Goal: Information Seeking & Learning: Learn about a topic

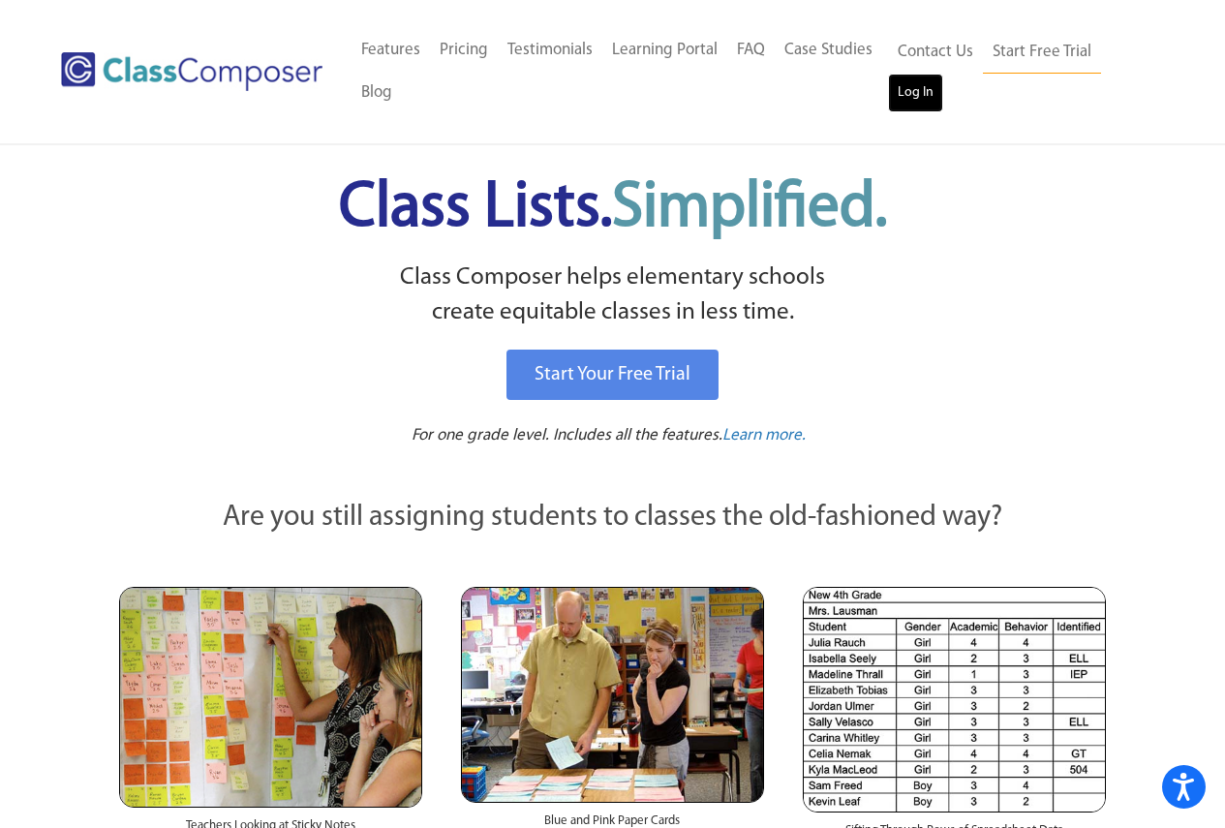
click at [907, 88] on link "Log In" at bounding box center [915, 93] width 55 height 39
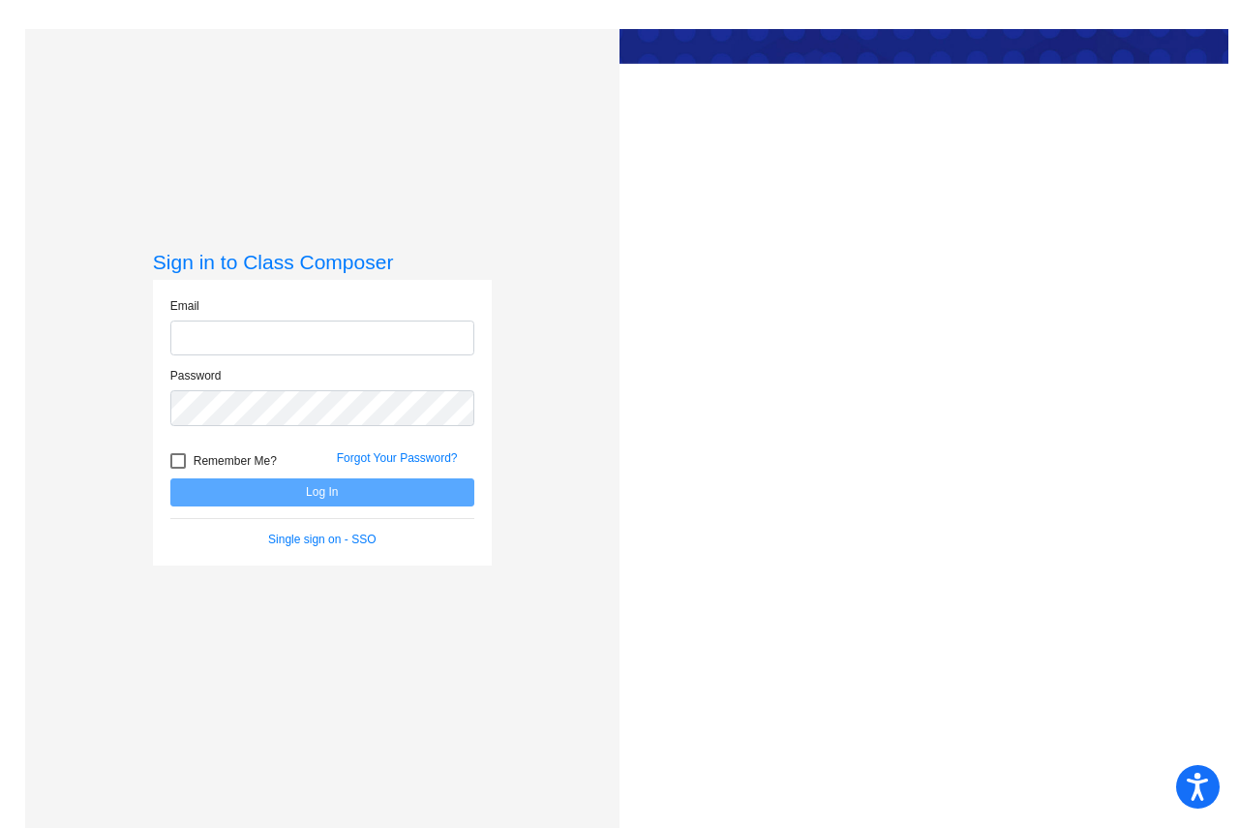
type input "[EMAIL_ADDRESS][DOMAIN_NAME]"
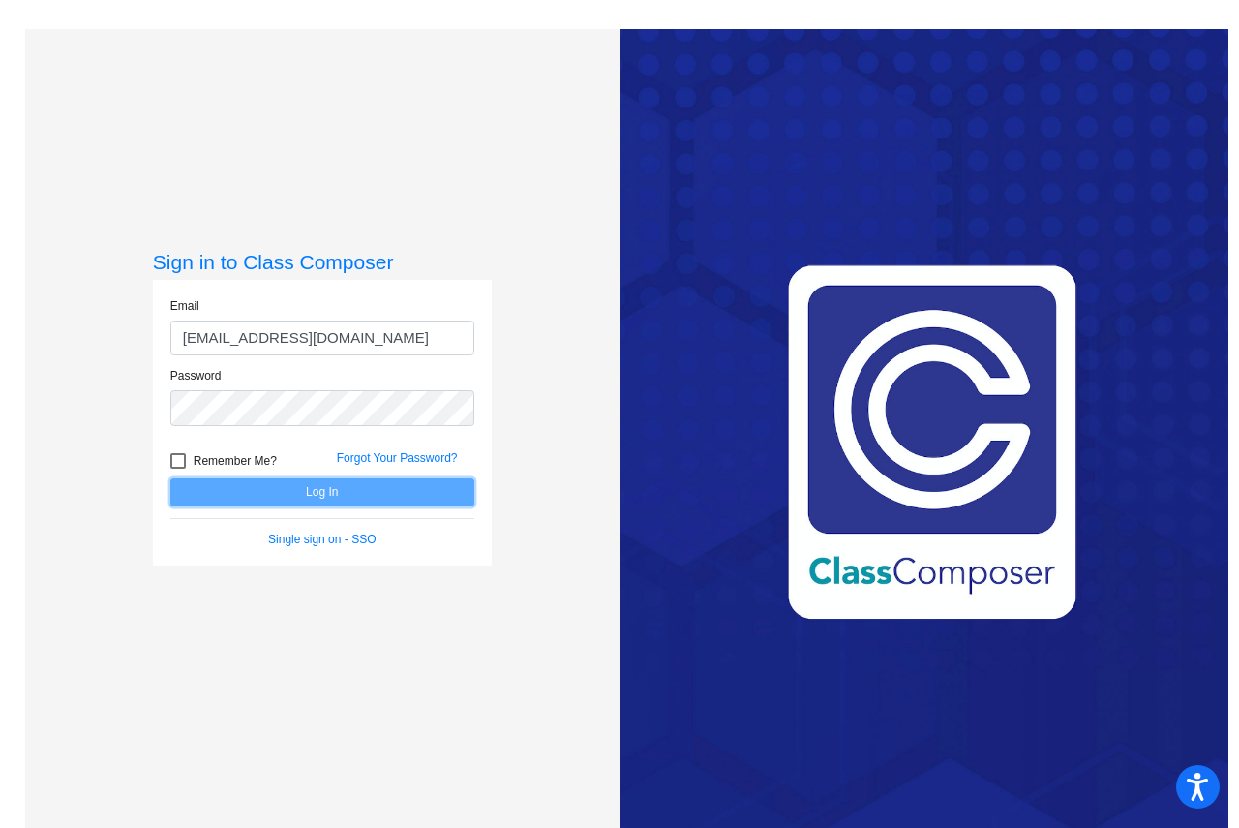
click at [312, 485] on button "Log In" at bounding box center [322, 492] width 304 height 28
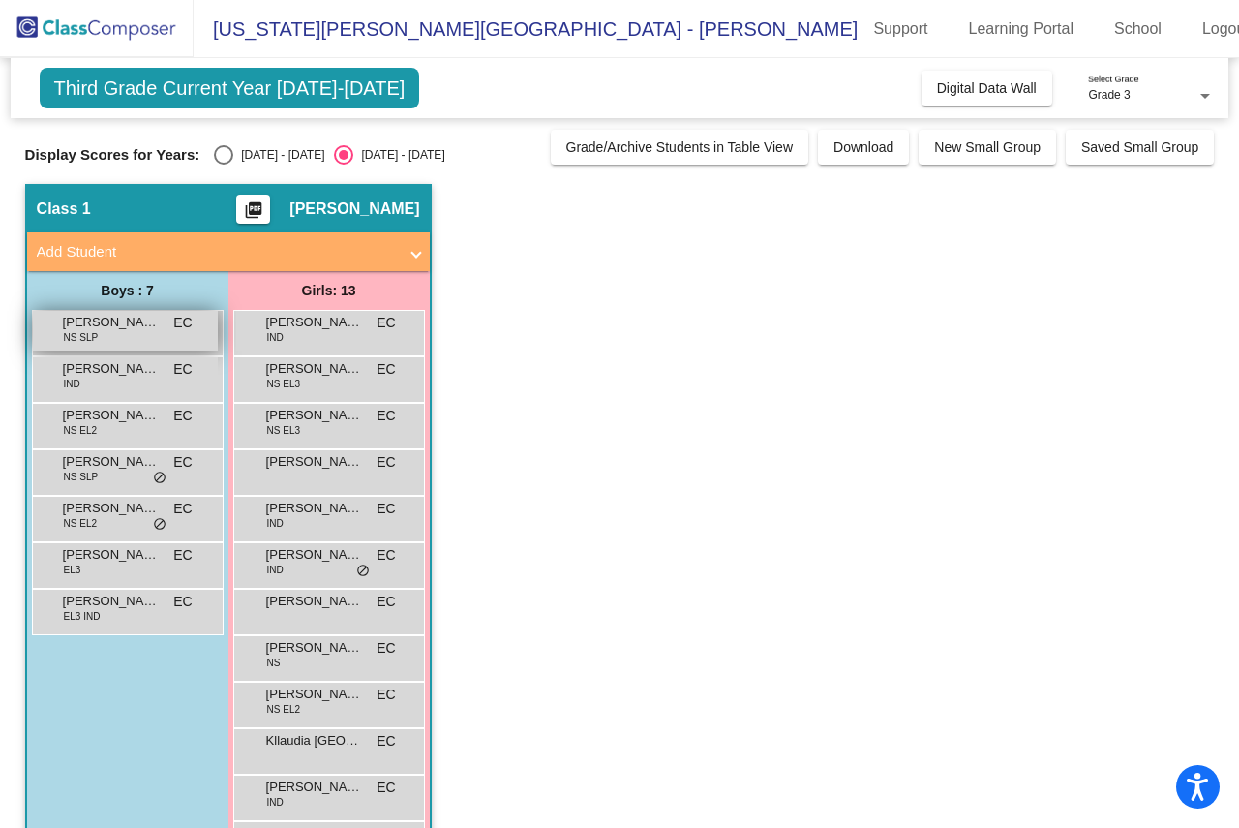
click at [133, 312] on div "Abel Gonzalez NS SLP EC lock do_not_disturb_alt" at bounding box center [125, 331] width 185 height 40
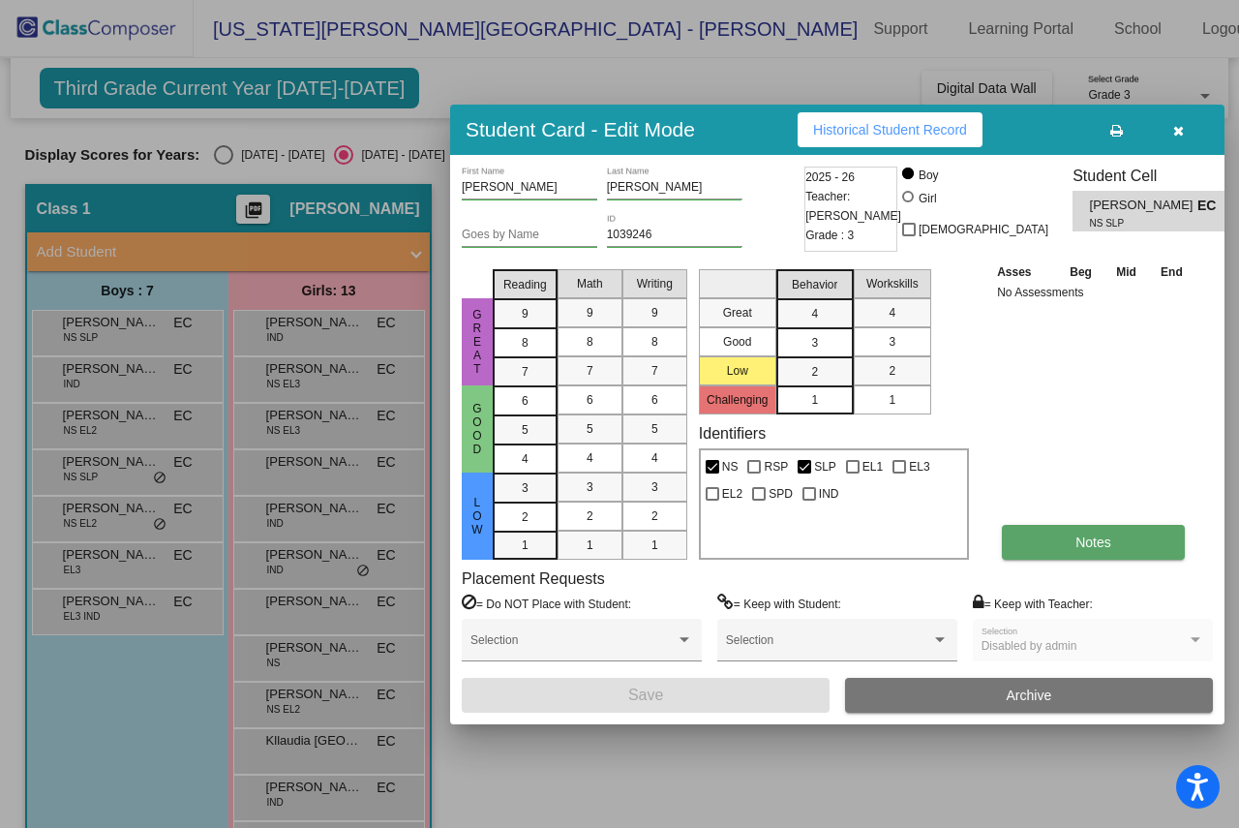
click at [1063, 546] on button "Notes" at bounding box center [1093, 542] width 183 height 35
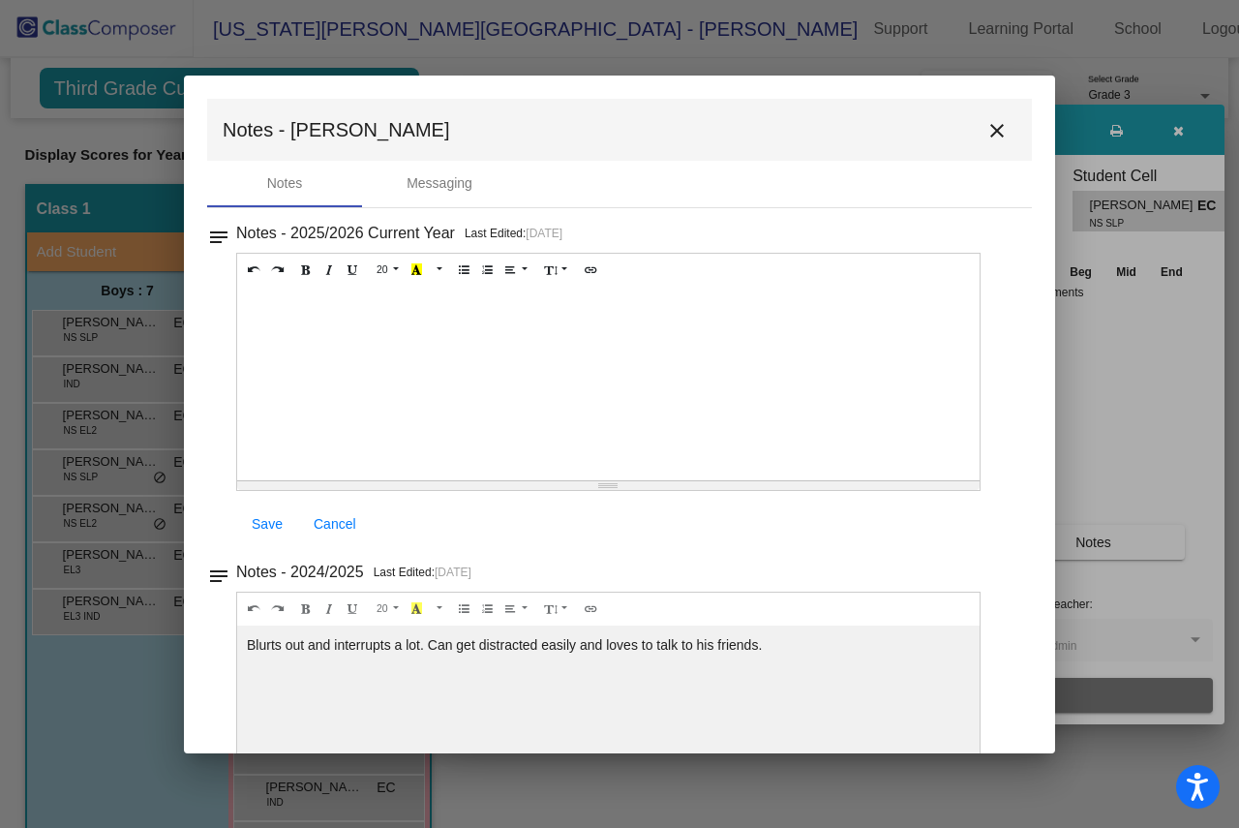
click at [991, 127] on mat-icon "close" at bounding box center [997, 130] width 23 height 23
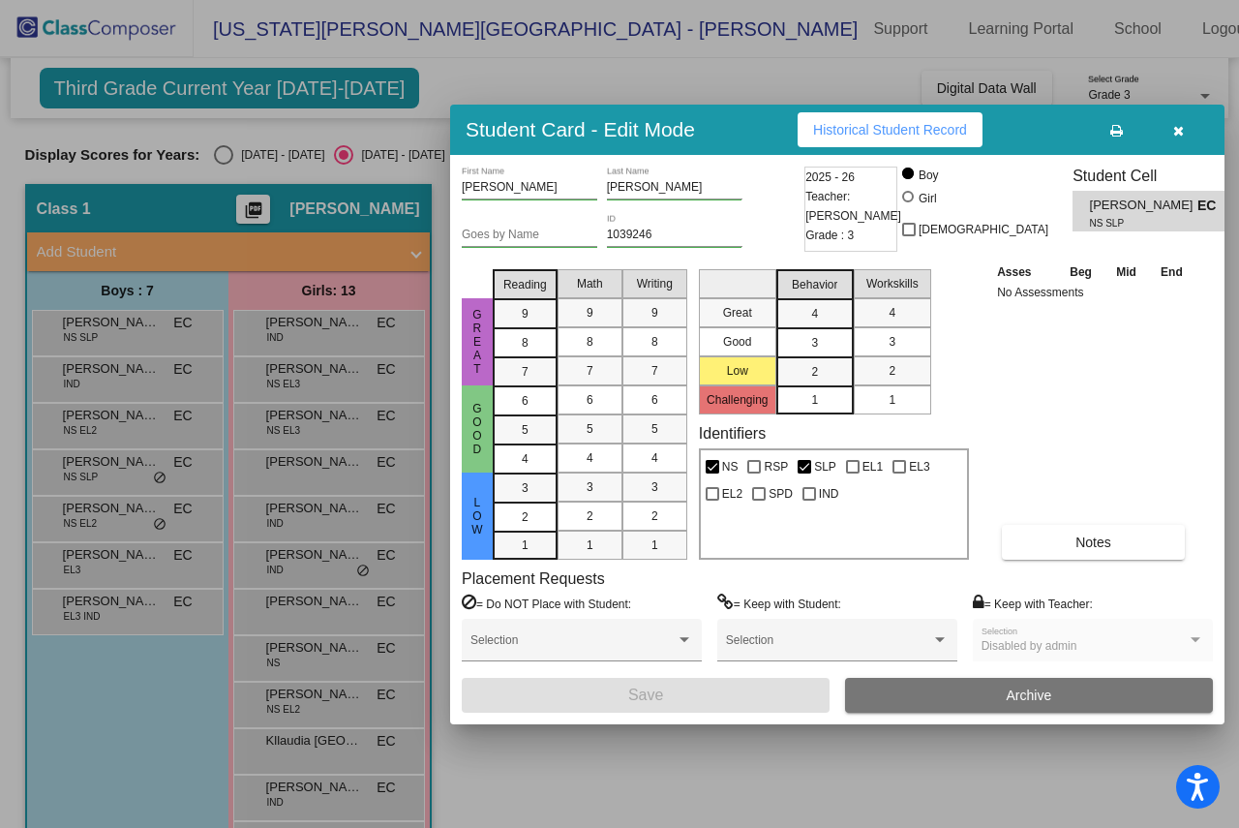
click at [1180, 133] on icon "button" at bounding box center [1178, 131] width 11 height 14
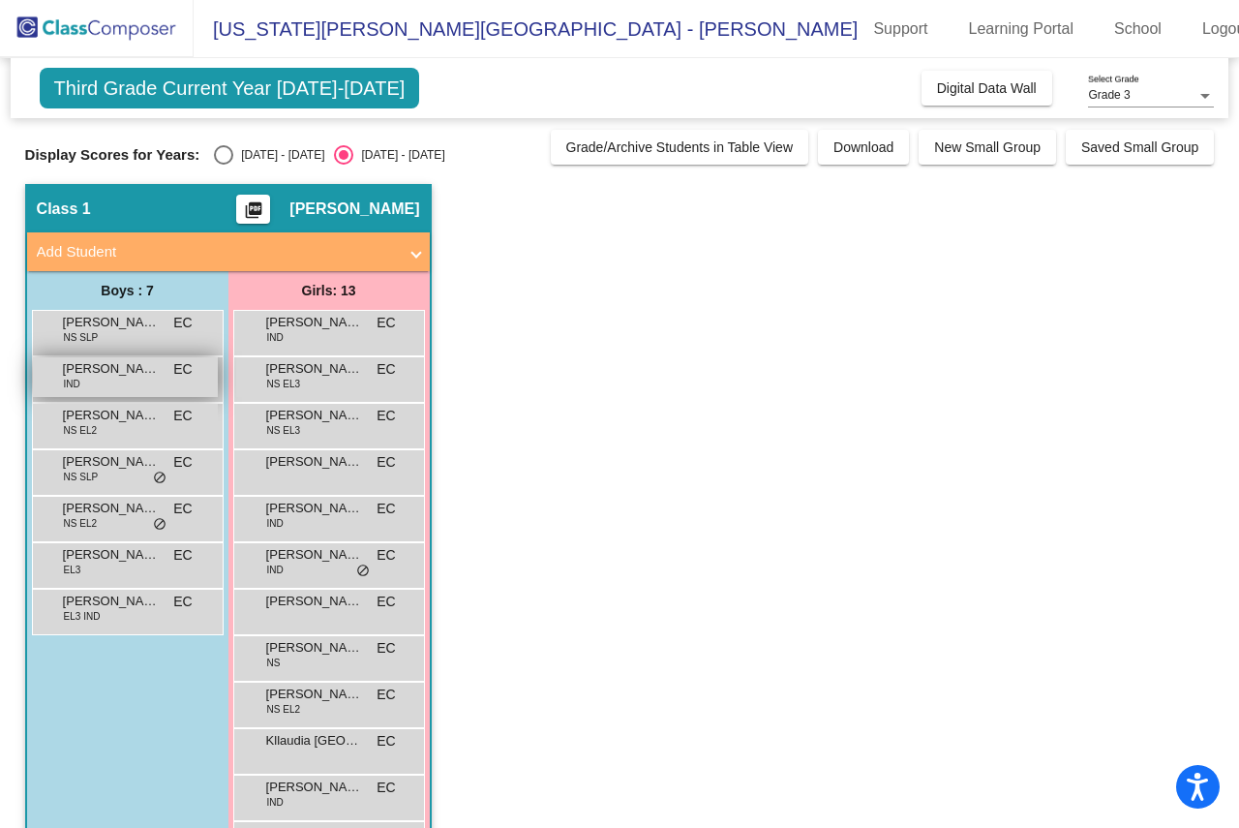
click at [146, 380] on div "Anthony Montanez IND EC lock do_not_disturb_alt" at bounding box center [125, 377] width 185 height 40
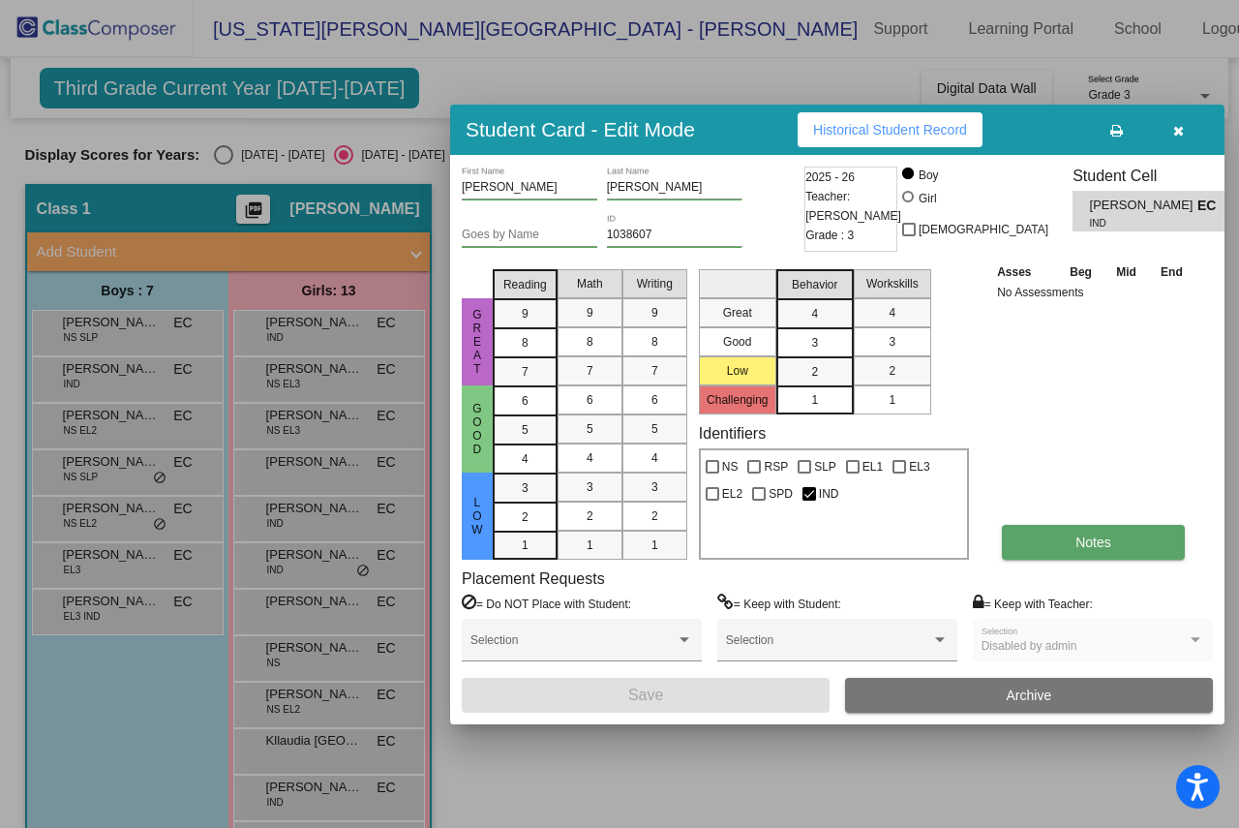
click at [1091, 541] on span "Notes" at bounding box center [1094, 541] width 36 height 15
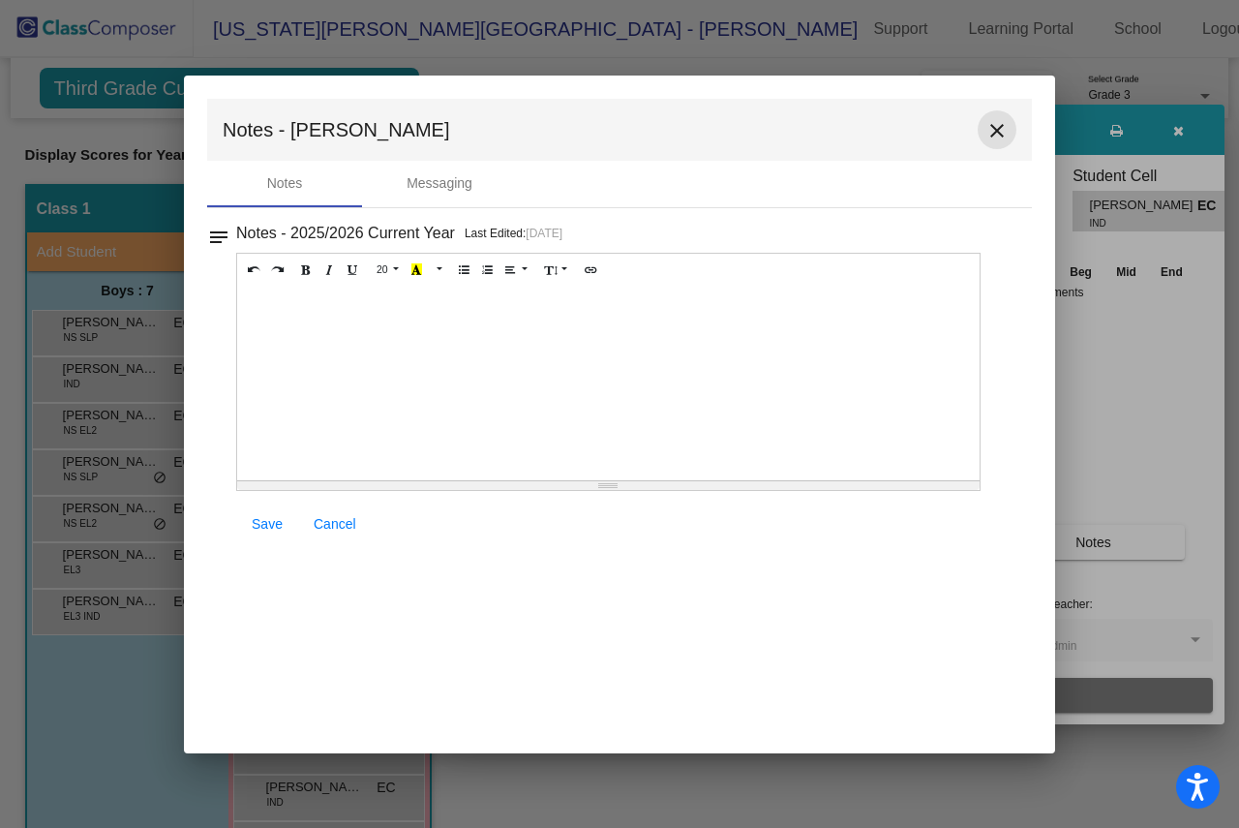
click at [1001, 134] on mat-icon "close" at bounding box center [997, 130] width 23 height 23
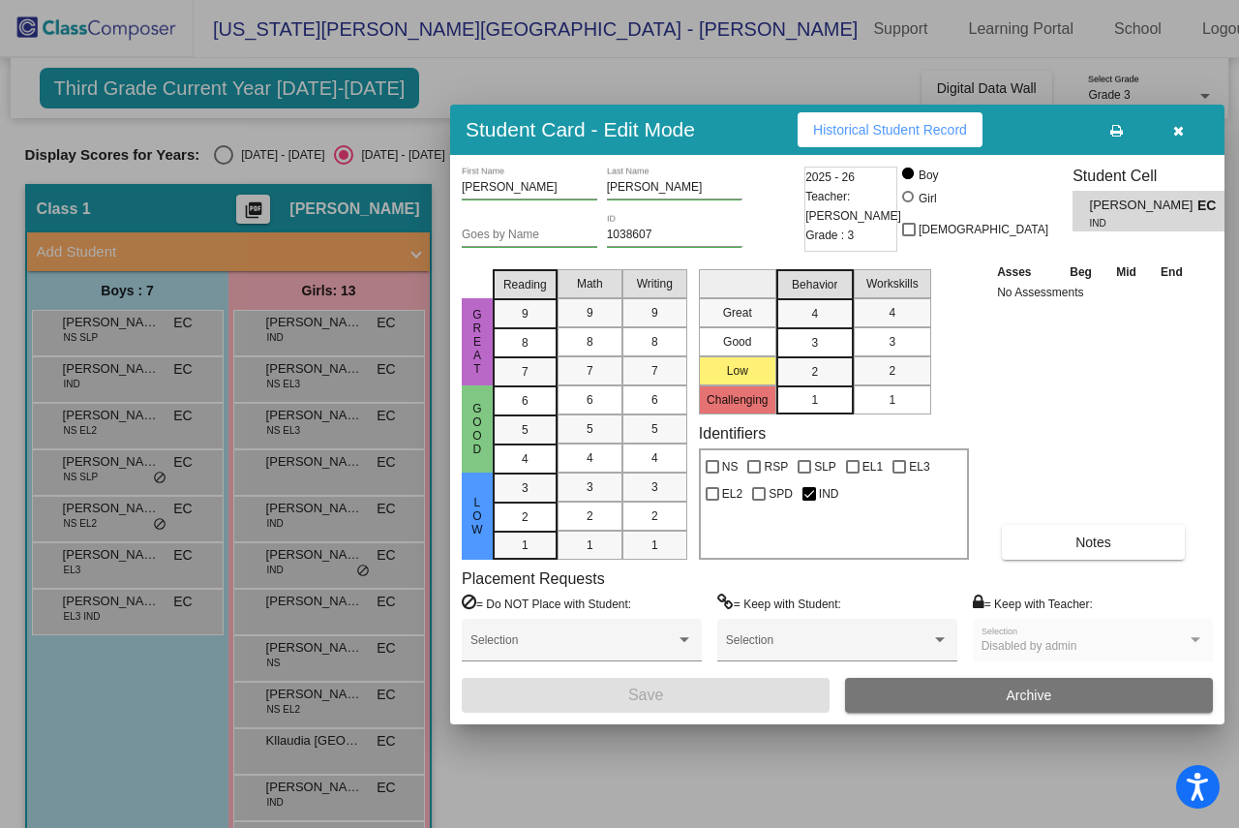
click at [1171, 127] on button "button" at bounding box center [1178, 129] width 62 height 35
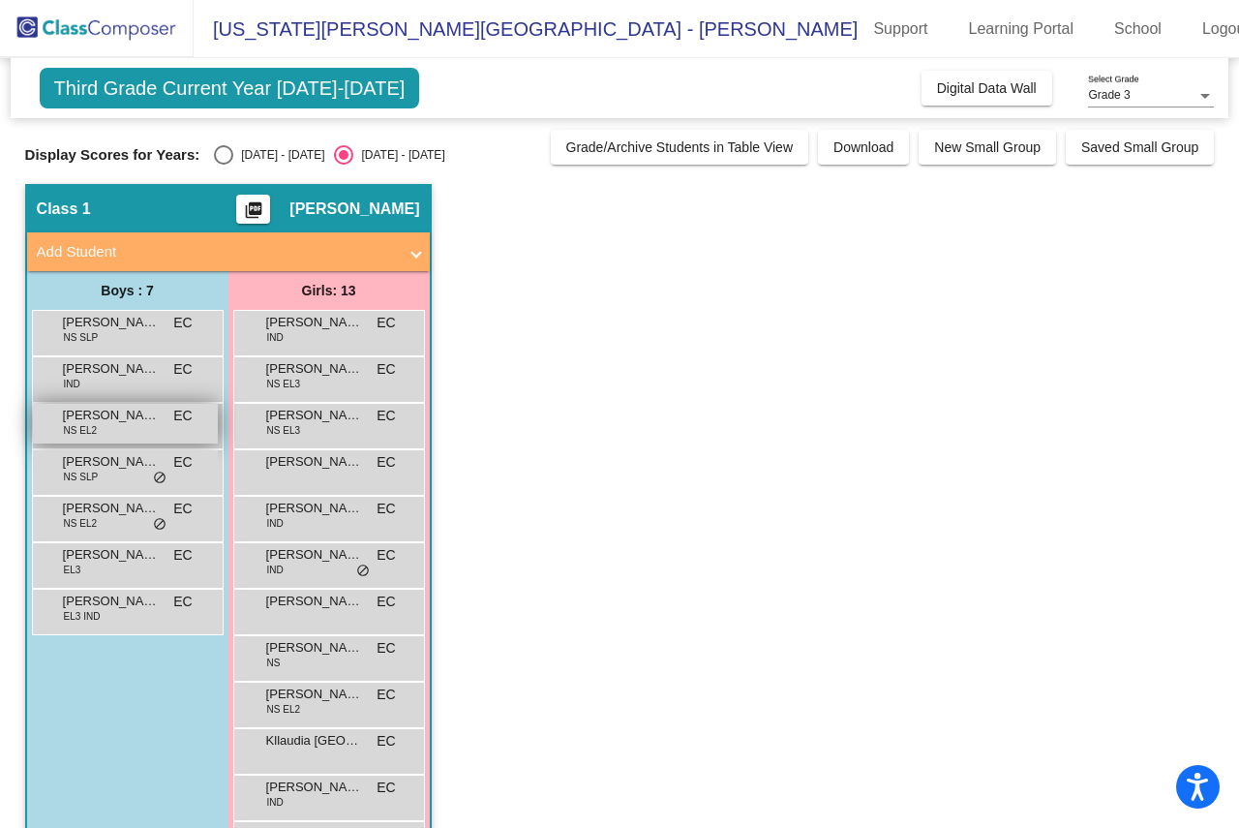
click at [95, 423] on span "NS EL2" at bounding box center [80, 430] width 33 height 15
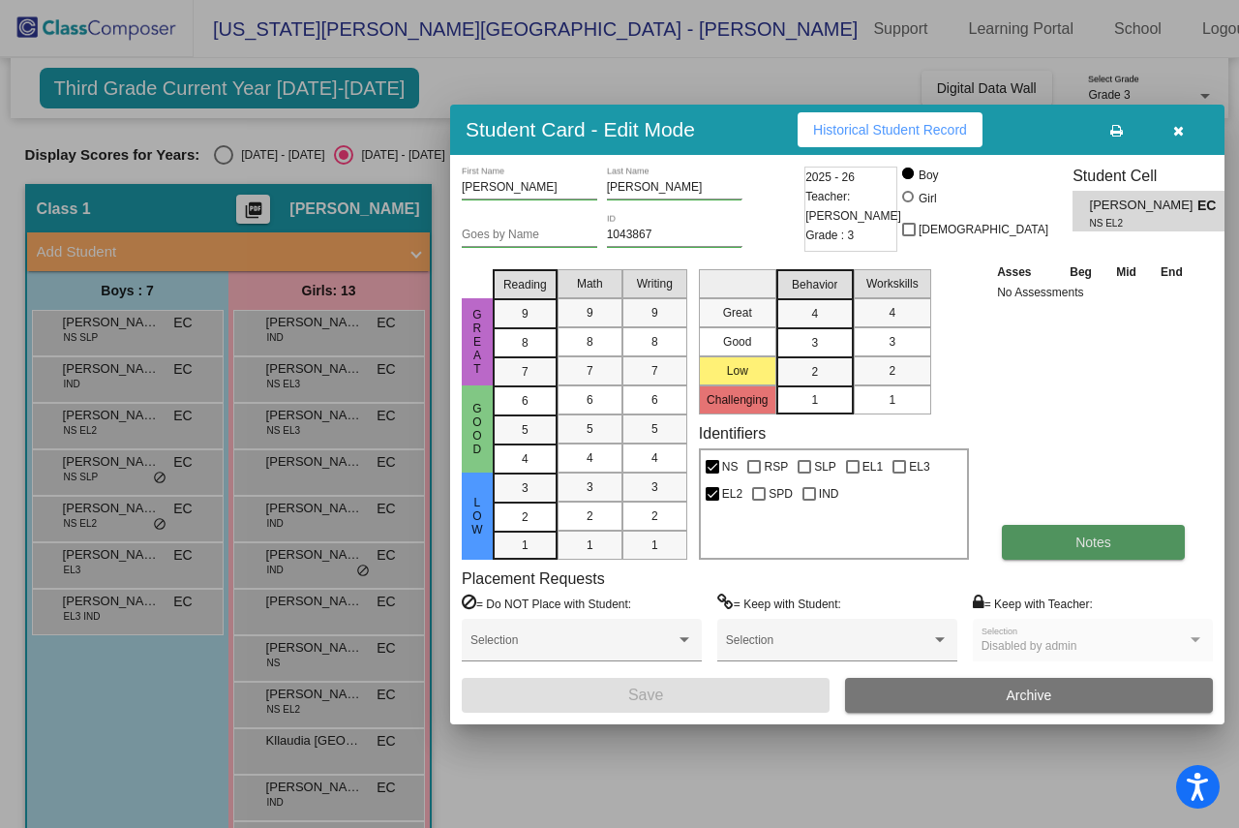
click at [1099, 550] on button "Notes" at bounding box center [1093, 542] width 183 height 35
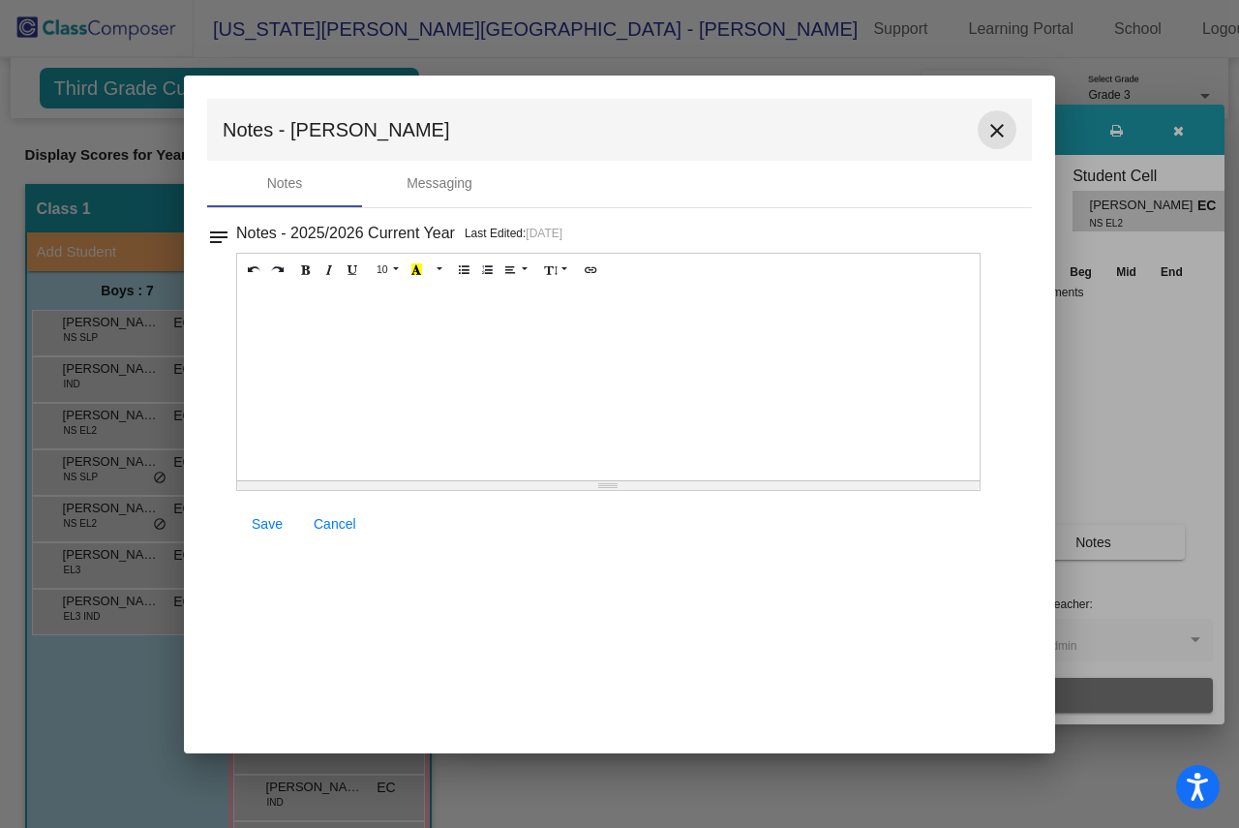
click at [997, 128] on mat-icon "close" at bounding box center [997, 130] width 23 height 23
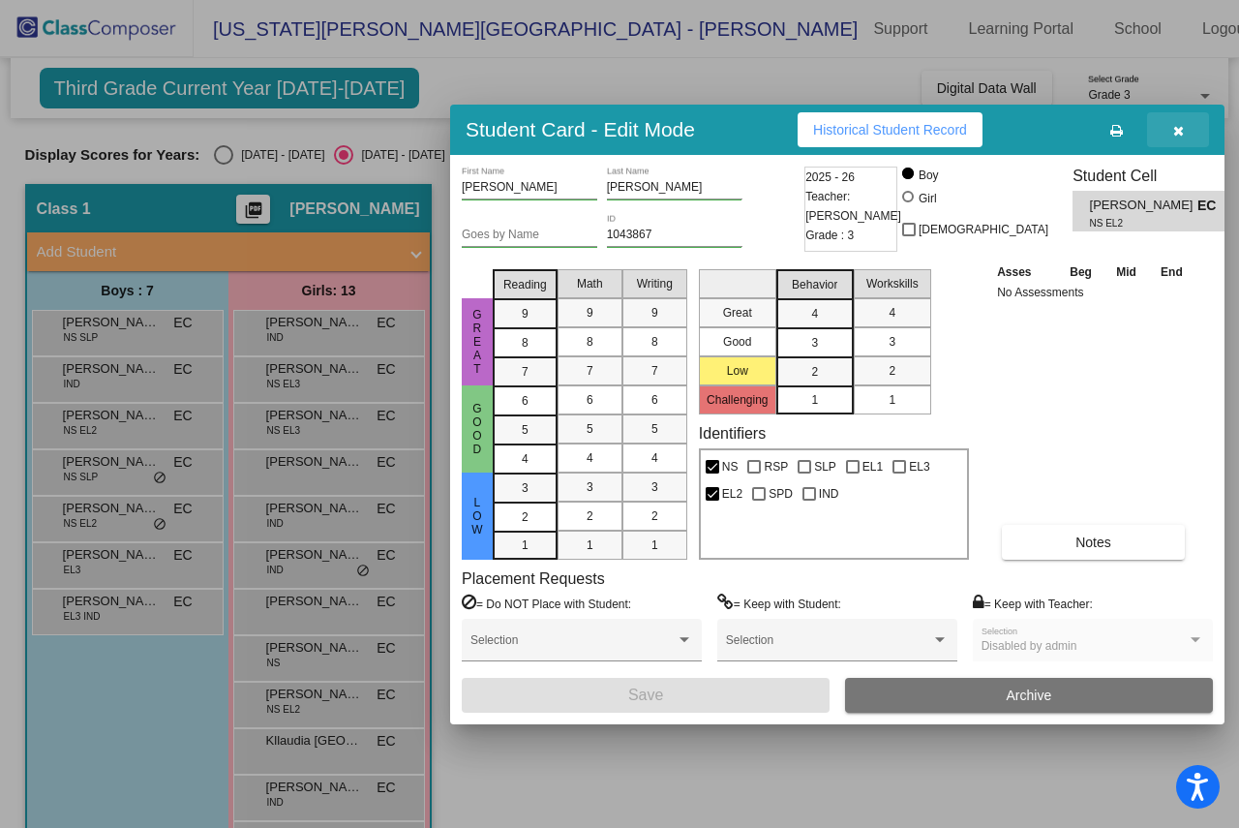
click at [1182, 128] on icon "button" at bounding box center [1178, 131] width 11 height 14
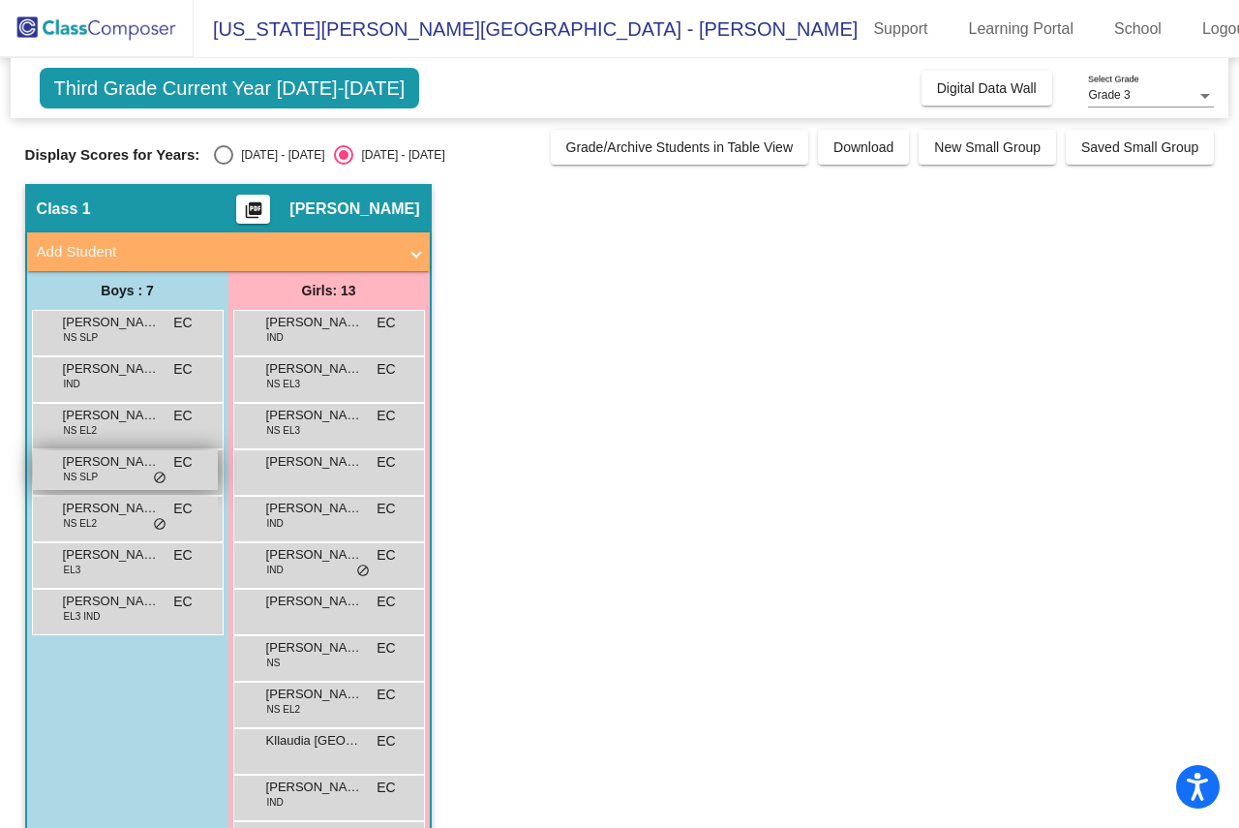
click at [96, 467] on span "Carter Pickett" at bounding box center [111, 461] width 97 height 19
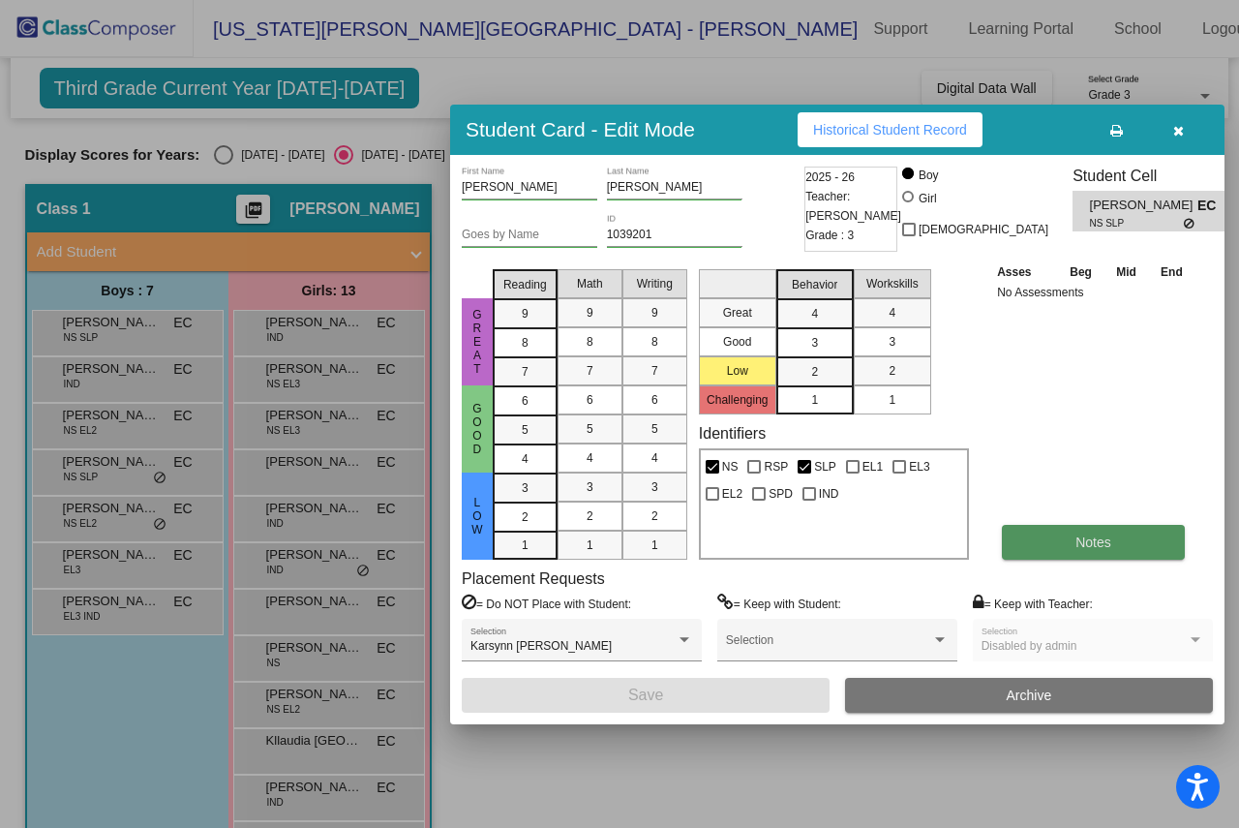
click at [1072, 551] on button "Notes" at bounding box center [1093, 542] width 183 height 35
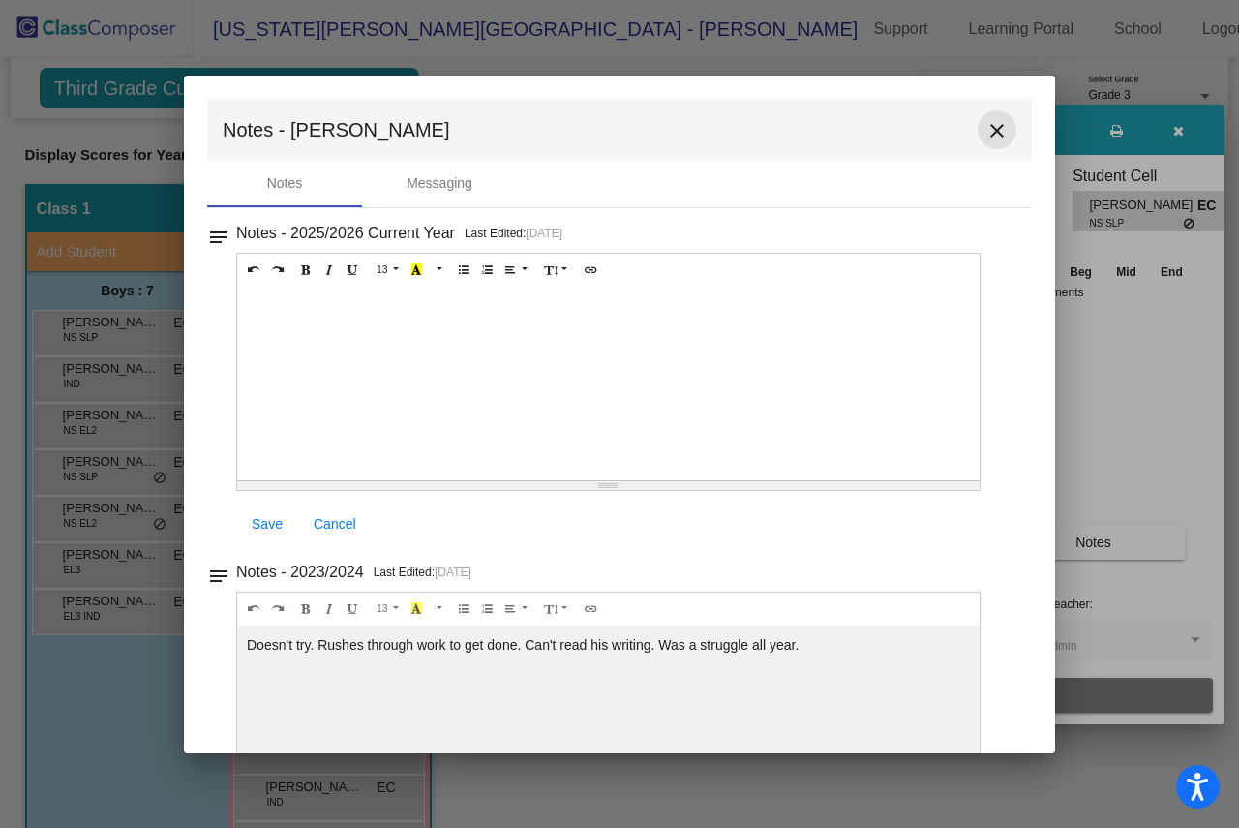
click at [990, 127] on mat-icon "close" at bounding box center [997, 130] width 23 height 23
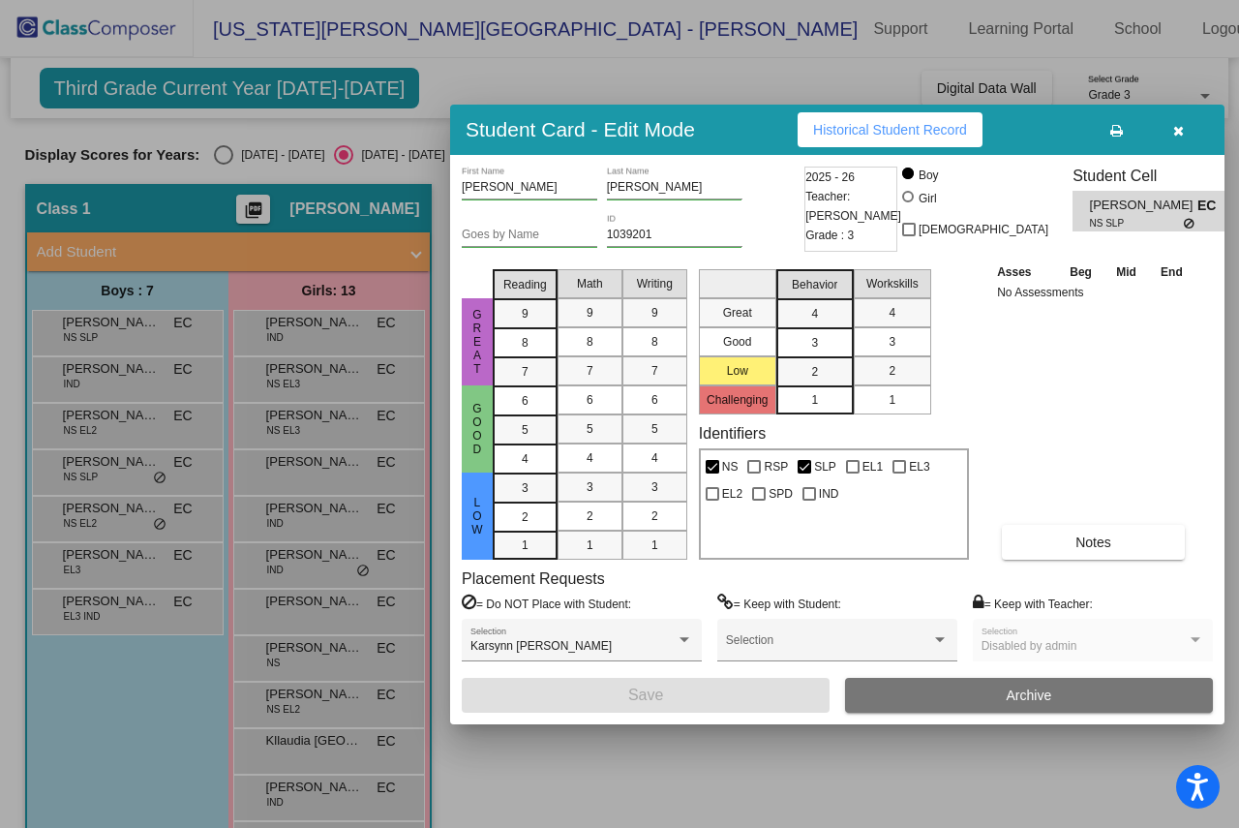
click at [1181, 124] on icon "button" at bounding box center [1178, 131] width 11 height 14
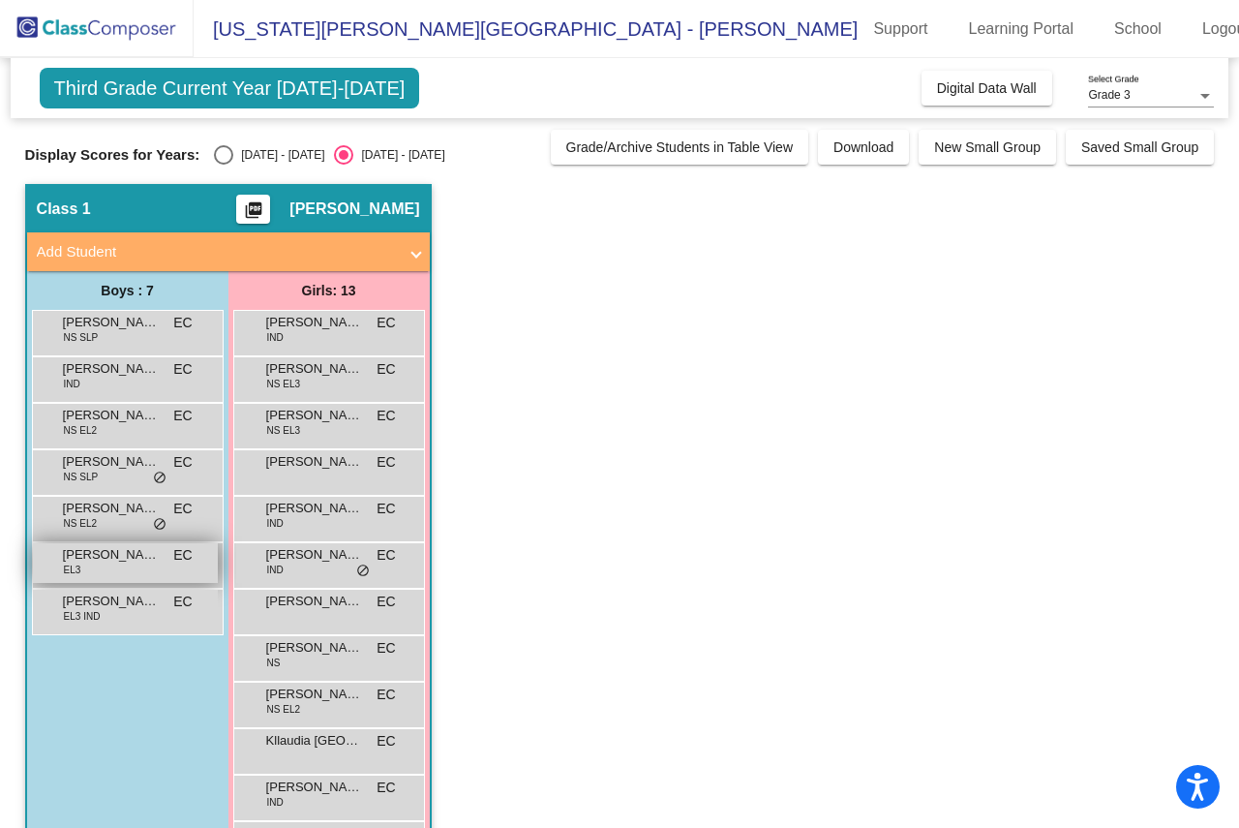
click at [91, 563] on span "Federico Valencia" at bounding box center [111, 554] width 97 height 19
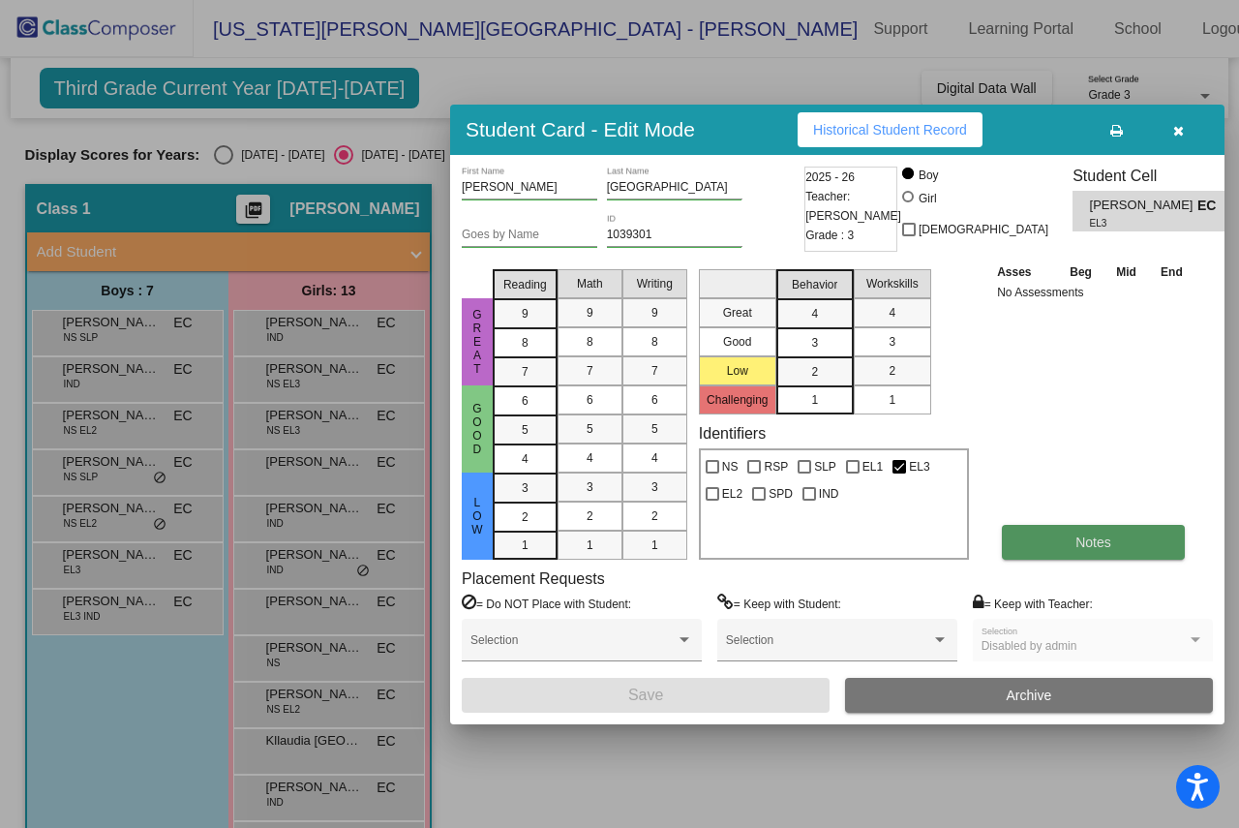
click at [1073, 552] on button "Notes" at bounding box center [1093, 542] width 183 height 35
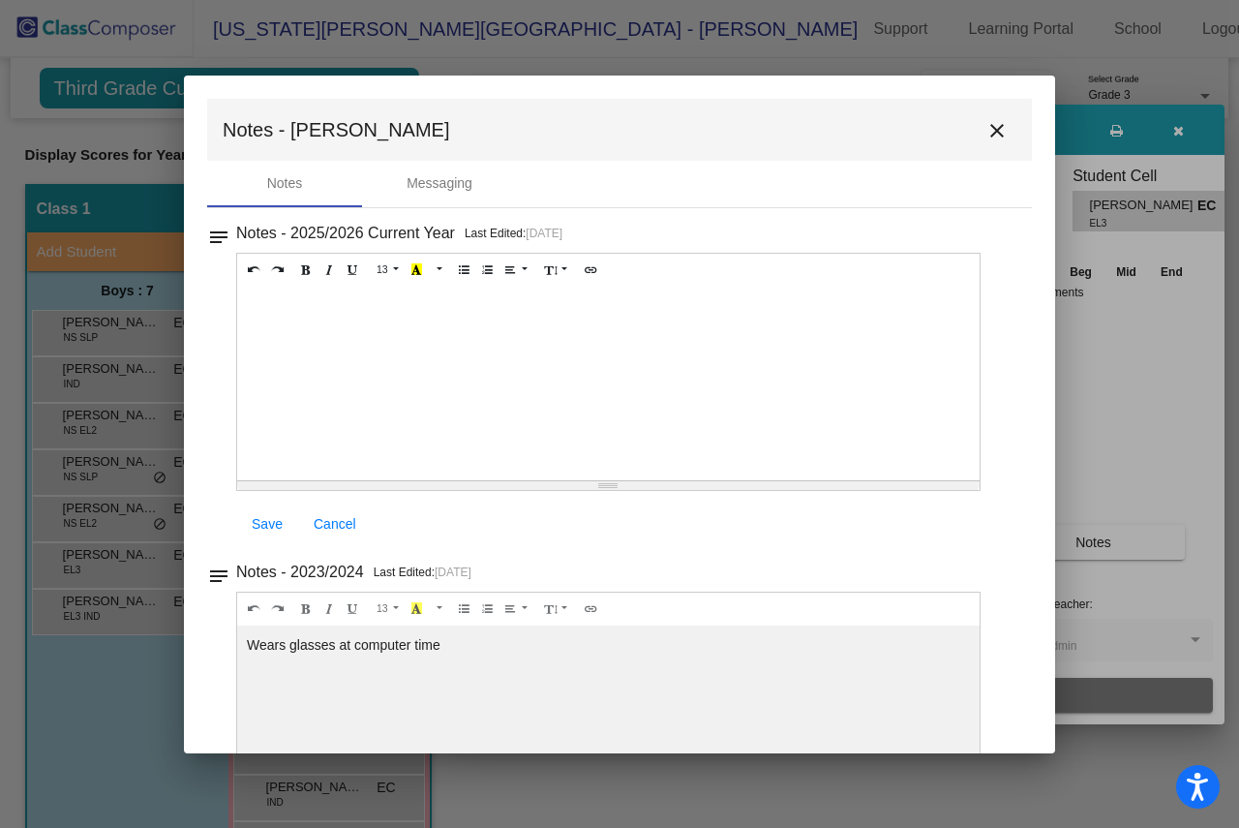
click at [987, 122] on mat-icon "close" at bounding box center [997, 130] width 23 height 23
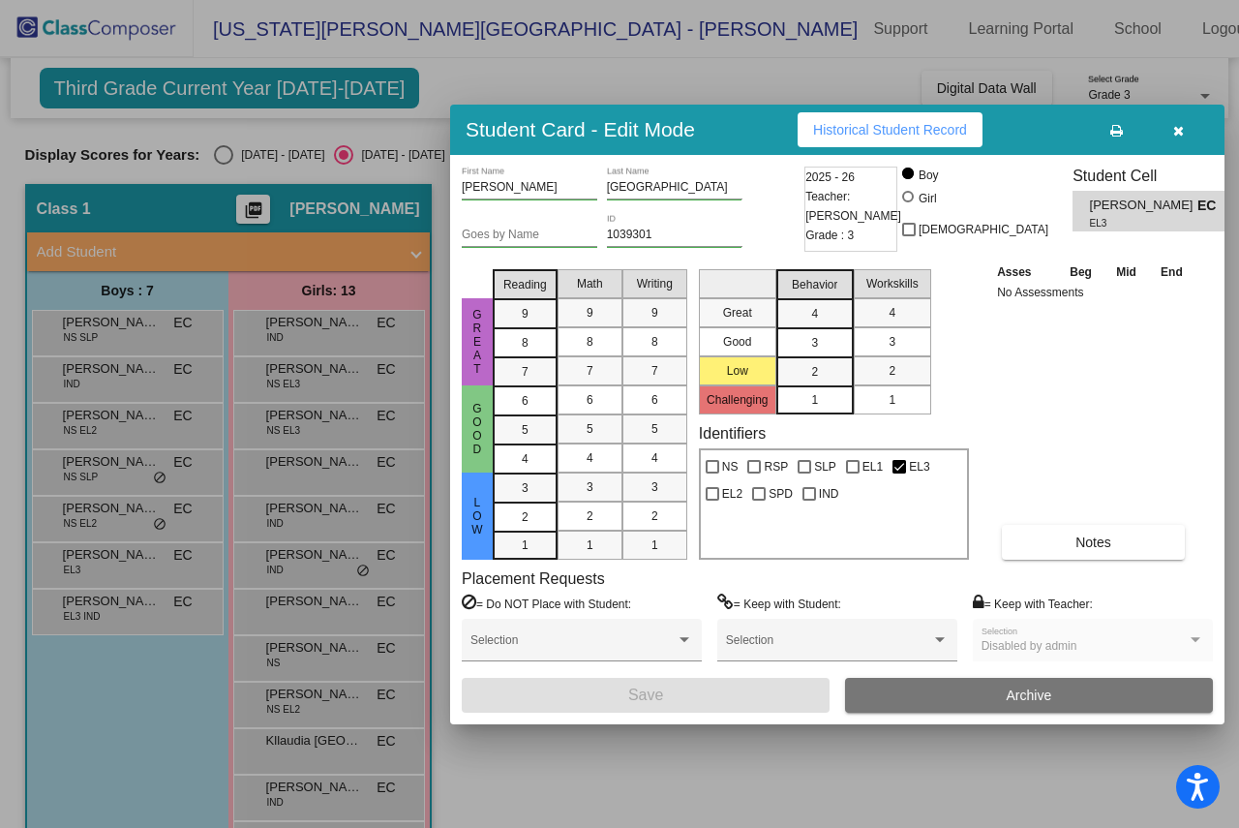
click at [1180, 124] on icon "button" at bounding box center [1178, 131] width 11 height 14
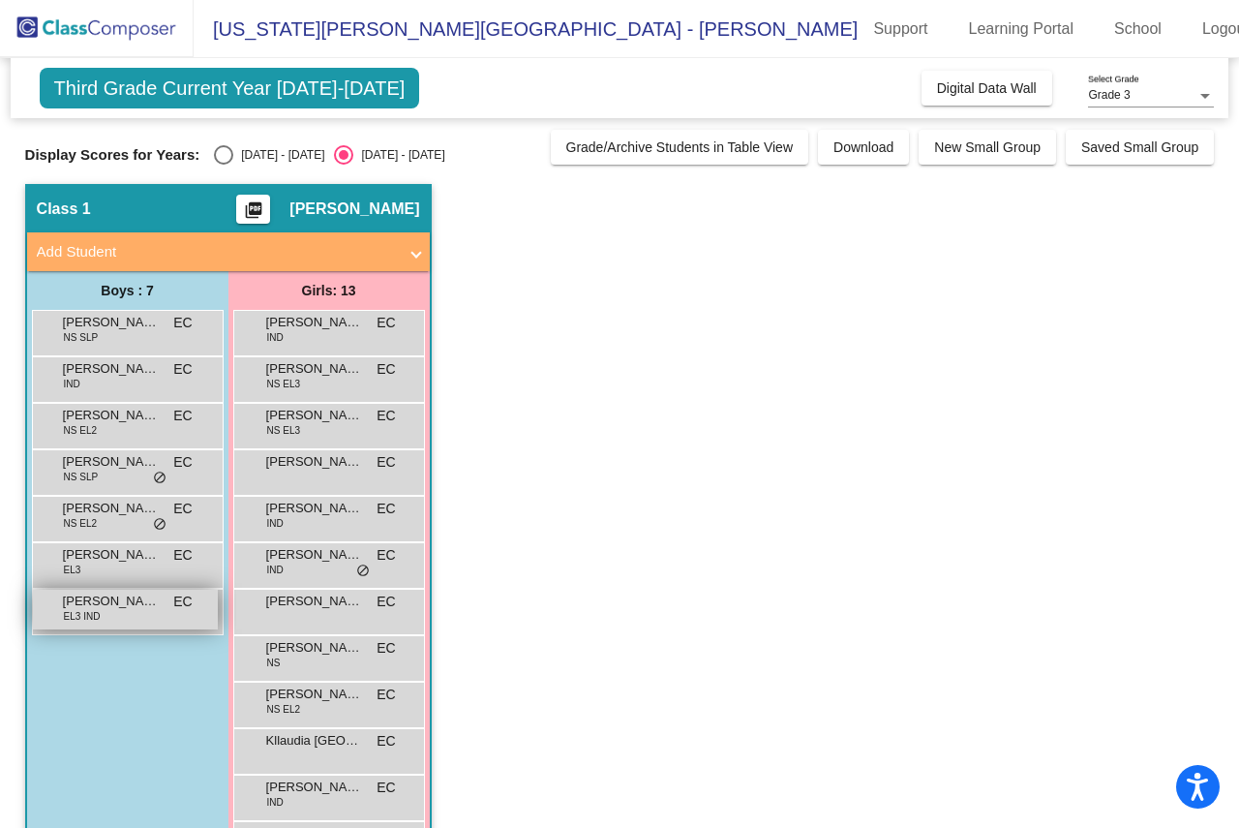
click at [131, 608] on span "Mateo Alvarado" at bounding box center [111, 601] width 97 height 19
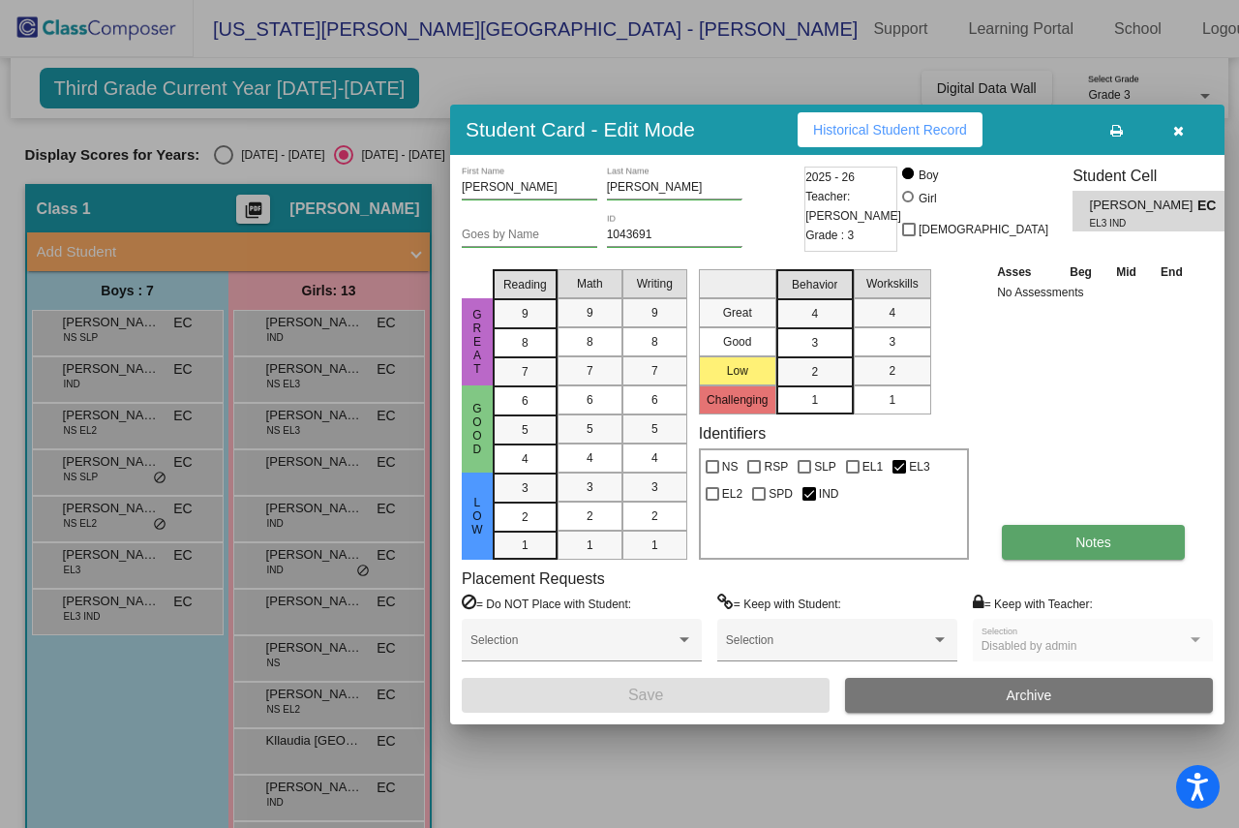
click at [1079, 549] on span "Notes" at bounding box center [1094, 541] width 36 height 15
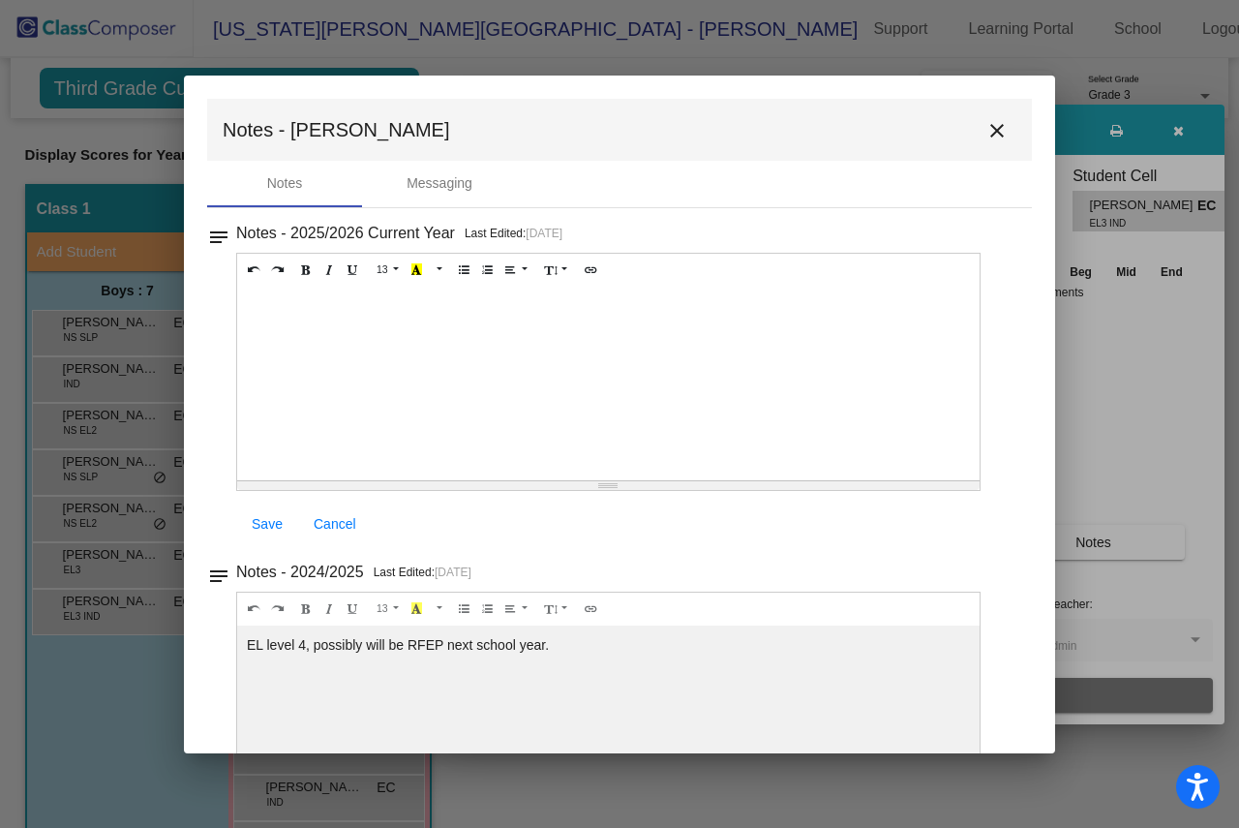
click at [995, 125] on mat-icon "close" at bounding box center [997, 130] width 23 height 23
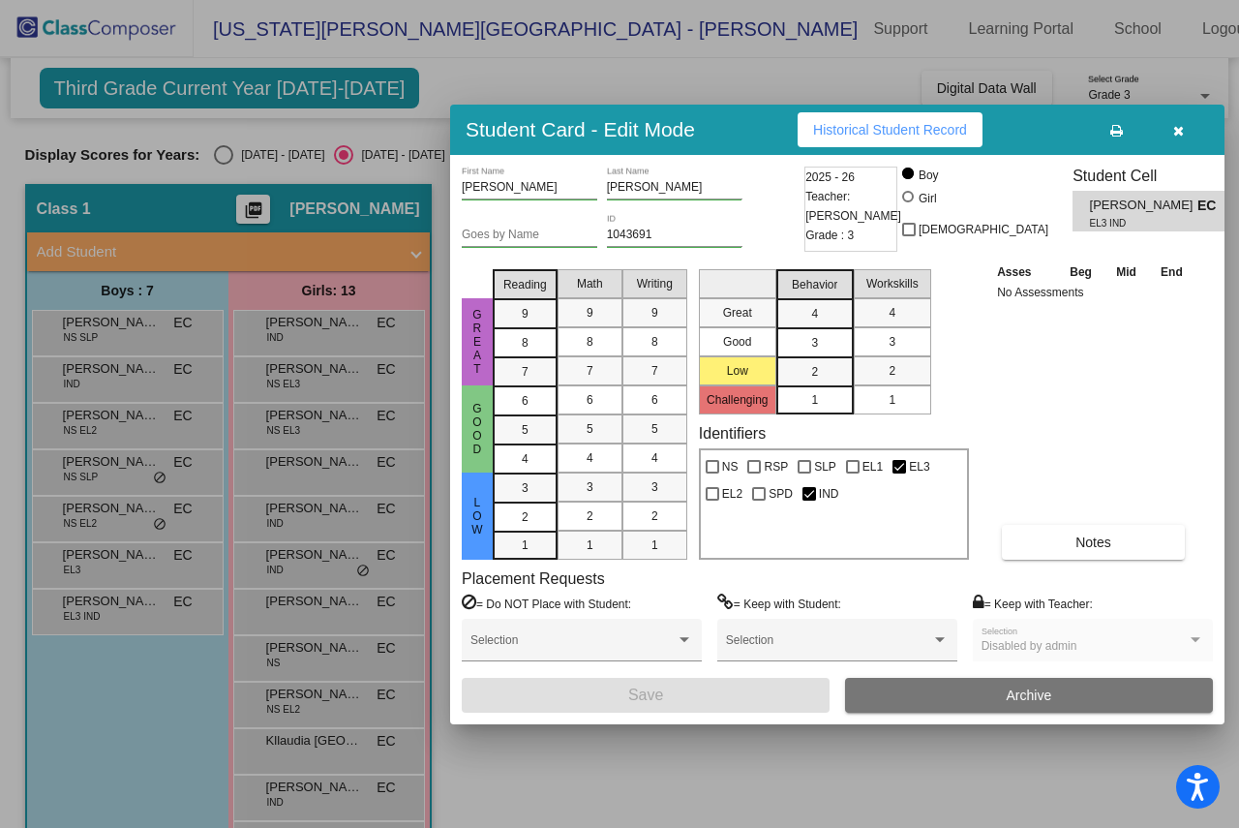
click at [1188, 125] on button "button" at bounding box center [1178, 129] width 62 height 35
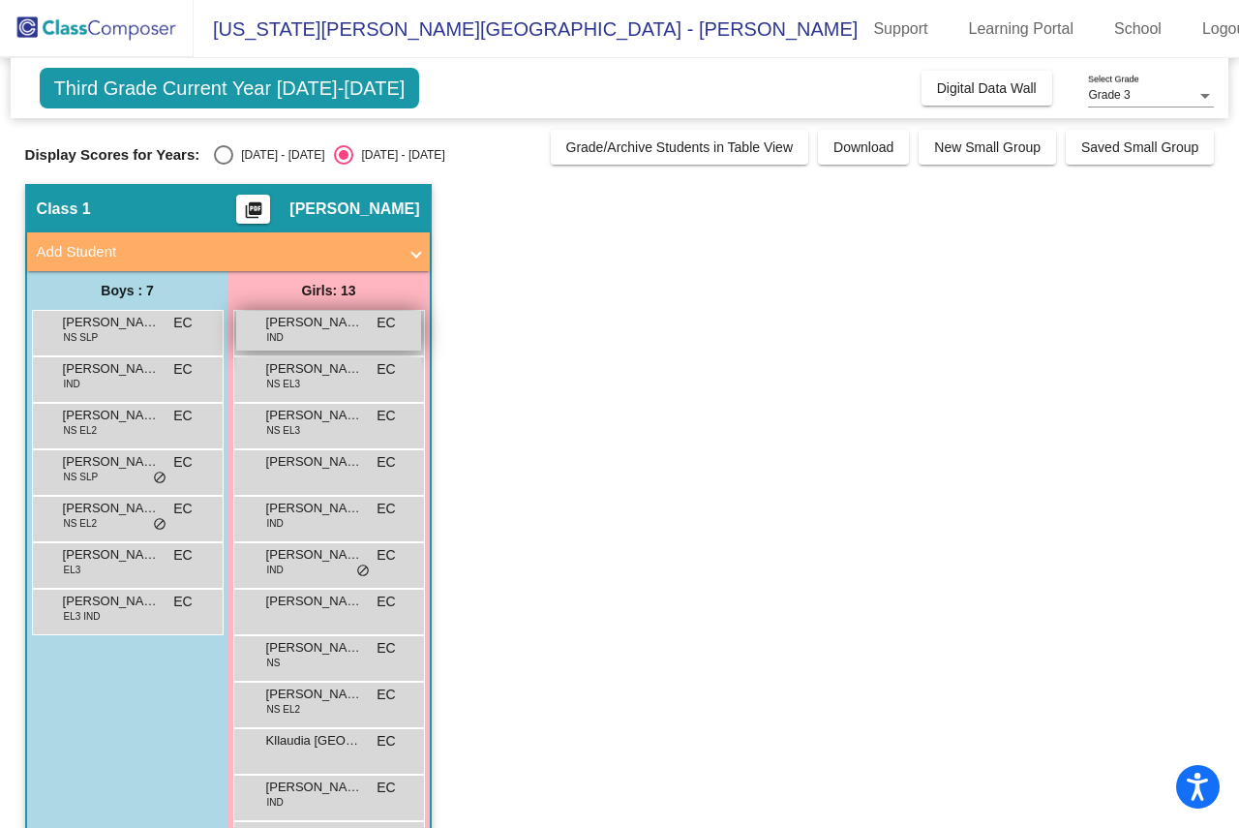
click at [321, 320] on span "Abriella Padilla" at bounding box center [314, 322] width 97 height 19
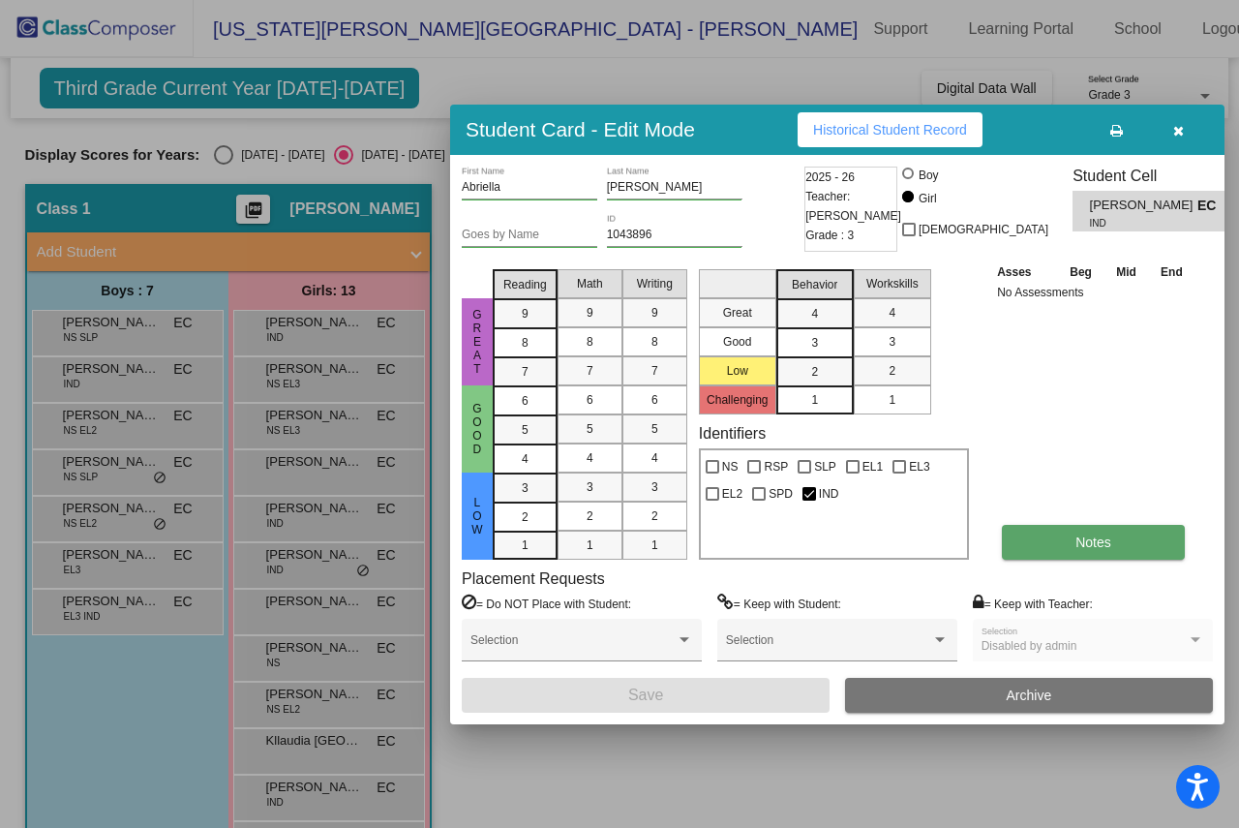
click at [1074, 543] on button "Notes" at bounding box center [1093, 542] width 183 height 35
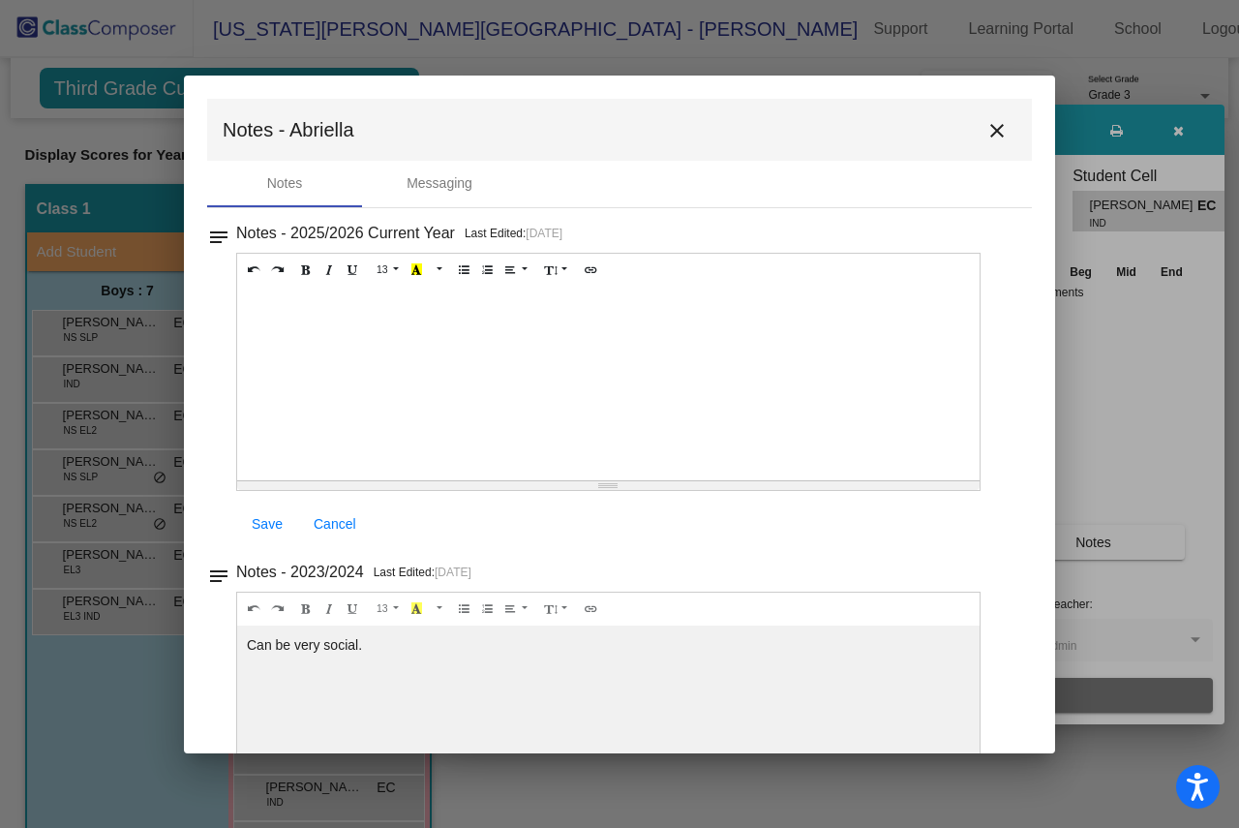
click at [987, 115] on button "close" at bounding box center [997, 129] width 39 height 39
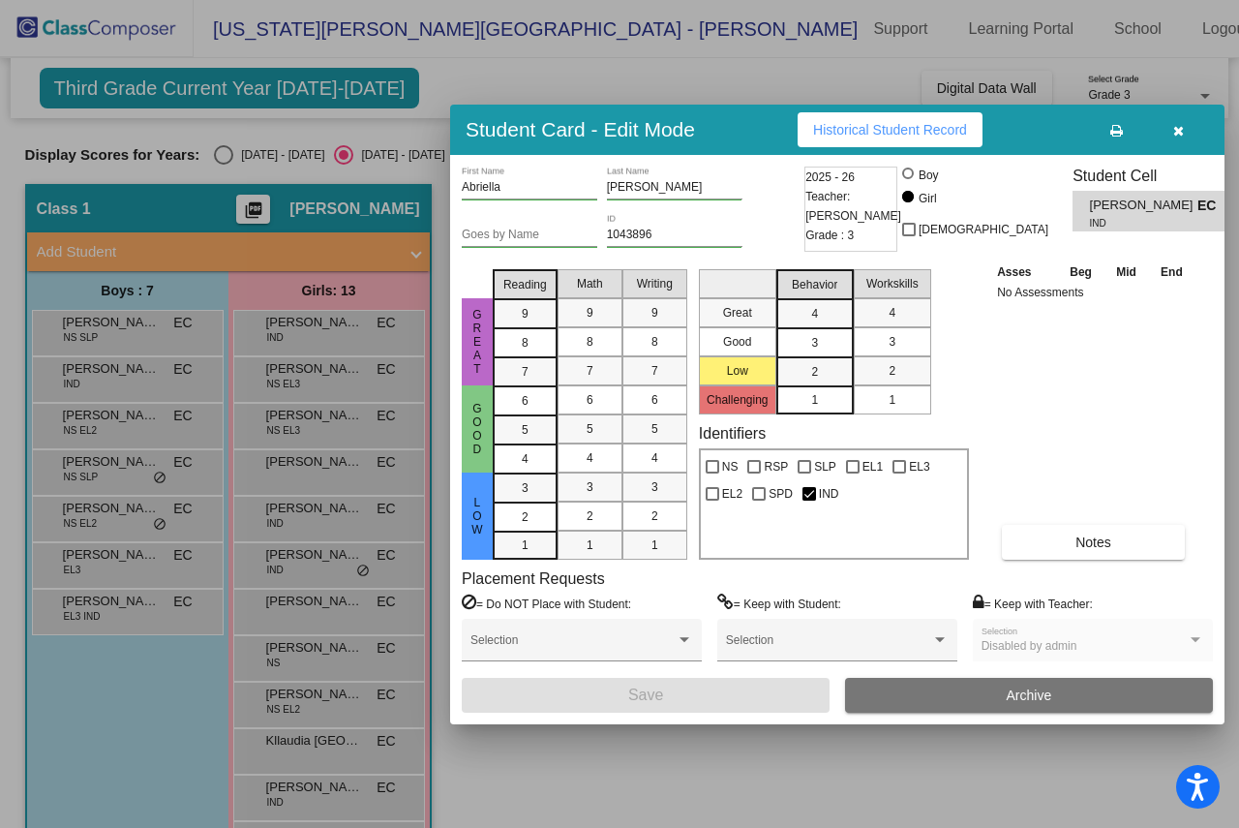
click at [1179, 130] on icon "button" at bounding box center [1178, 131] width 11 height 14
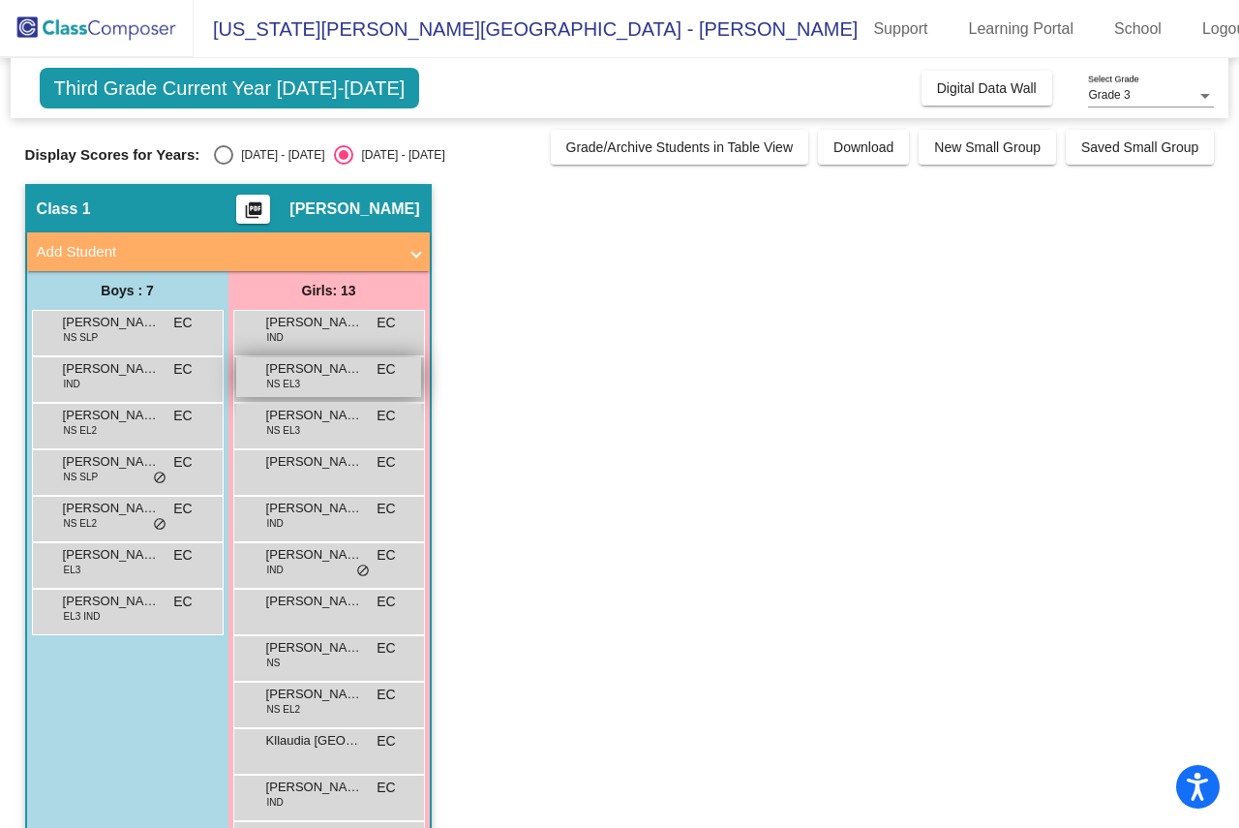
click at [331, 381] on div "Alexandra Meza NS EL3 EC lock do_not_disturb_alt" at bounding box center [328, 377] width 185 height 40
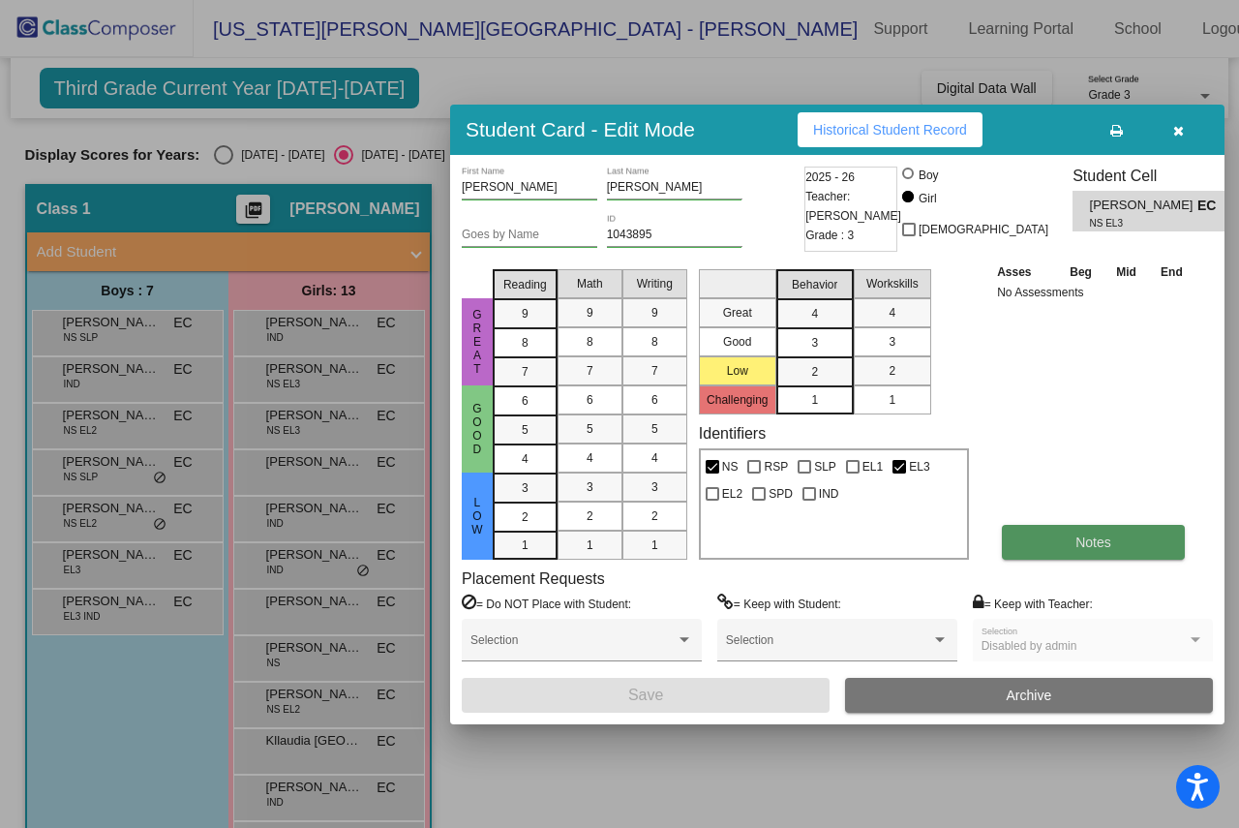
click at [1072, 533] on button "Notes" at bounding box center [1093, 542] width 183 height 35
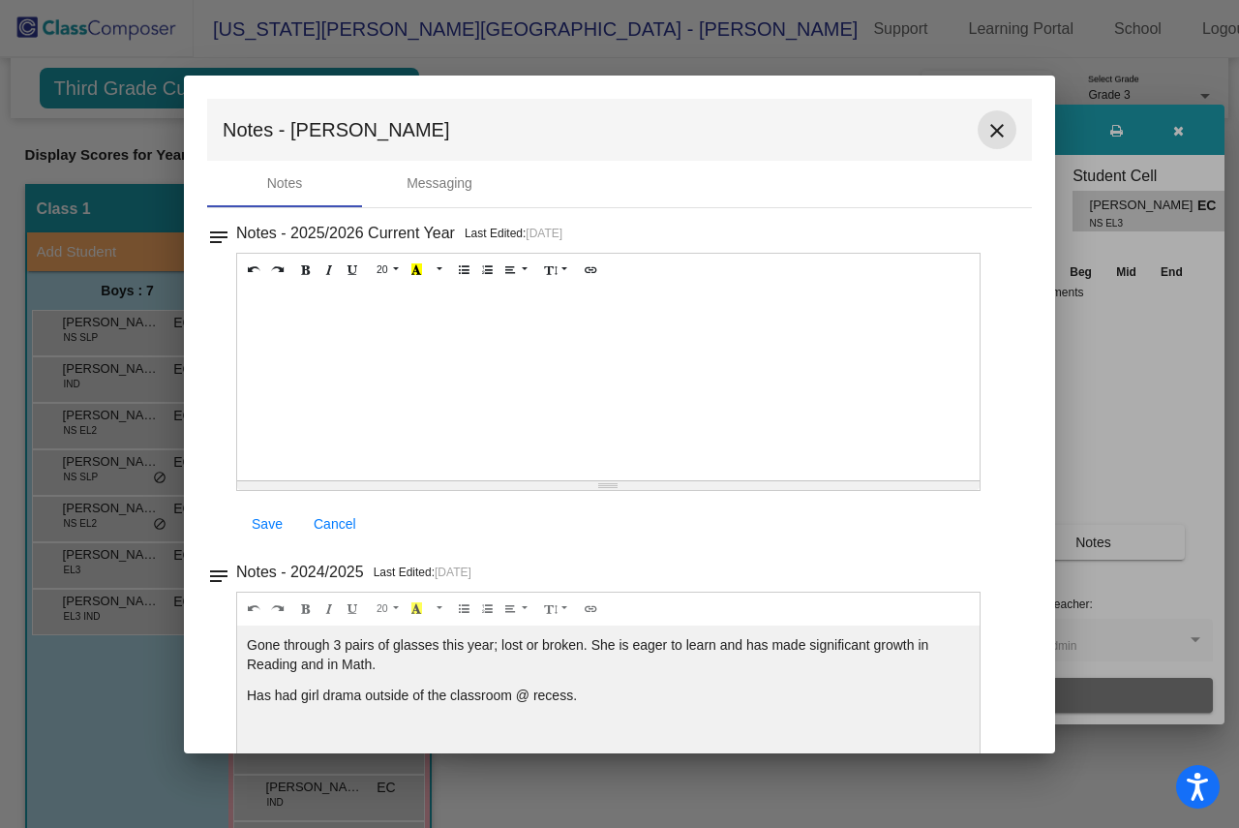
click at [987, 130] on mat-icon "close" at bounding box center [997, 130] width 23 height 23
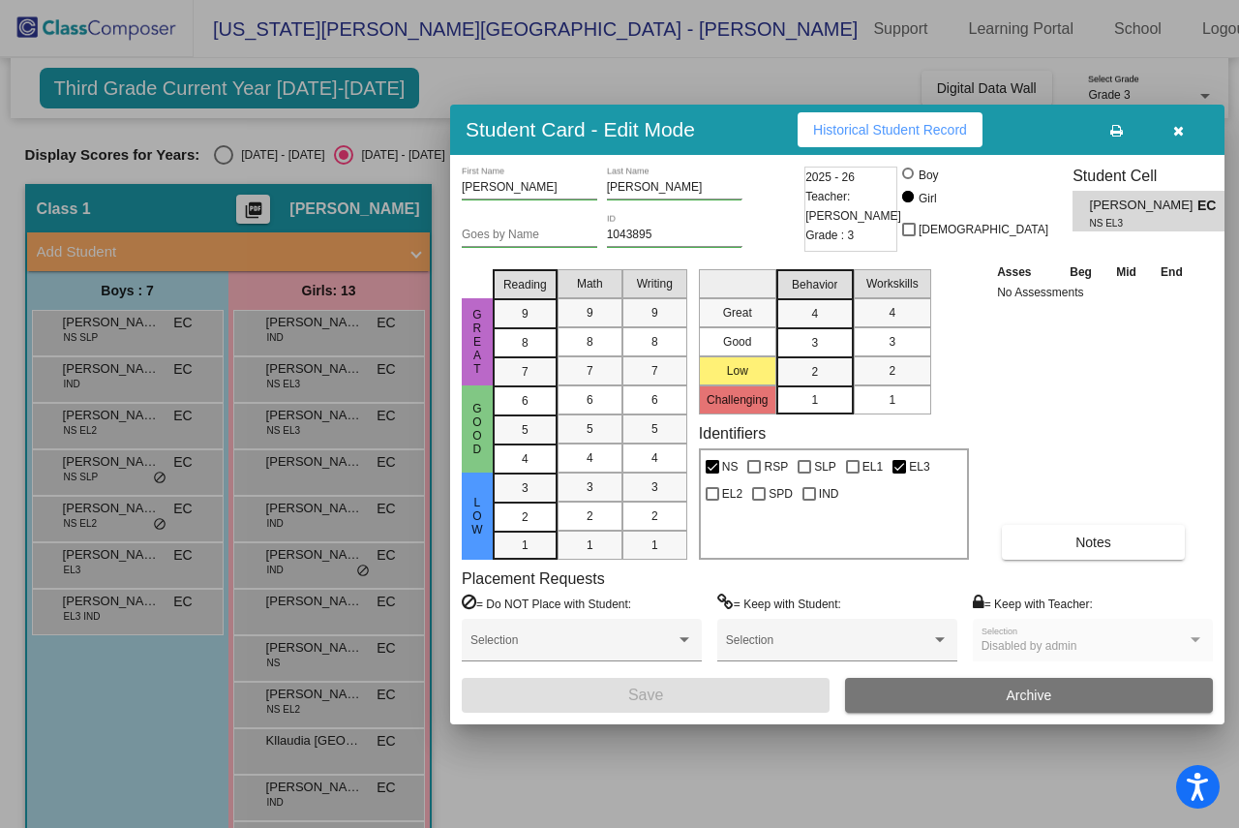
click at [1179, 122] on span "button" at bounding box center [1178, 129] width 11 height 15
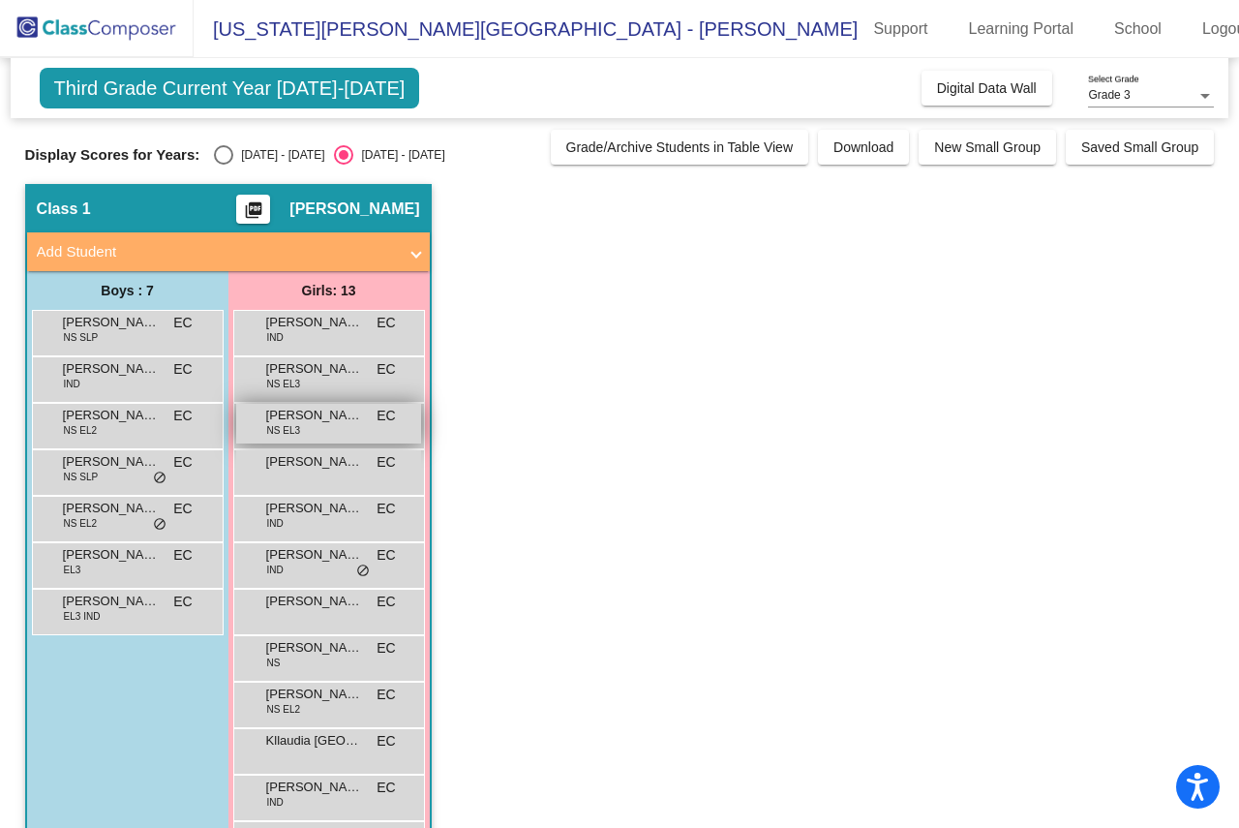
click at [312, 422] on span "Ariana Sanchez" at bounding box center [314, 415] width 97 height 19
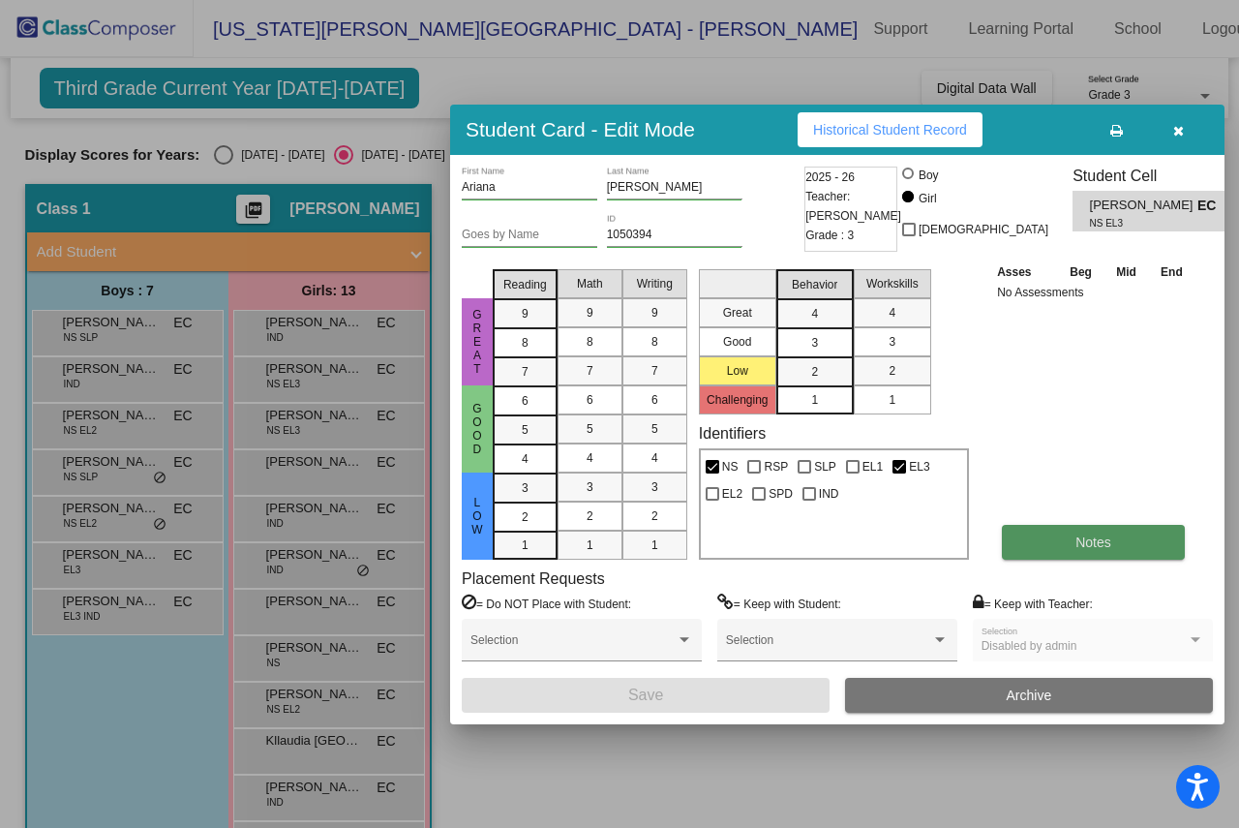
click at [1101, 553] on button "Notes" at bounding box center [1093, 542] width 183 height 35
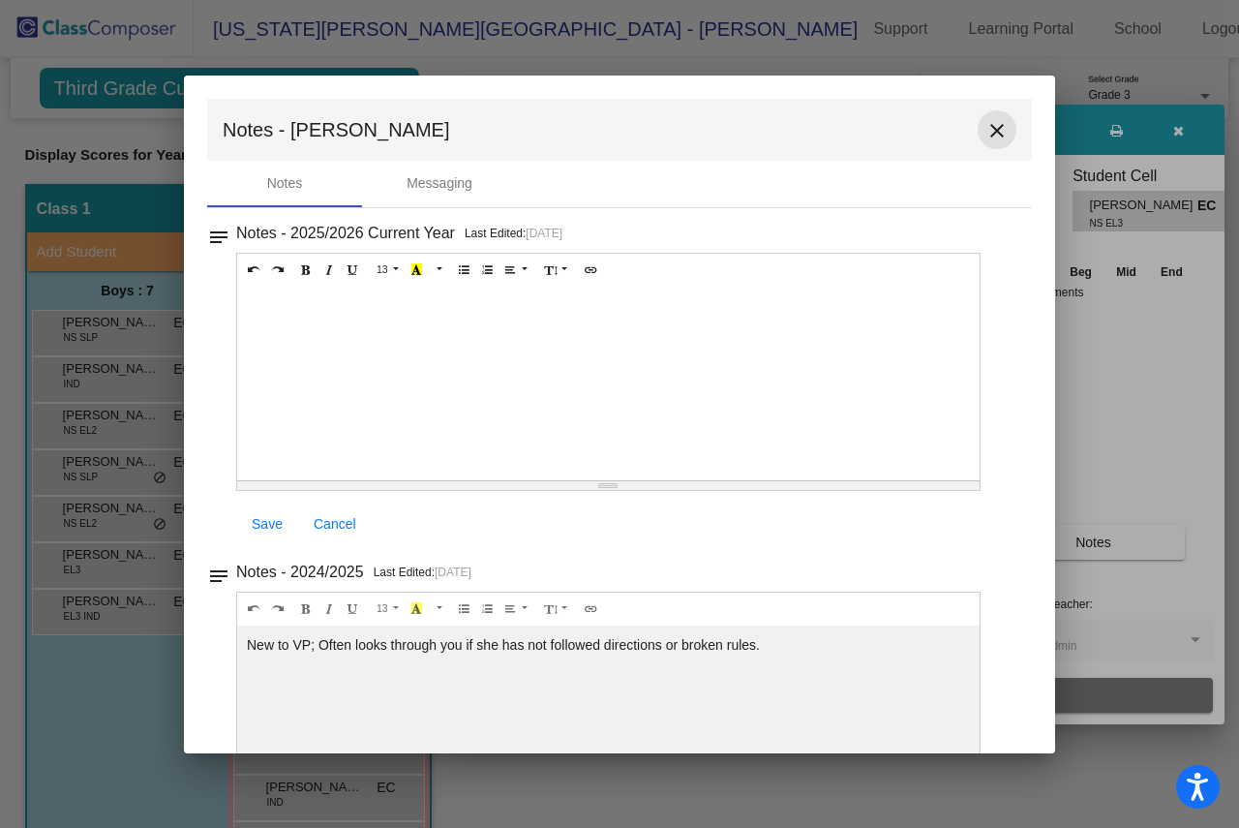
click at [989, 126] on mat-icon "close" at bounding box center [997, 130] width 23 height 23
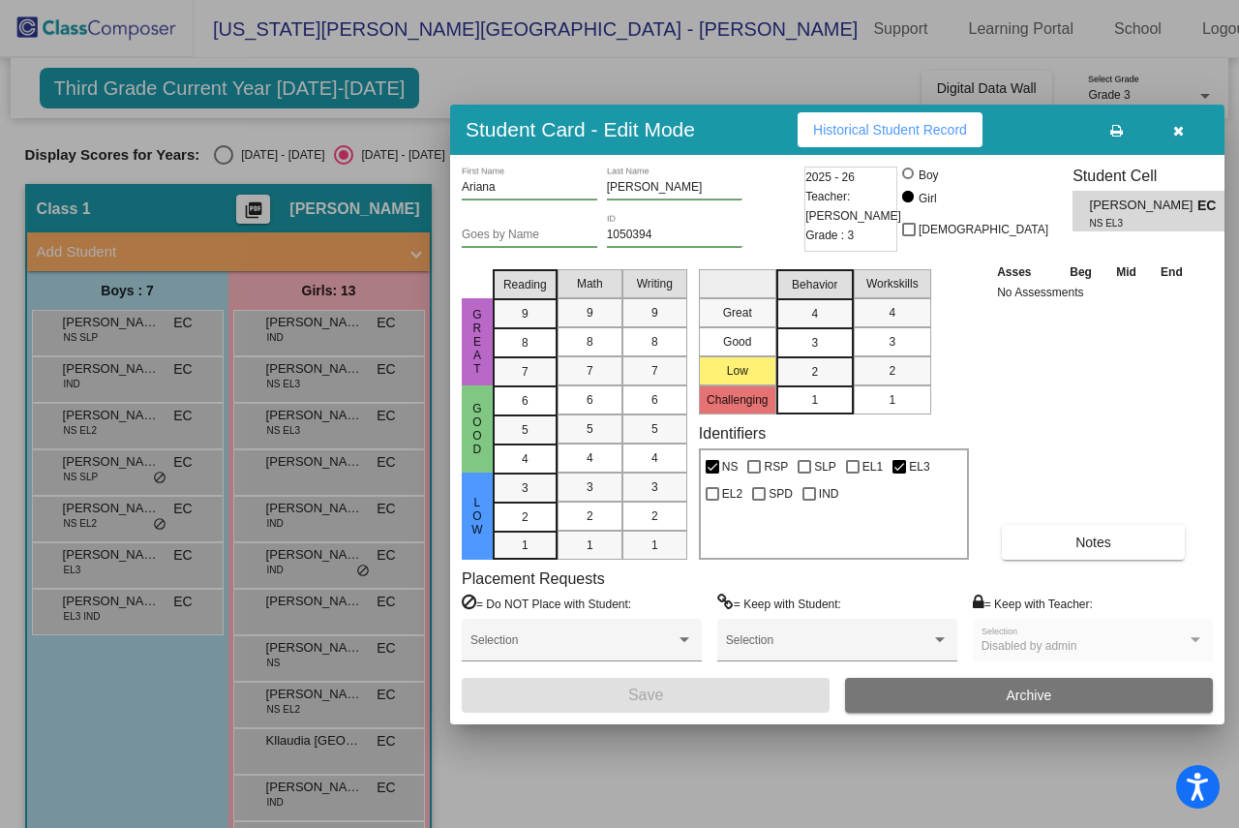
click at [1179, 127] on icon "button" at bounding box center [1178, 131] width 11 height 14
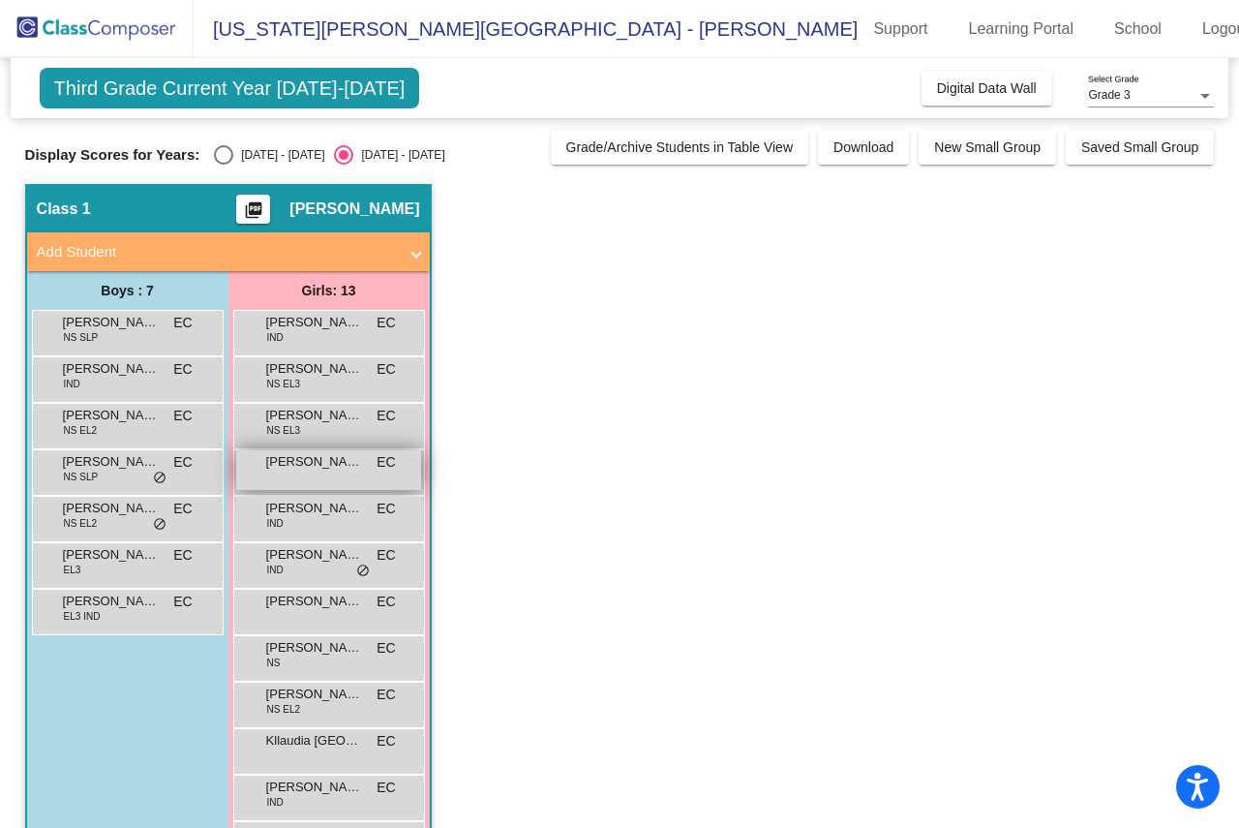
click at [299, 463] on span "Ariana Solis" at bounding box center [314, 461] width 97 height 19
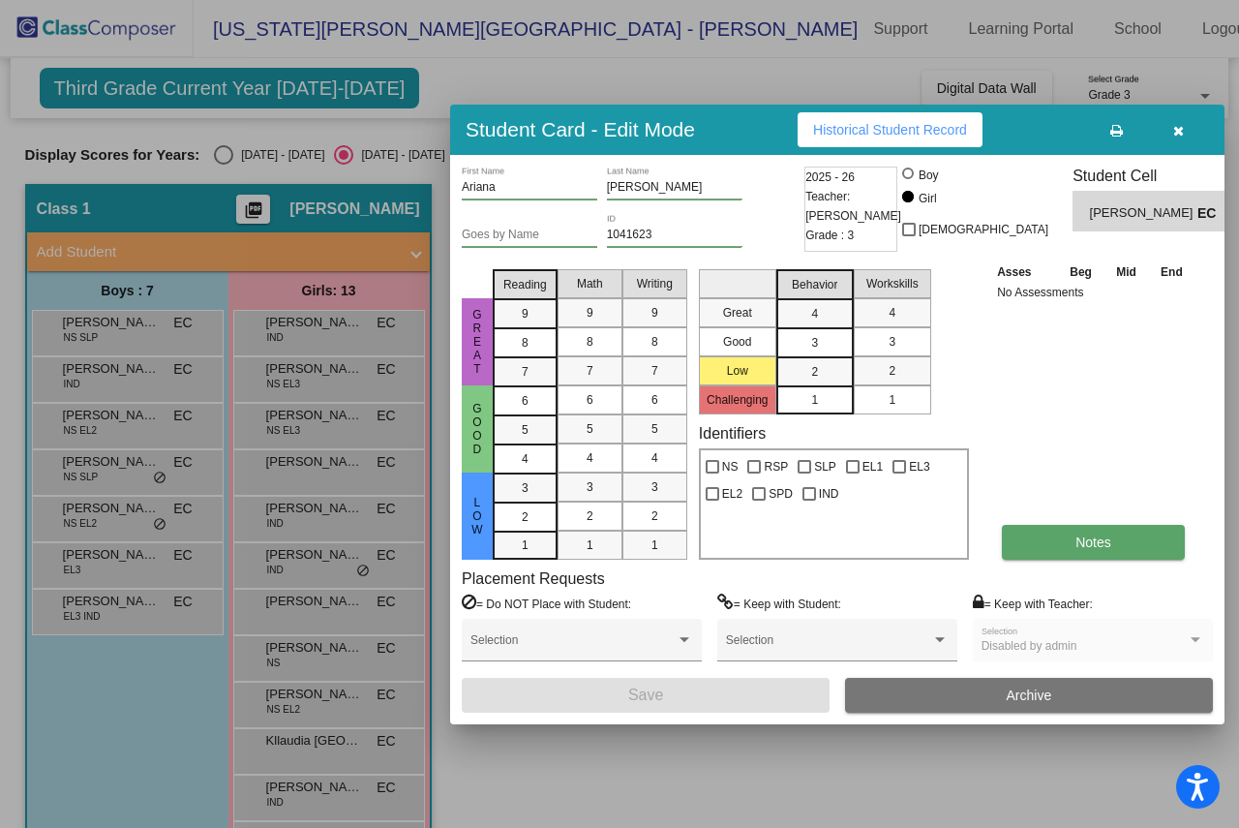
click at [1077, 545] on span "Notes" at bounding box center [1094, 541] width 36 height 15
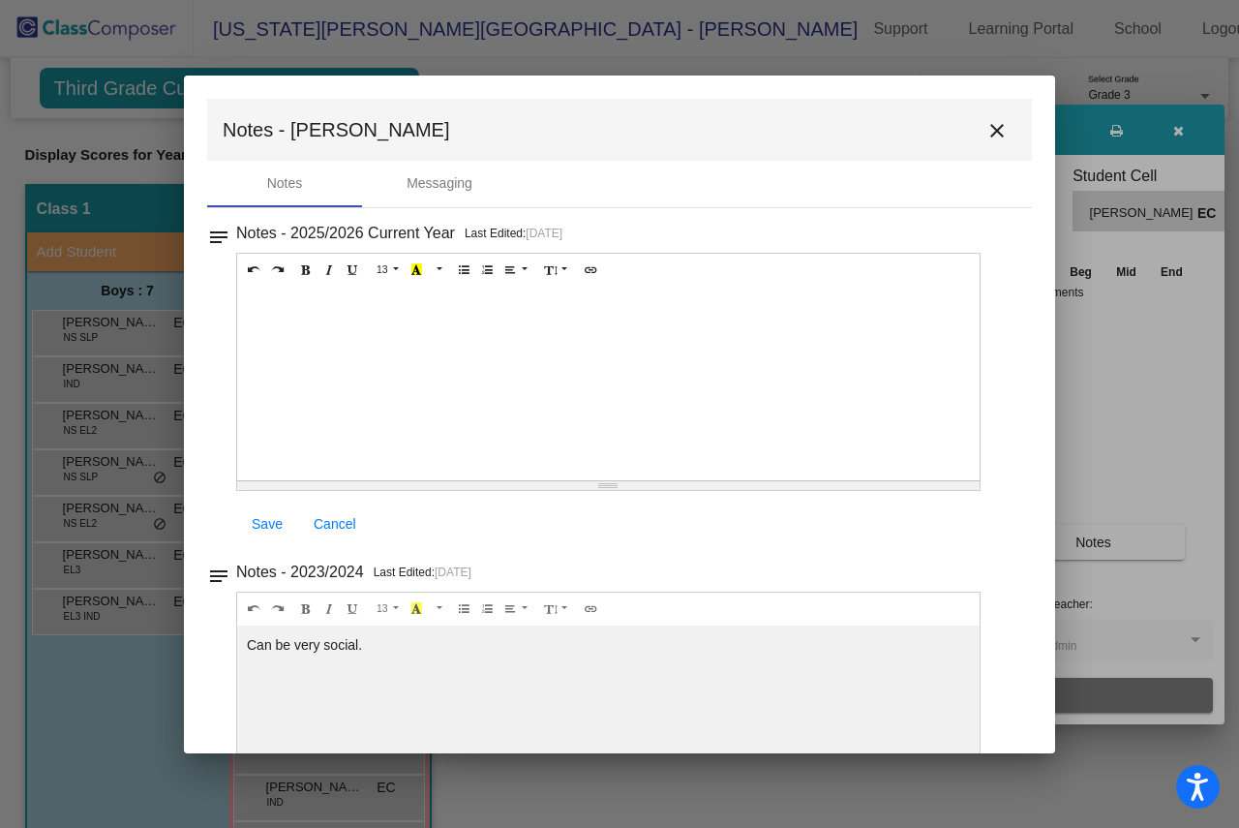
click at [988, 130] on mat-icon "close" at bounding box center [997, 130] width 23 height 23
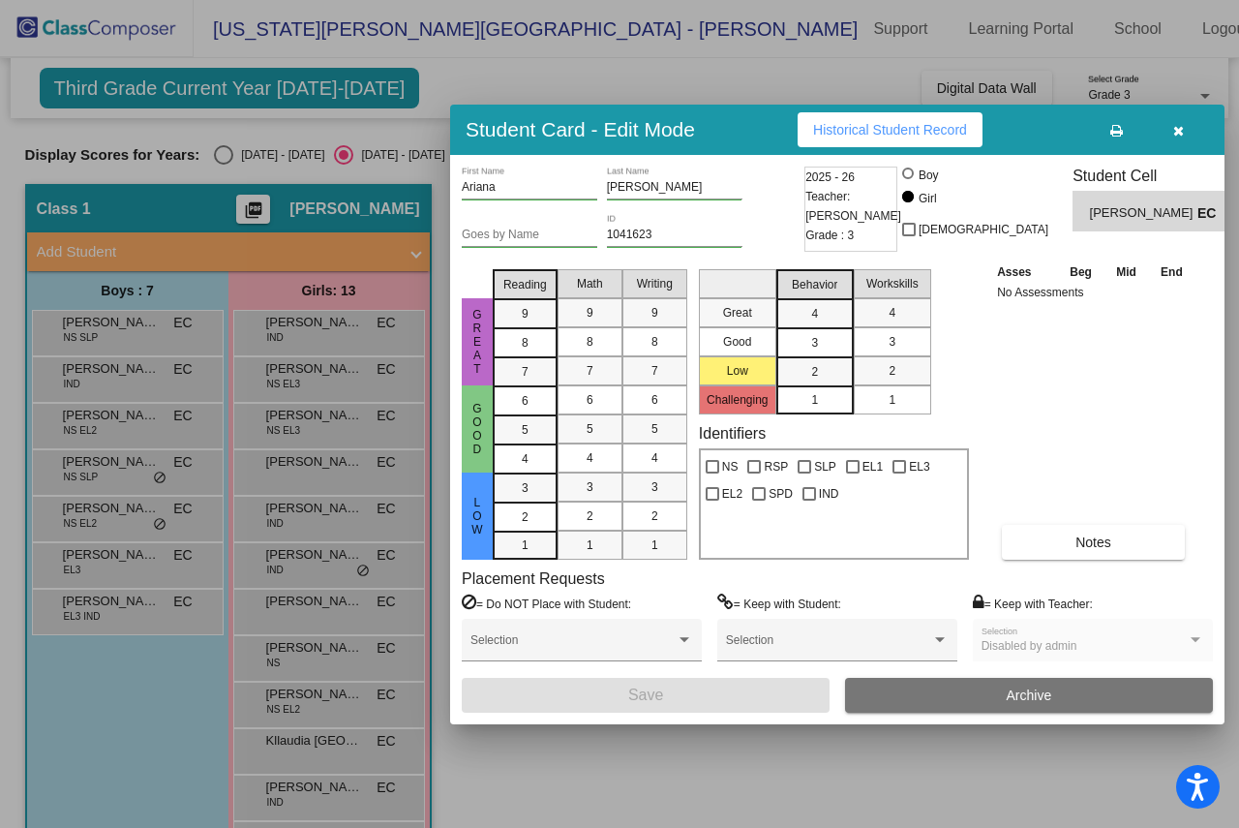
click at [1179, 124] on icon "button" at bounding box center [1178, 131] width 11 height 14
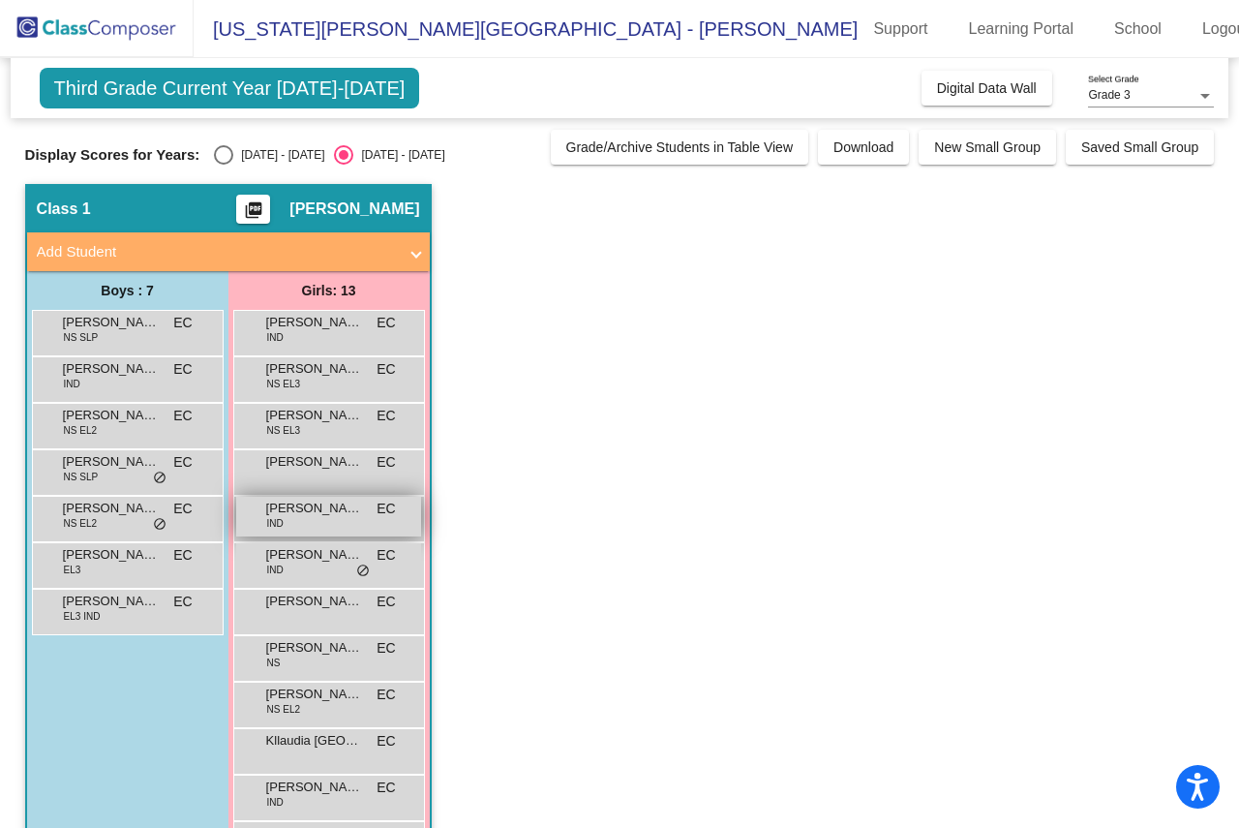
click at [280, 508] on span "Belen Fuentes" at bounding box center [314, 508] width 97 height 19
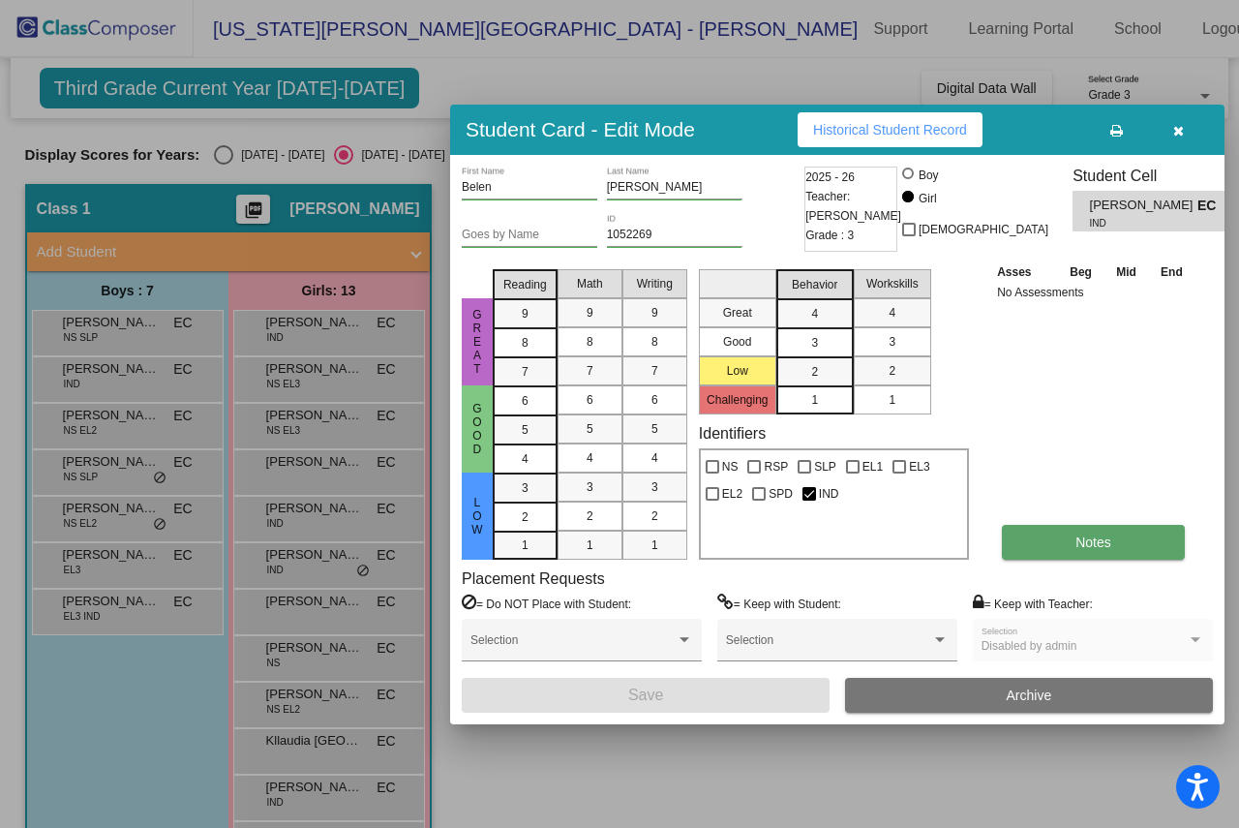
click at [1091, 534] on span "Notes" at bounding box center [1094, 541] width 36 height 15
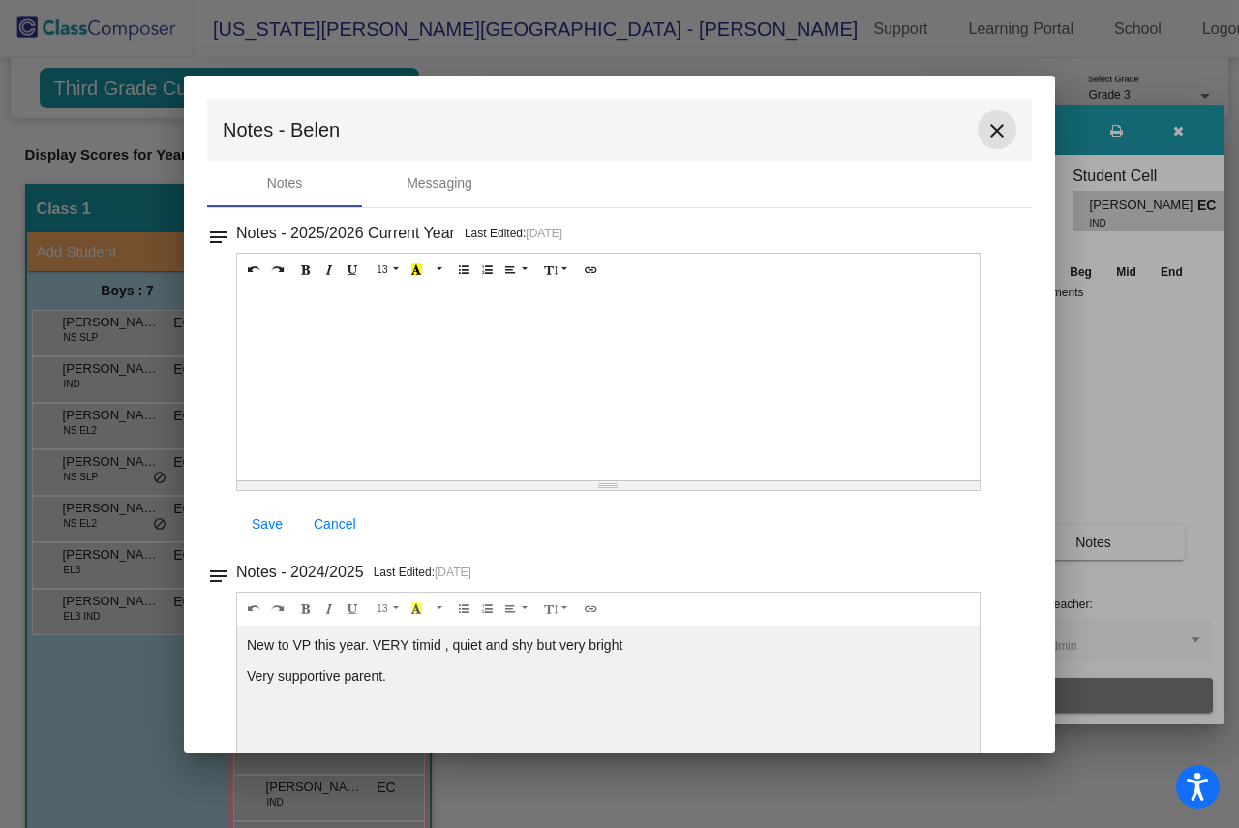
click at [986, 126] on mat-icon "close" at bounding box center [997, 130] width 23 height 23
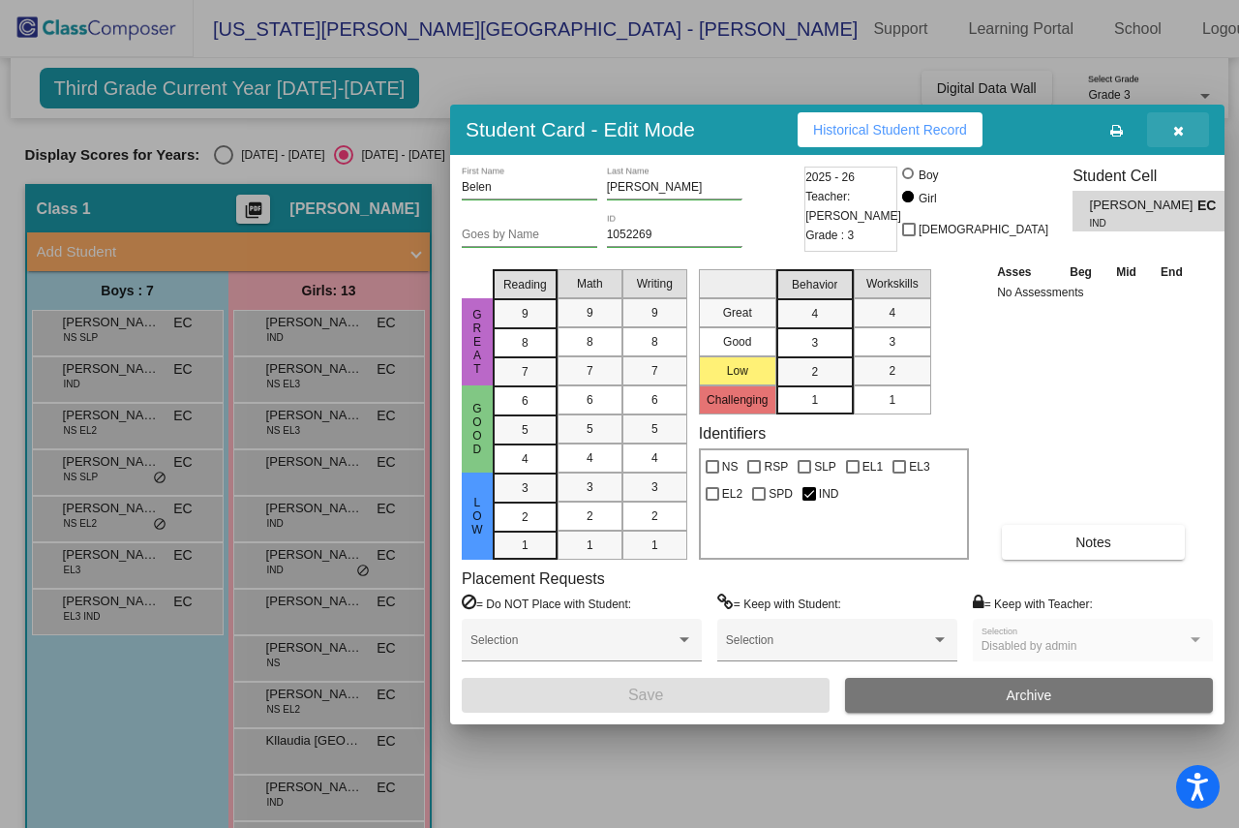
click at [1187, 132] on button "button" at bounding box center [1178, 129] width 62 height 35
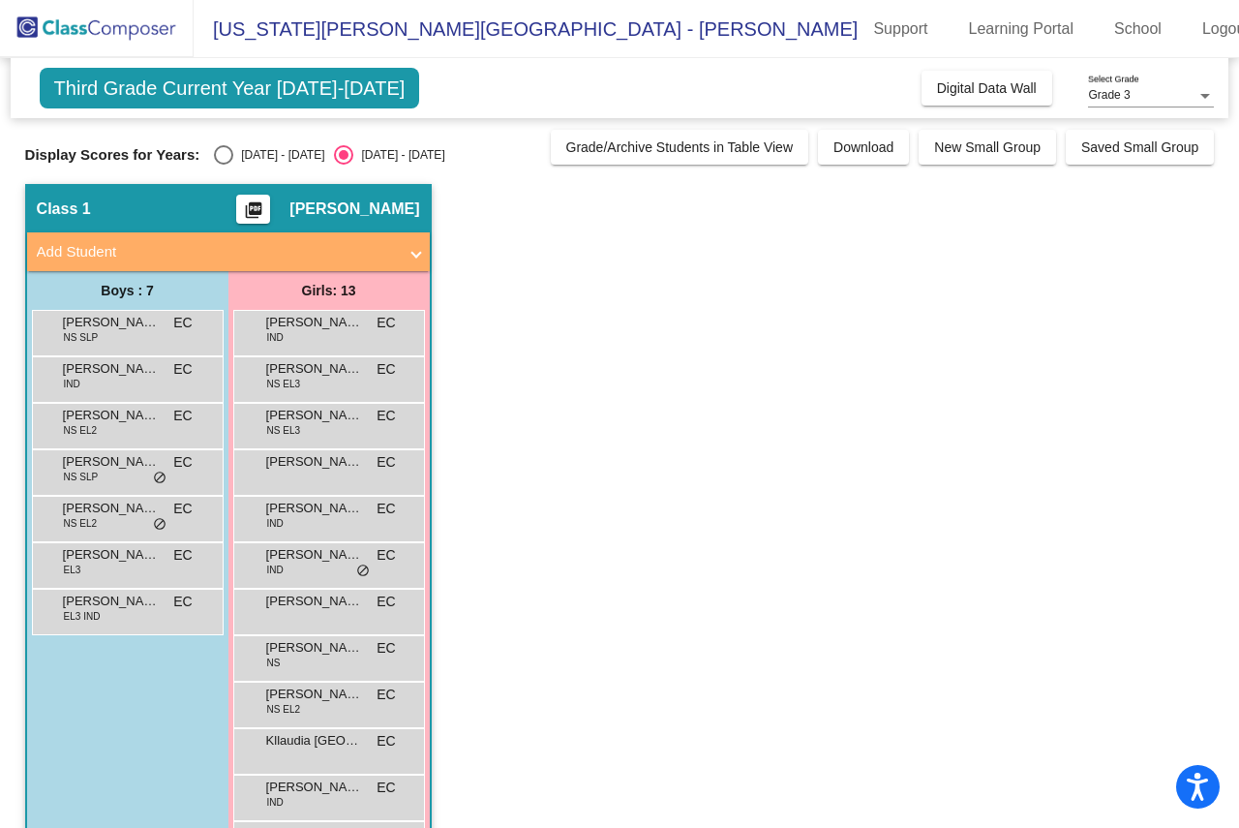
scroll to position [117, 0]
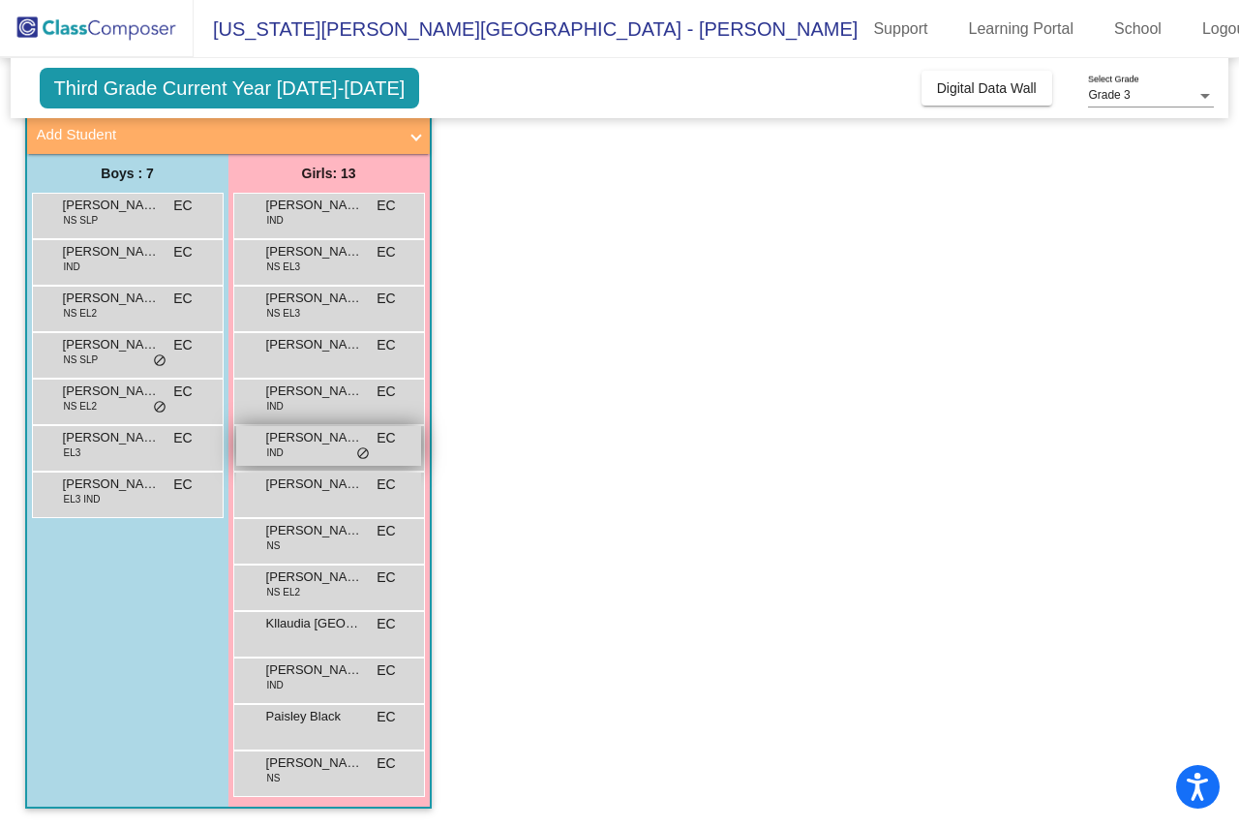
click at [307, 443] on span "Hilda Barajas Perez" at bounding box center [314, 437] width 97 height 19
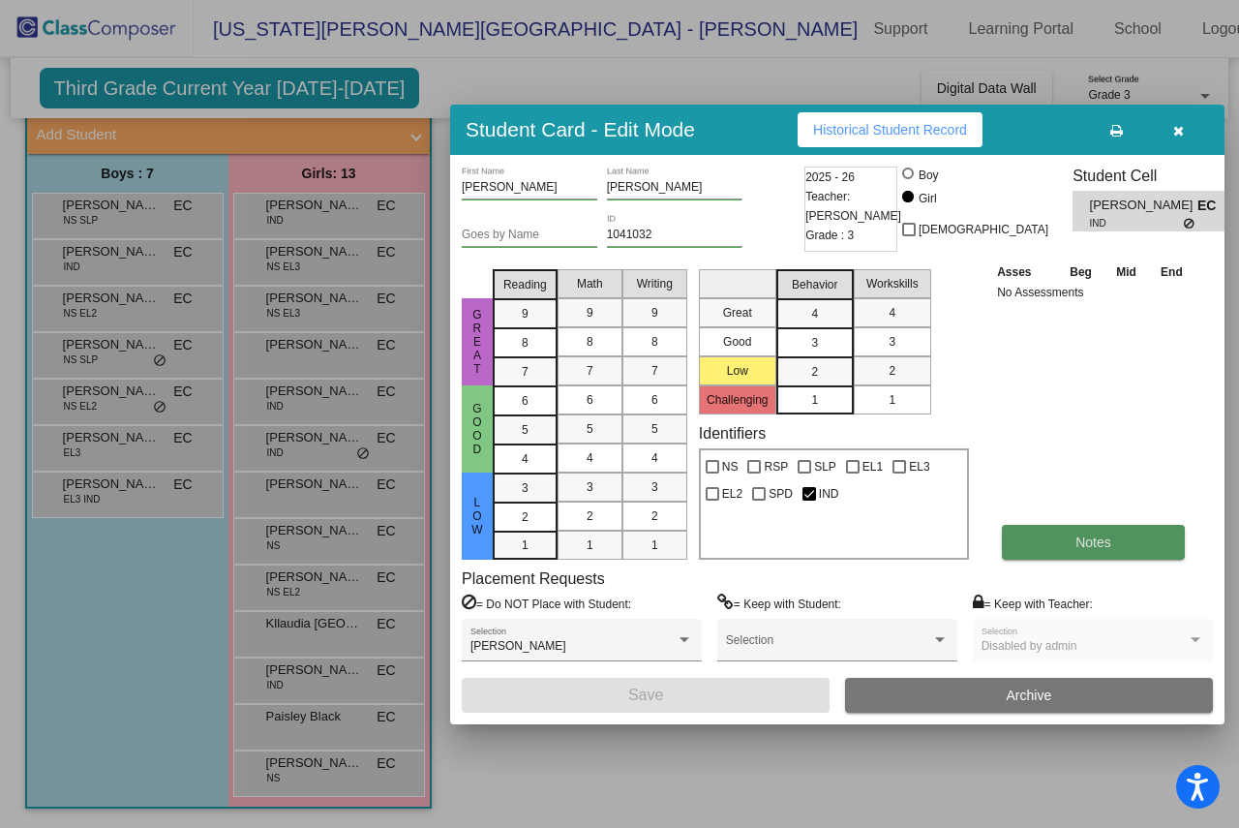
click at [1083, 537] on span "Notes" at bounding box center [1094, 541] width 36 height 15
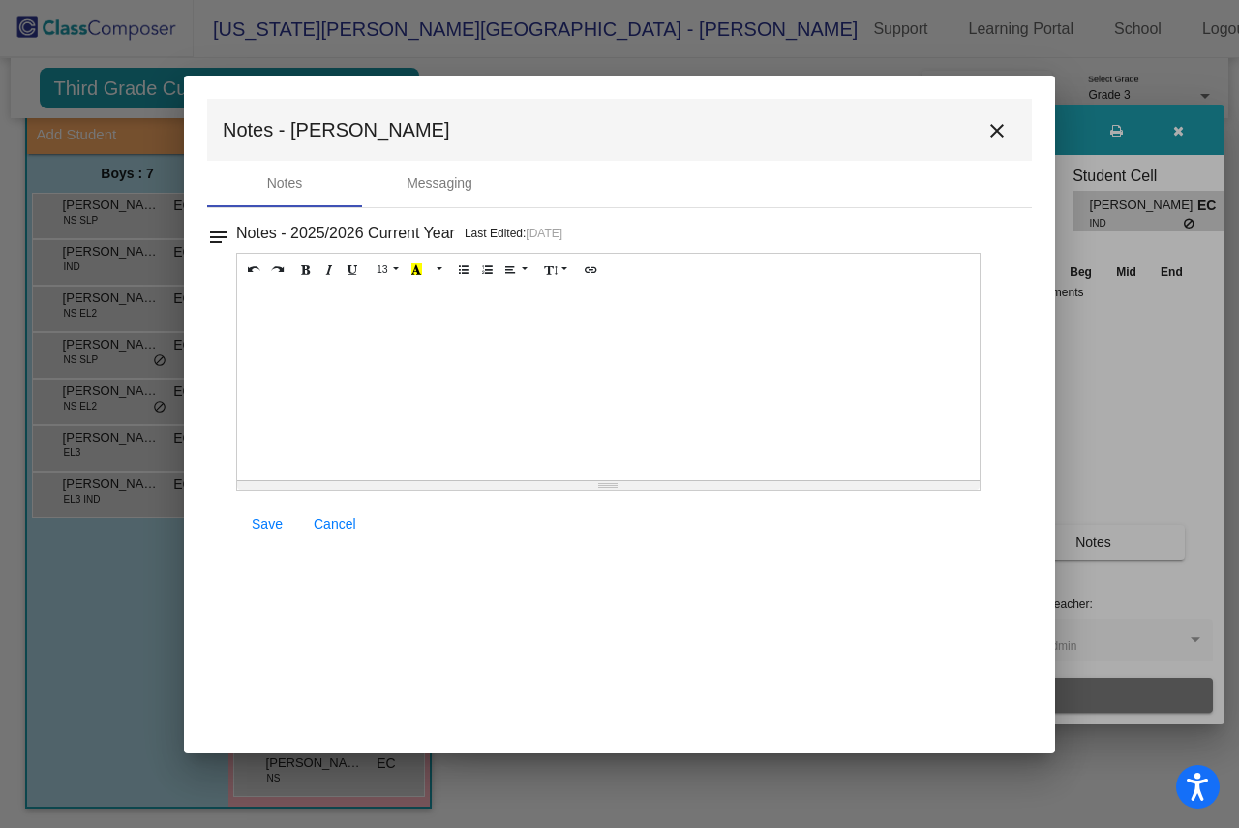
click at [993, 129] on mat-icon "close" at bounding box center [997, 130] width 23 height 23
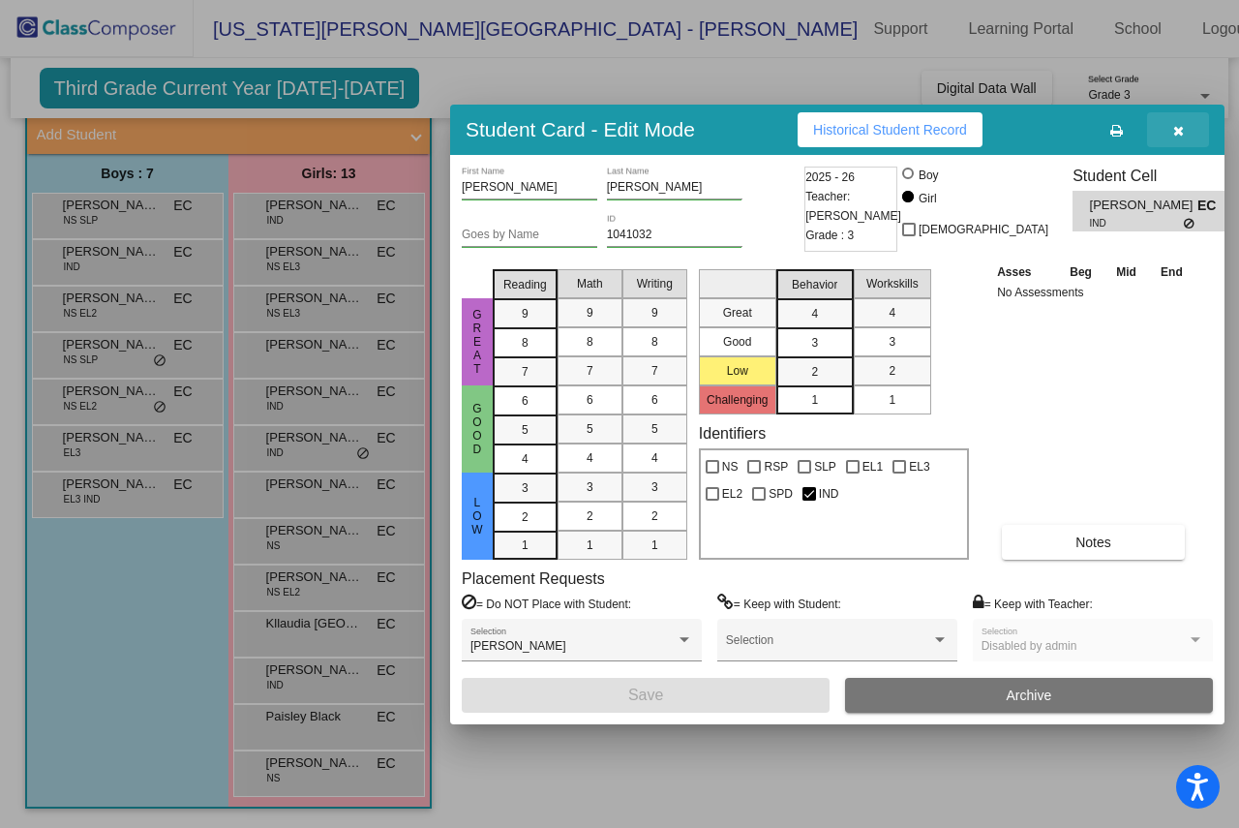
click at [1176, 131] on icon "button" at bounding box center [1178, 131] width 11 height 14
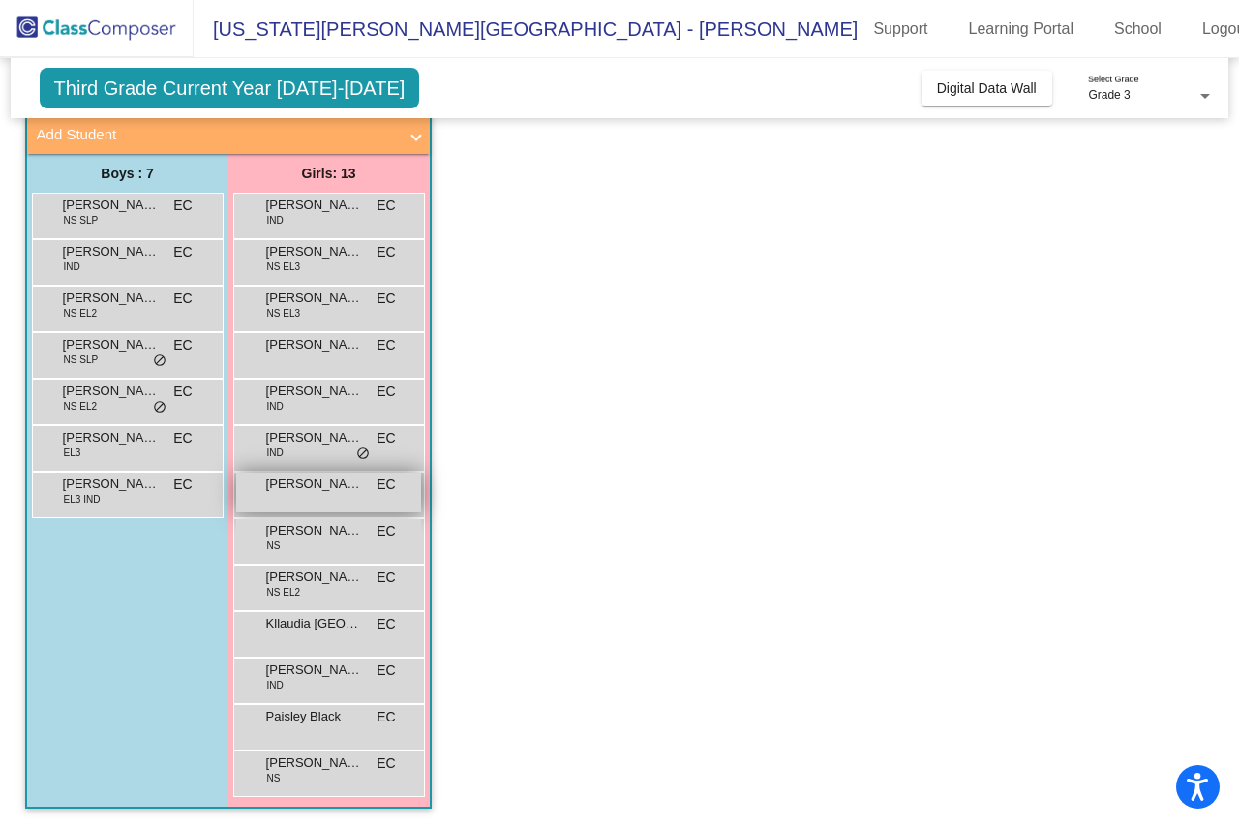
click at [288, 489] on span "Isabel Flores" at bounding box center [314, 483] width 97 height 19
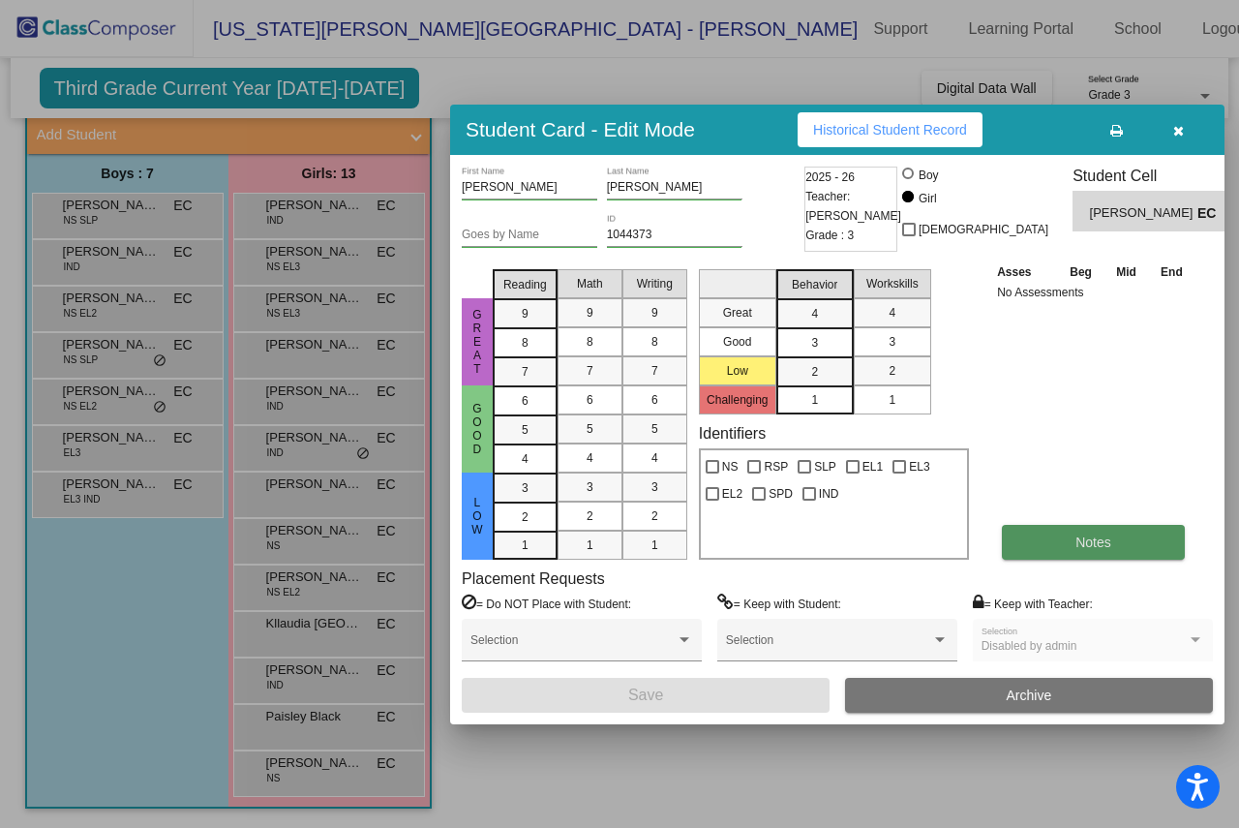
click at [1057, 542] on button "Notes" at bounding box center [1093, 542] width 183 height 35
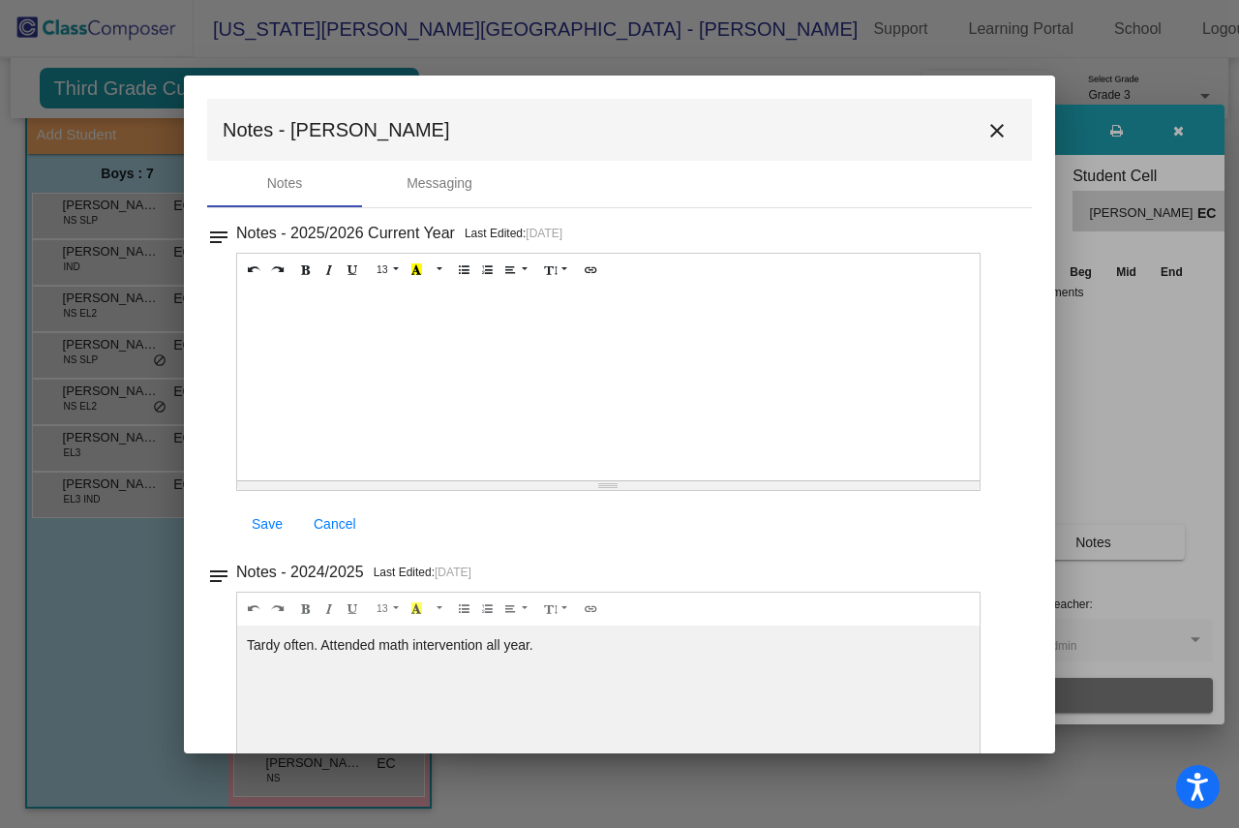
click at [988, 125] on mat-icon "close" at bounding box center [997, 130] width 23 height 23
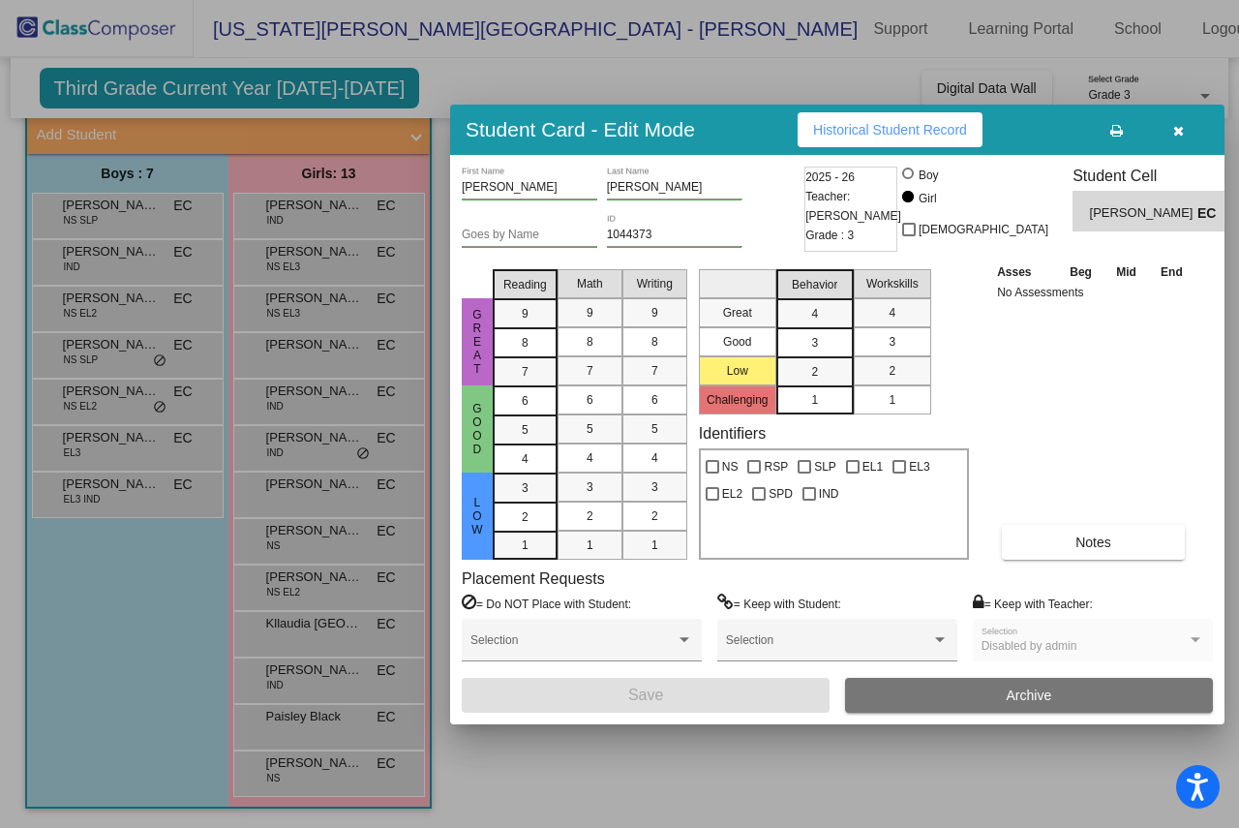
click at [1174, 129] on icon "button" at bounding box center [1178, 131] width 11 height 14
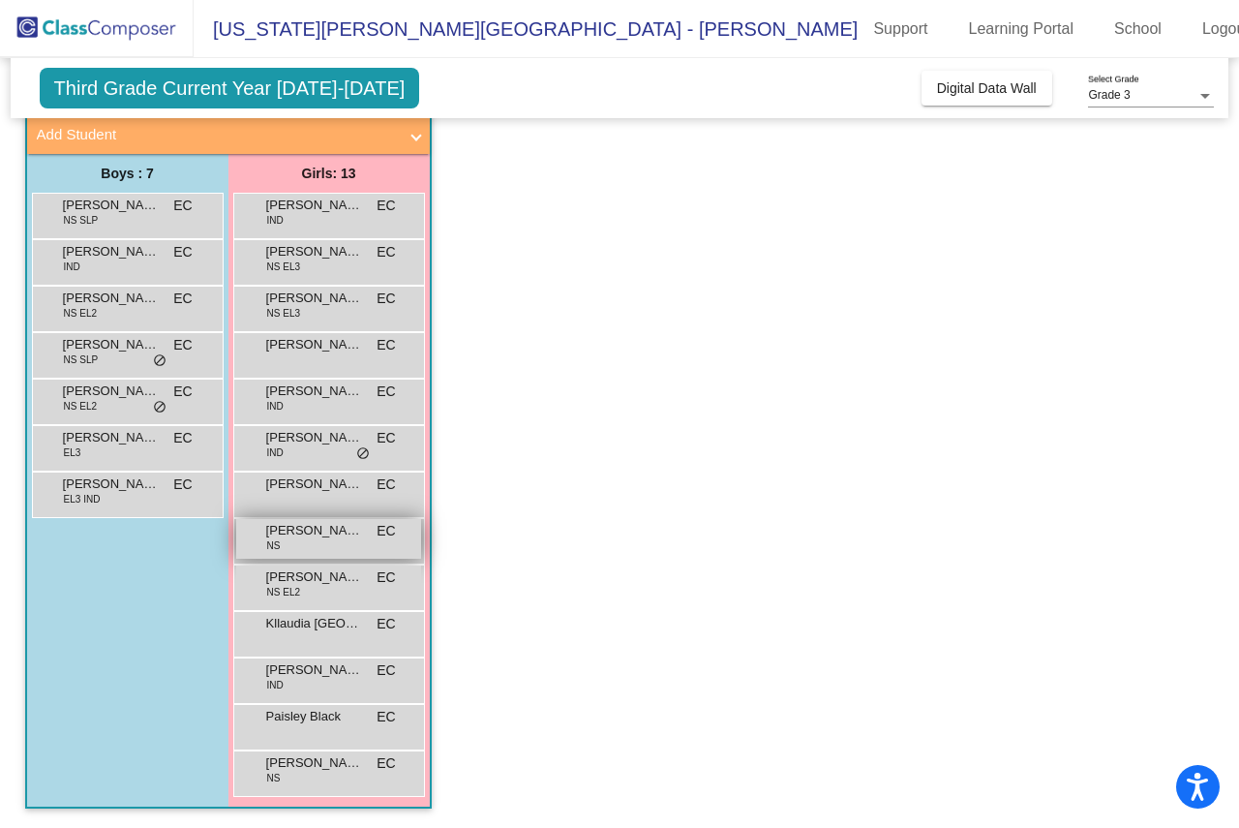
click at [303, 535] on span "Jasainiah Kirtman" at bounding box center [314, 530] width 97 height 19
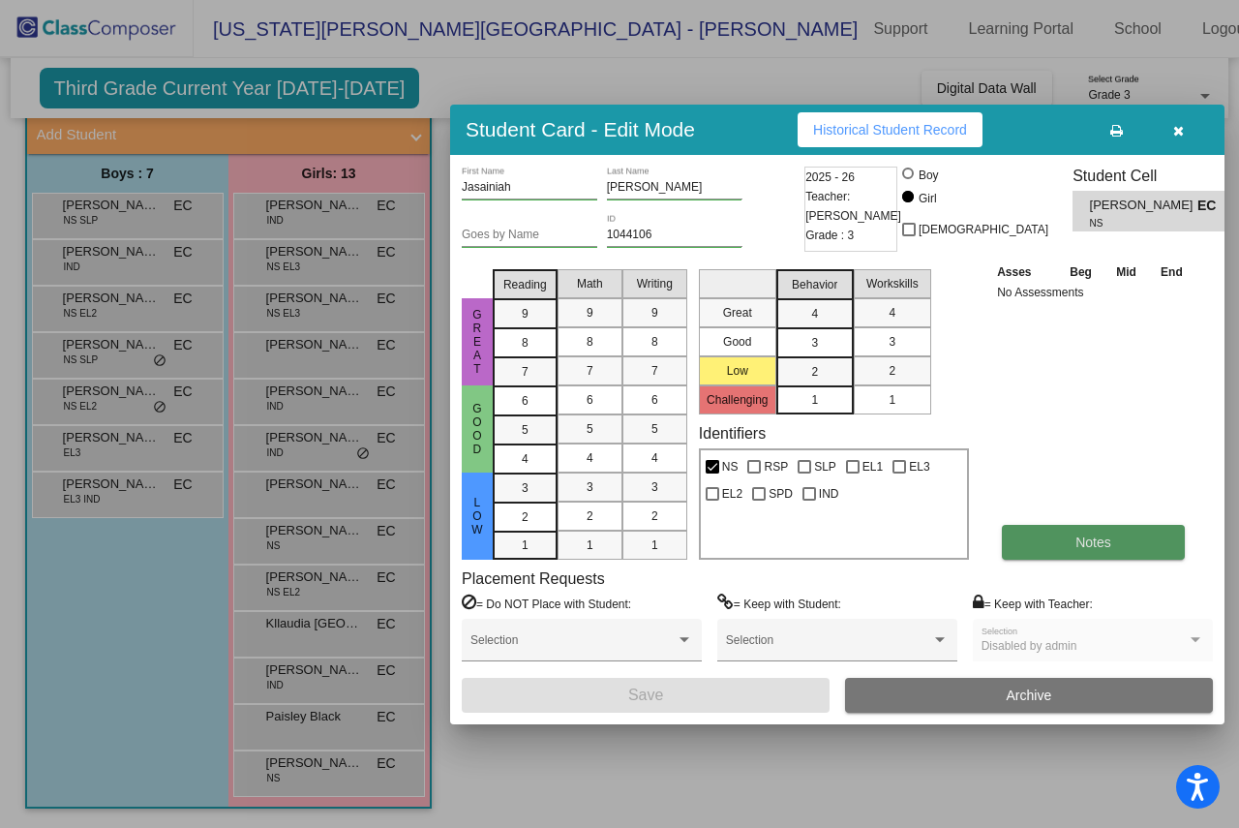
click at [1091, 544] on span "Notes" at bounding box center [1094, 541] width 36 height 15
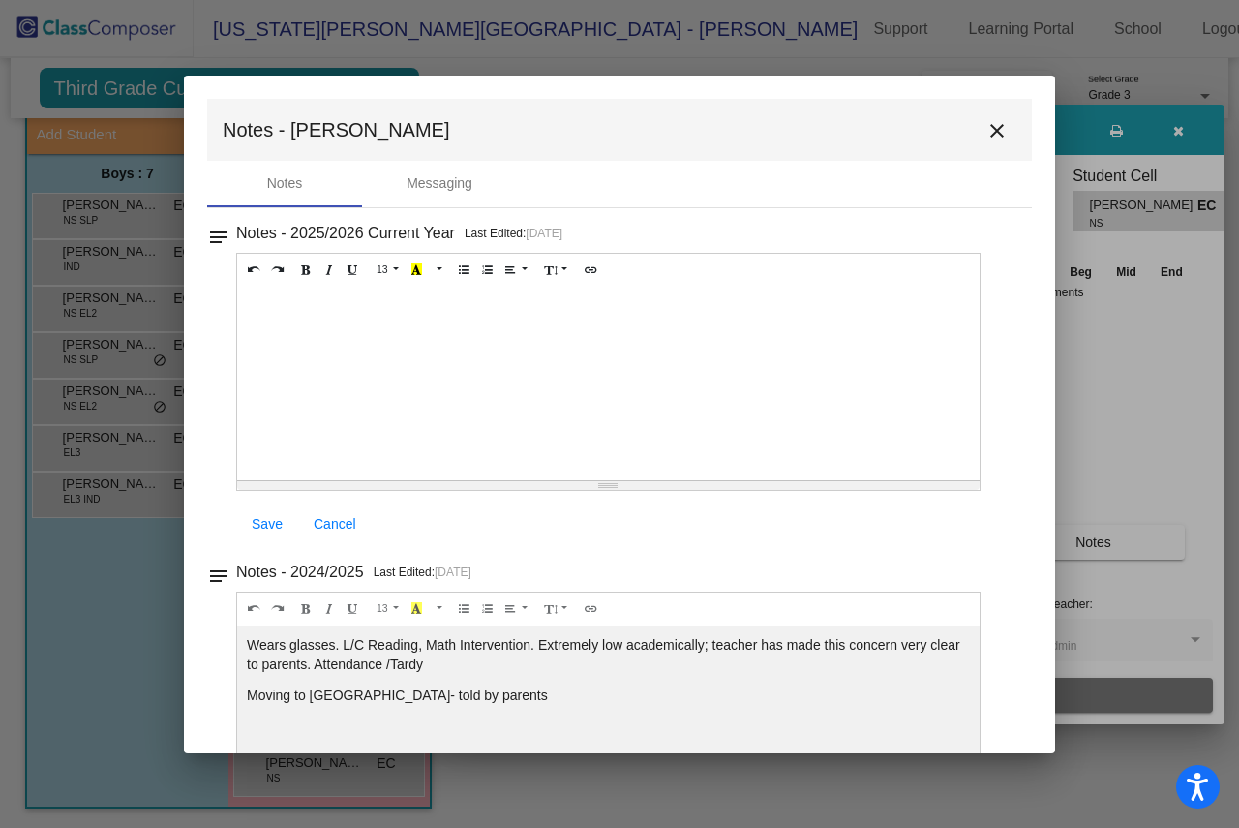
click at [986, 126] on mat-icon "close" at bounding box center [997, 130] width 23 height 23
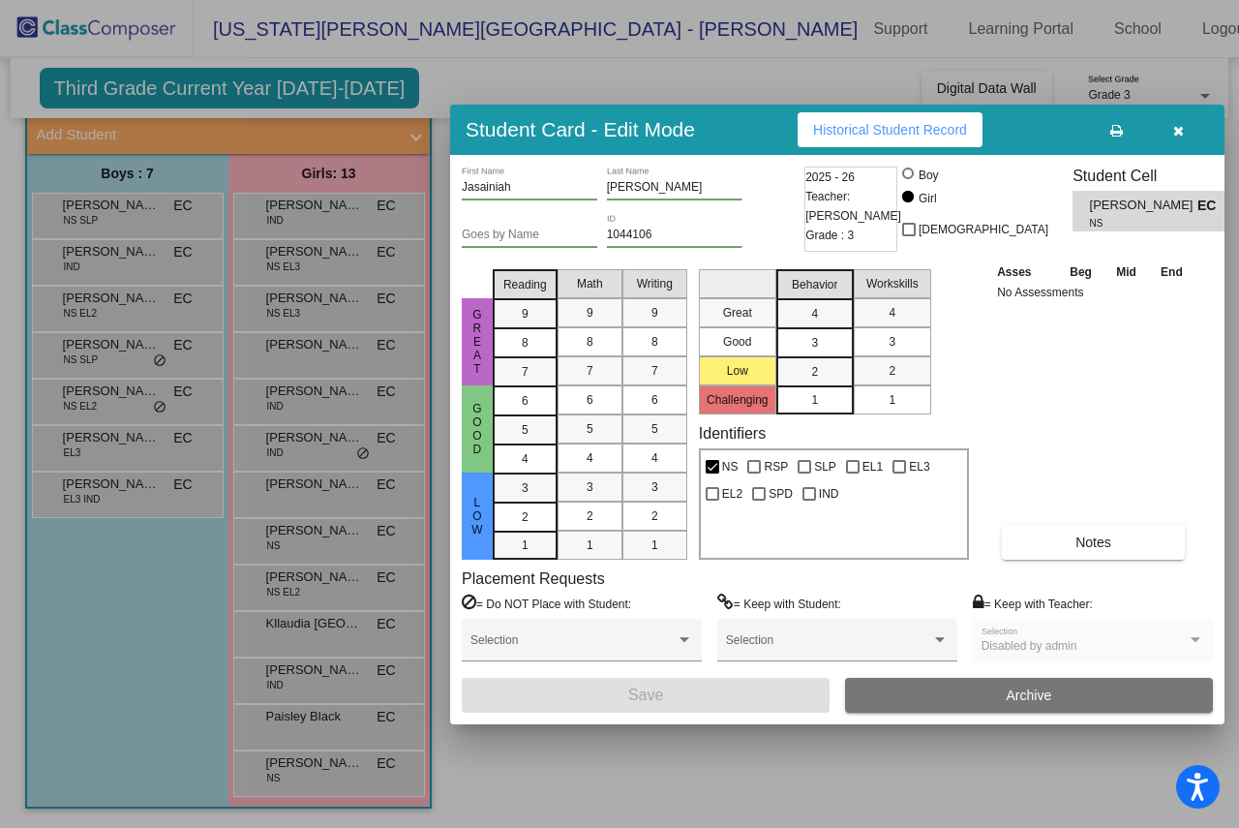
click at [1177, 119] on button "button" at bounding box center [1178, 129] width 62 height 35
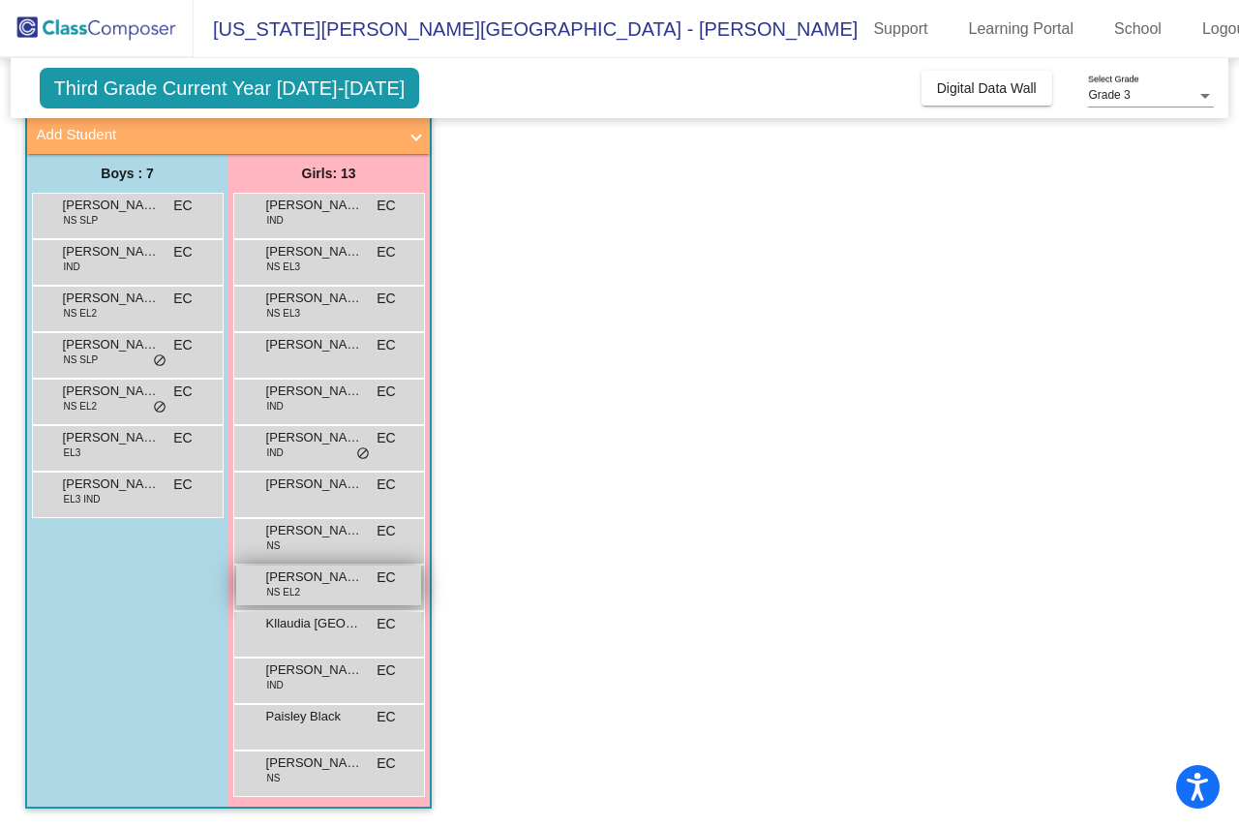
click at [307, 591] on div "Julieta Mendoza Alvarez NS EL2 EC lock do_not_disturb_alt" at bounding box center [328, 585] width 185 height 40
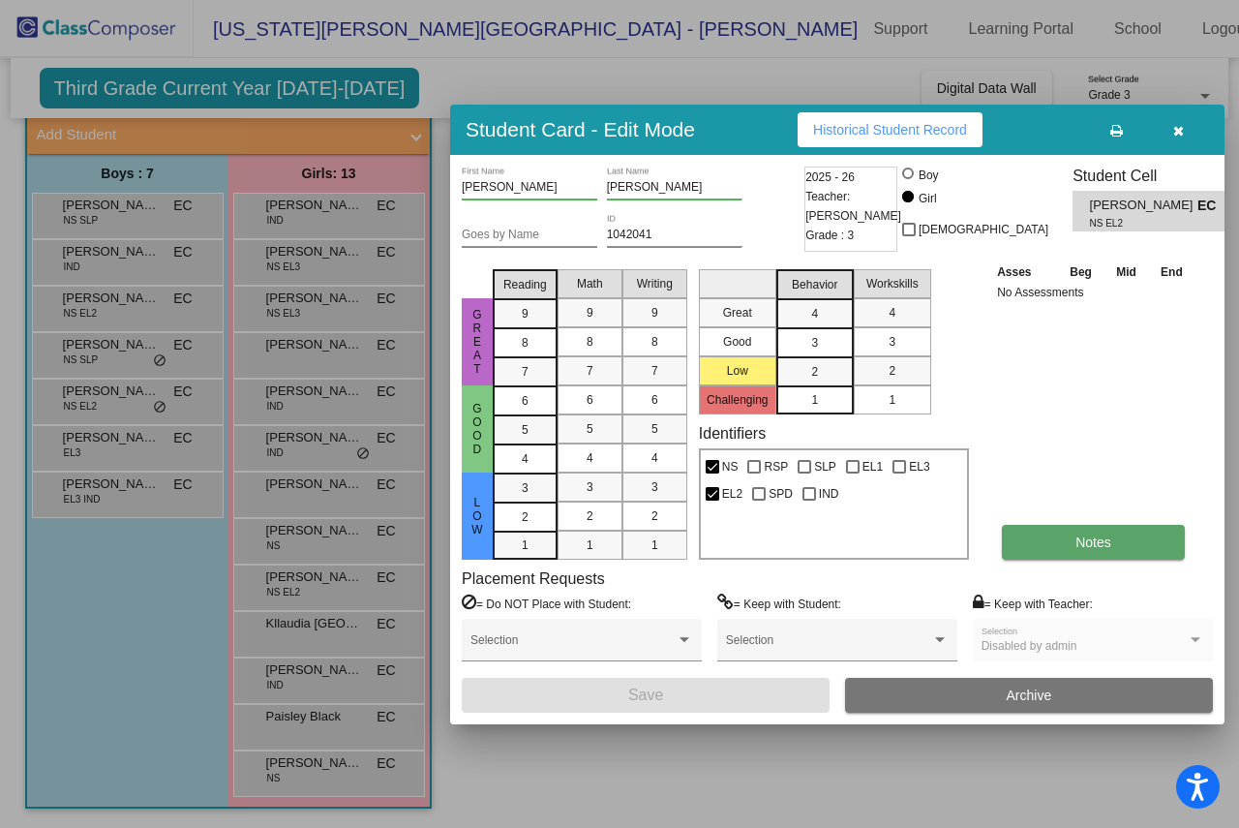
click at [1097, 536] on span "Notes" at bounding box center [1094, 541] width 36 height 15
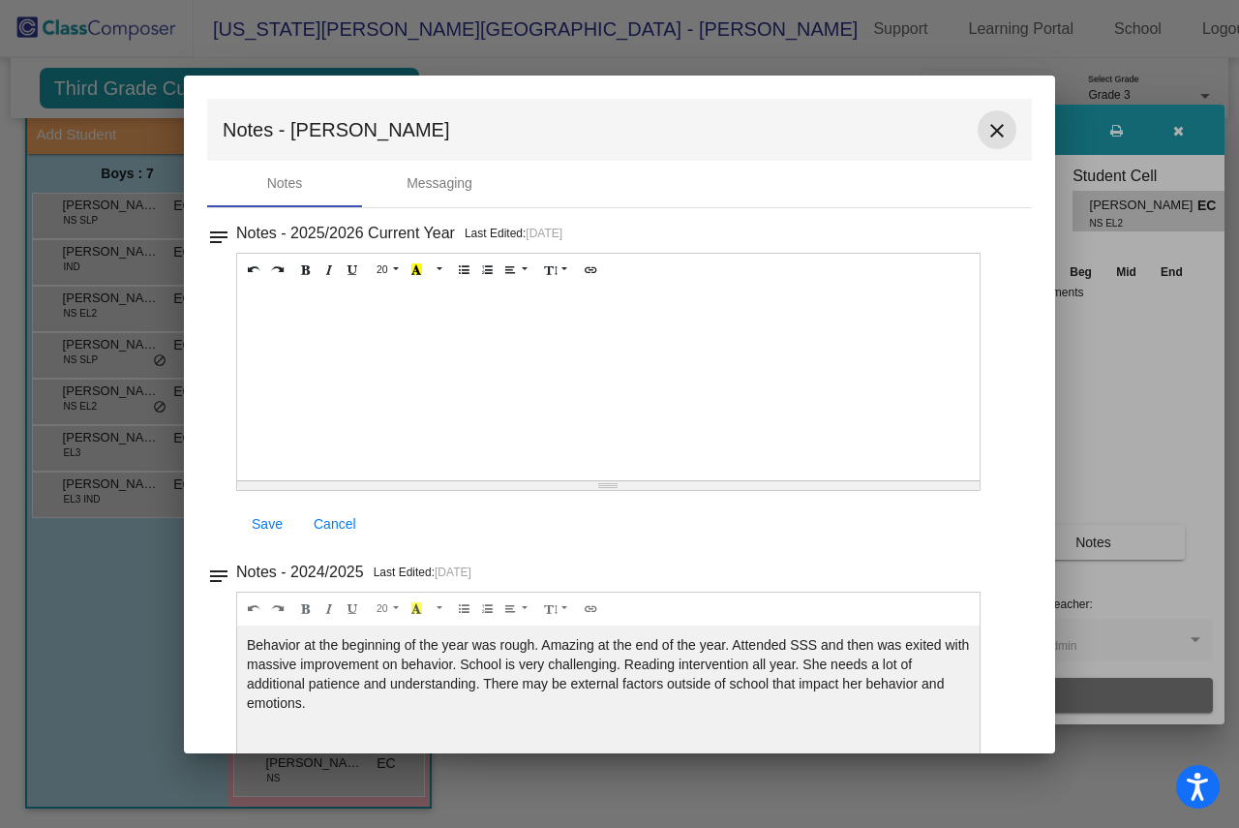
click at [989, 128] on mat-icon "close" at bounding box center [997, 130] width 23 height 23
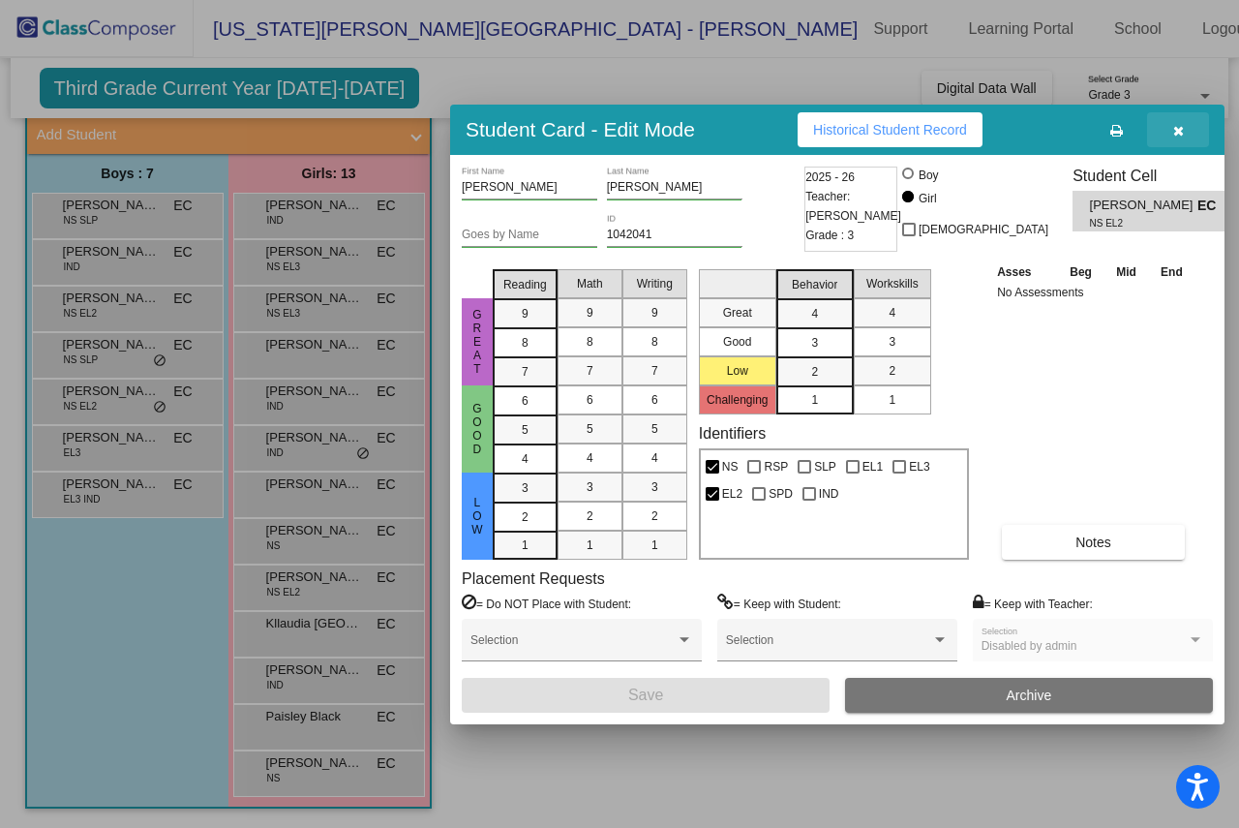
click at [1185, 128] on button "button" at bounding box center [1178, 129] width 62 height 35
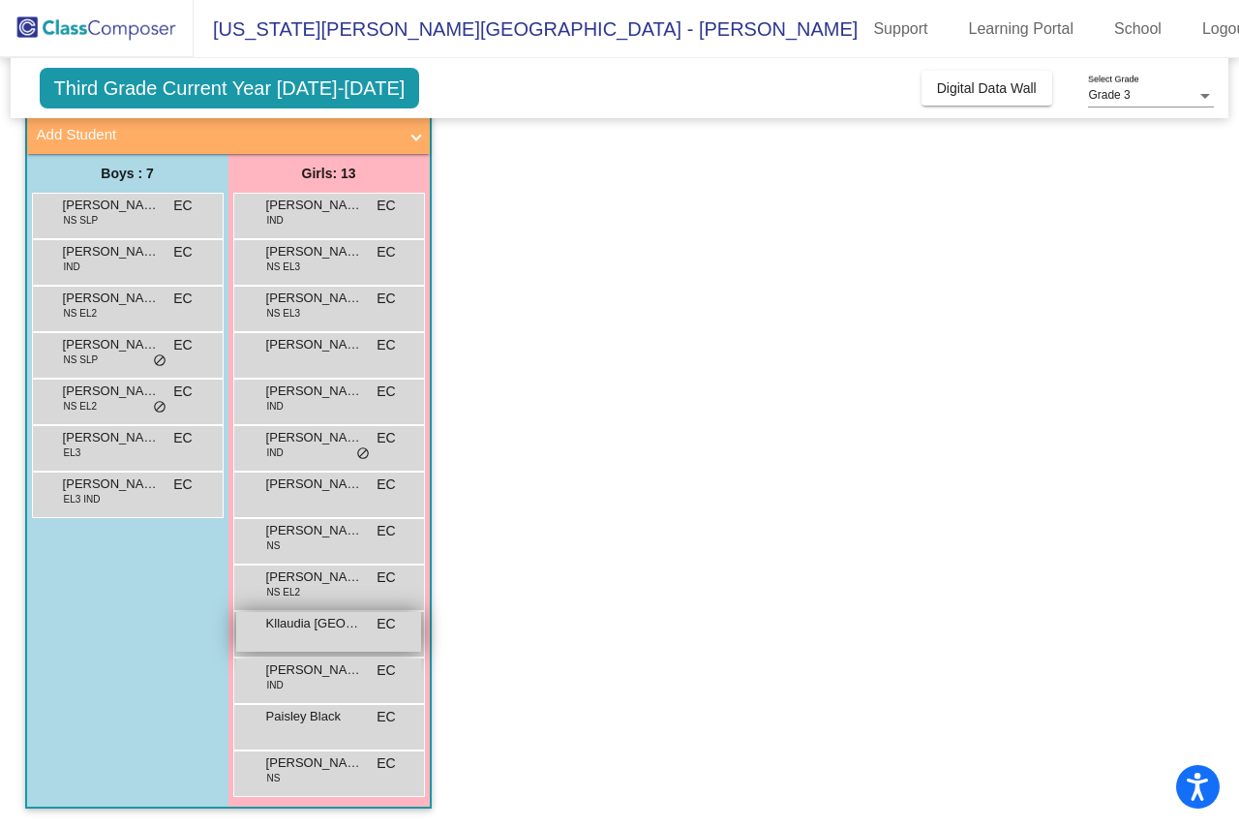
click at [320, 629] on span "Kllaudia Valencia" at bounding box center [314, 623] width 97 height 19
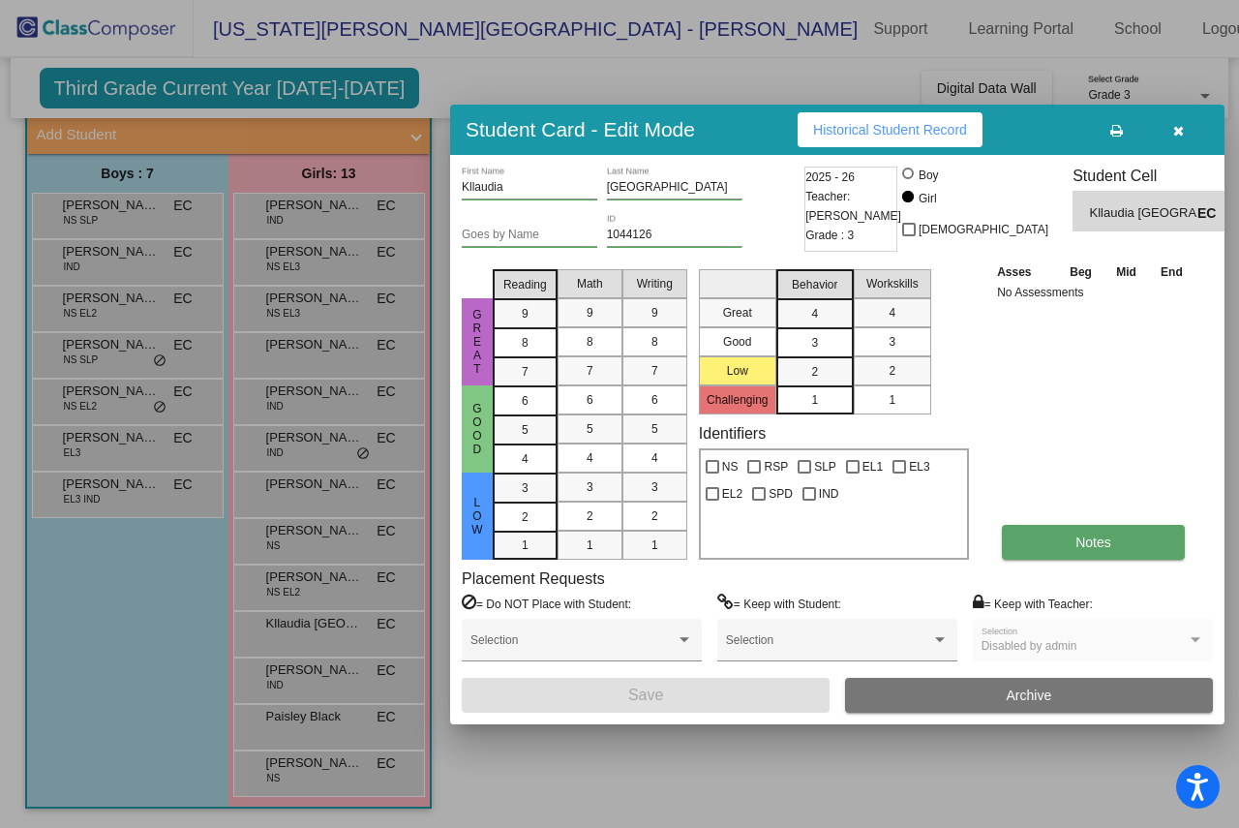
click at [1054, 533] on button "Notes" at bounding box center [1093, 542] width 183 height 35
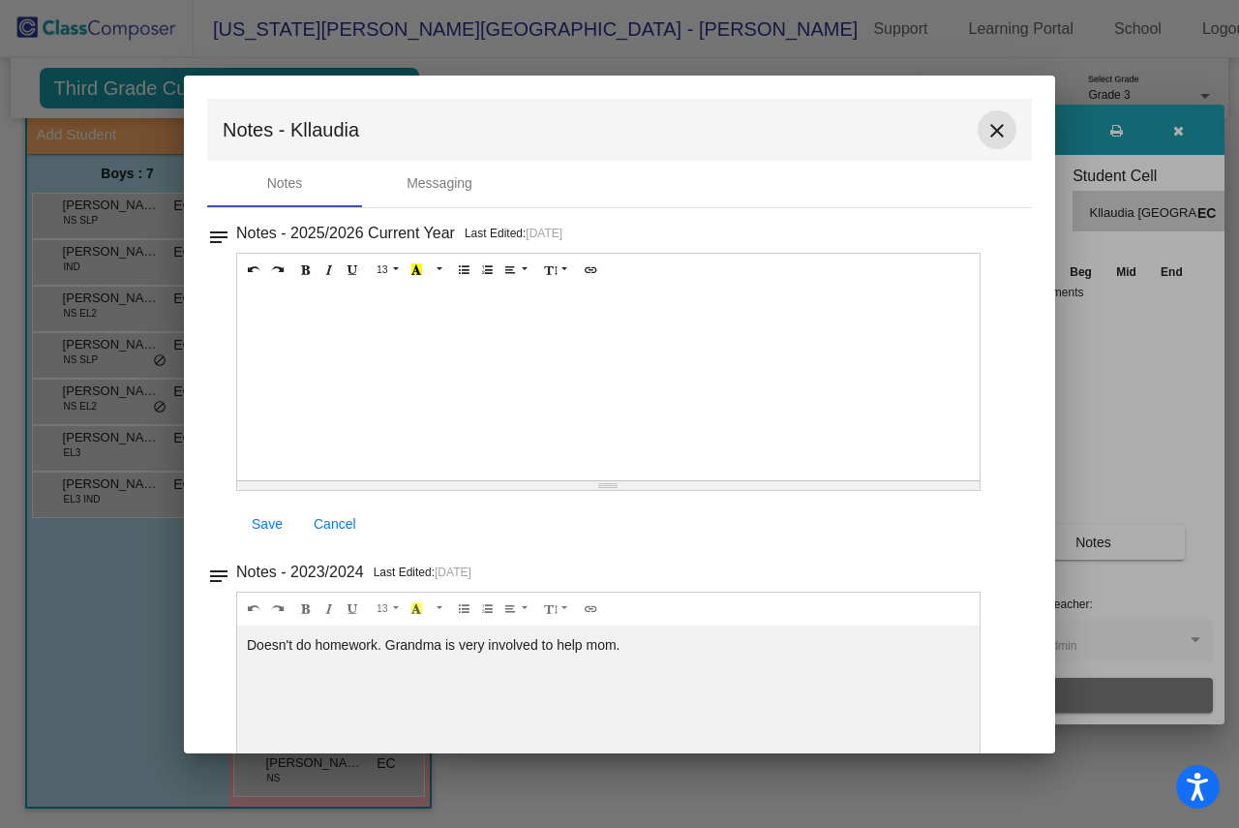
click at [986, 122] on mat-icon "close" at bounding box center [997, 130] width 23 height 23
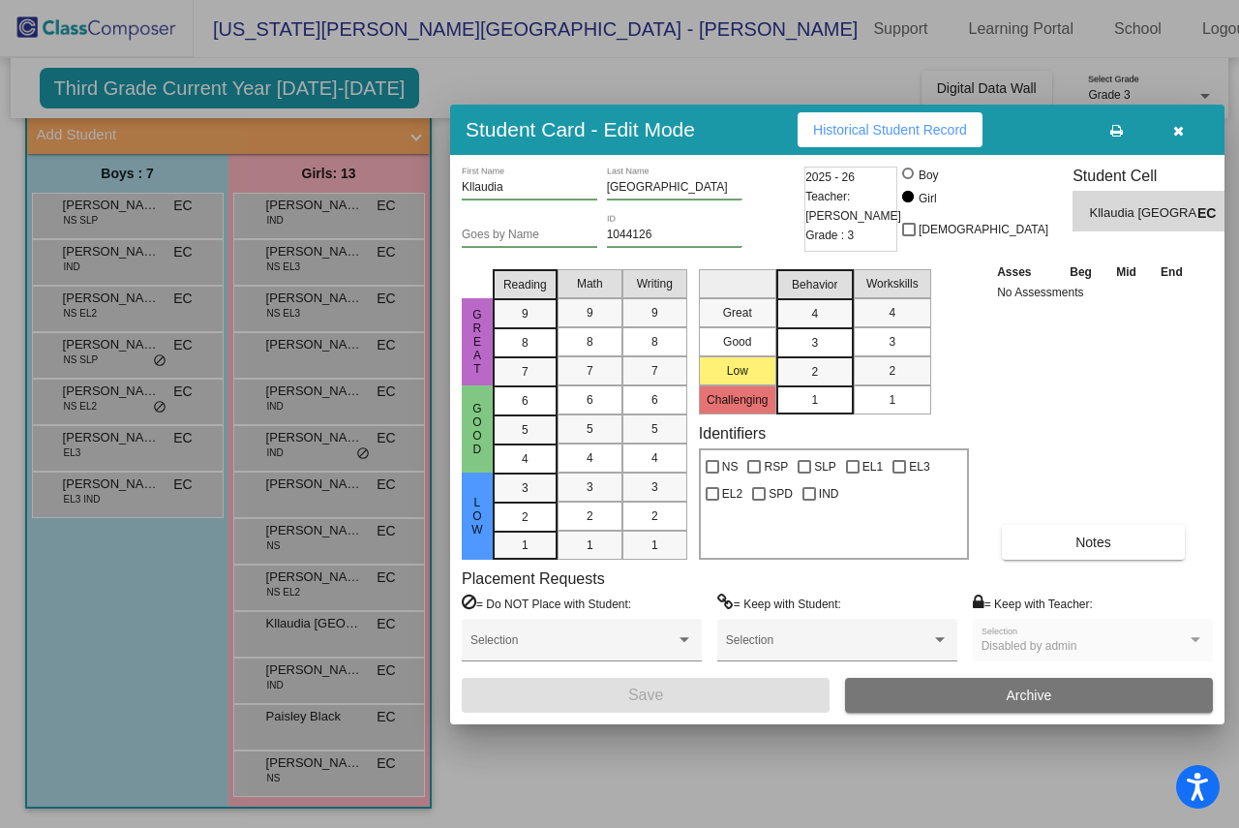
click at [1176, 125] on icon "button" at bounding box center [1178, 131] width 11 height 14
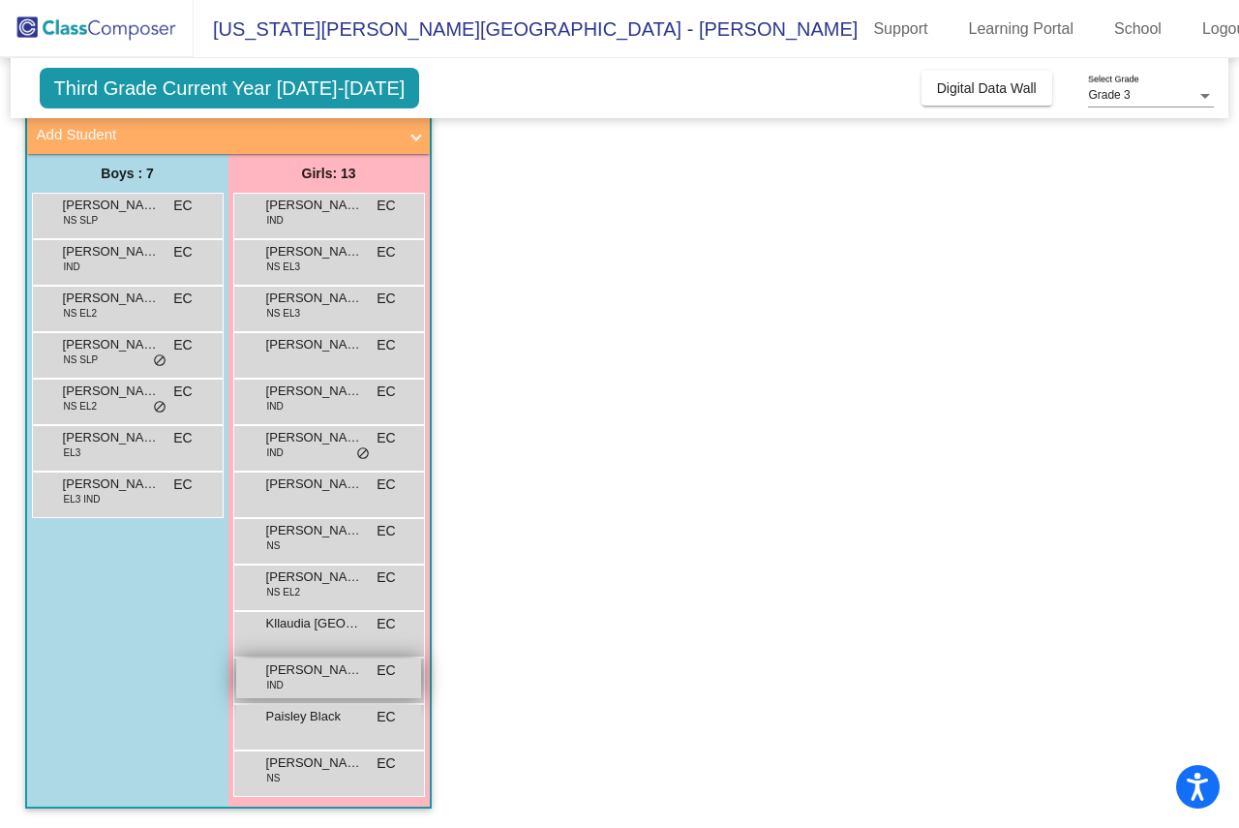
click at [324, 679] on span "Lilyana Ruiz" at bounding box center [314, 669] width 97 height 19
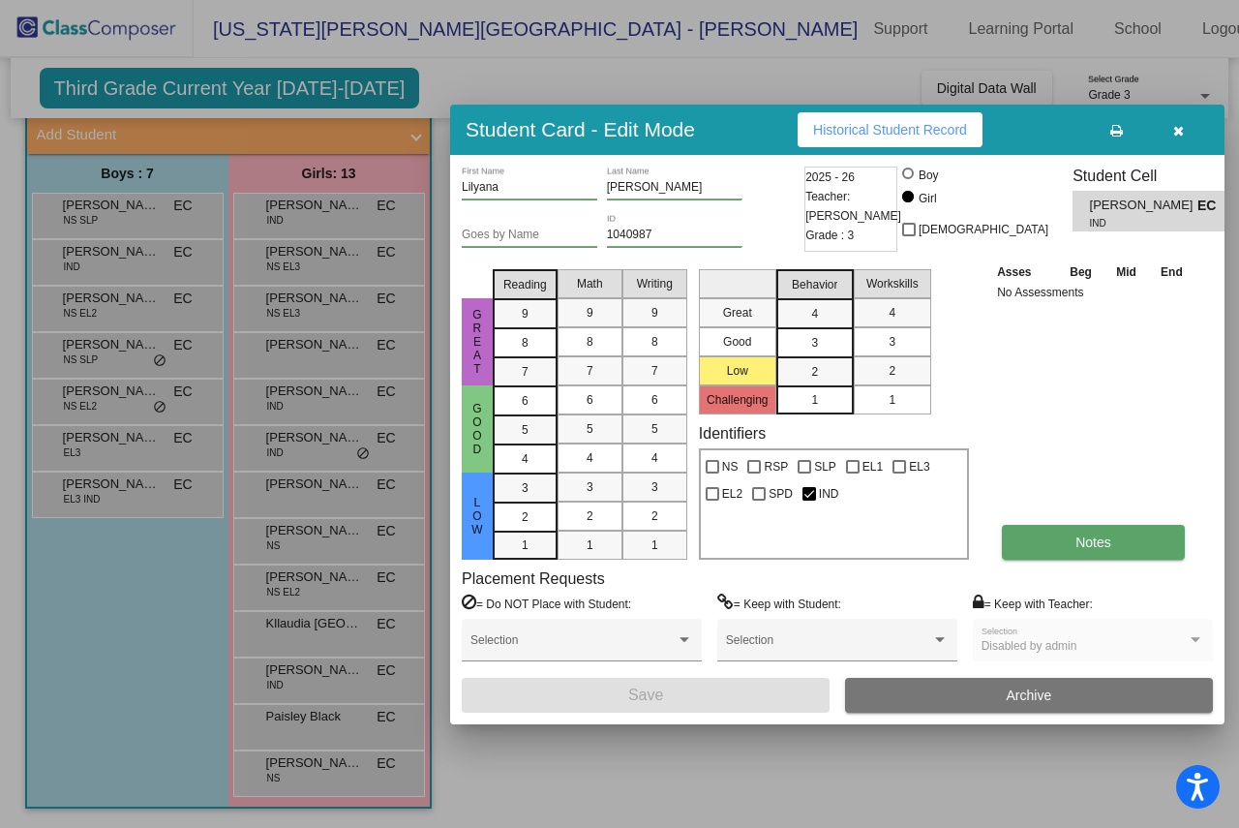
click at [1082, 556] on button "Notes" at bounding box center [1093, 542] width 183 height 35
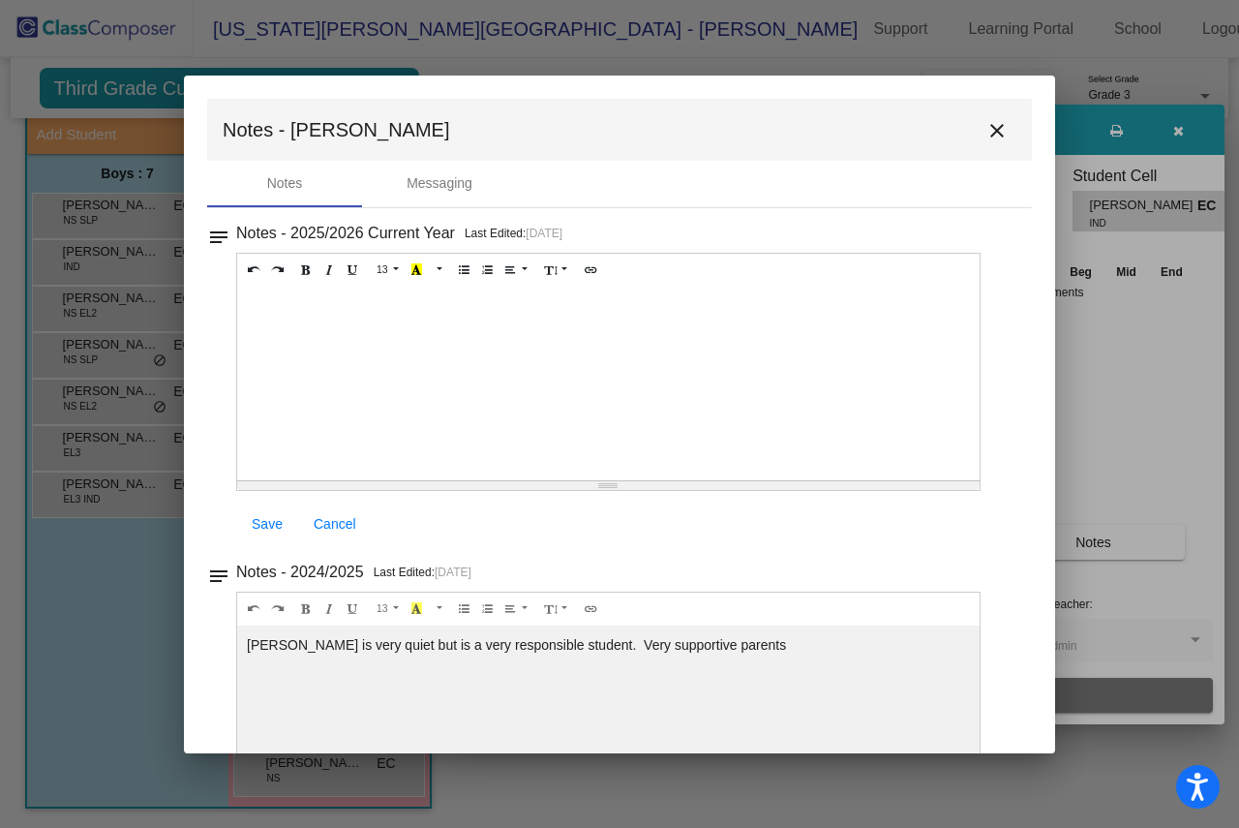
click at [986, 129] on mat-icon "close" at bounding box center [997, 130] width 23 height 23
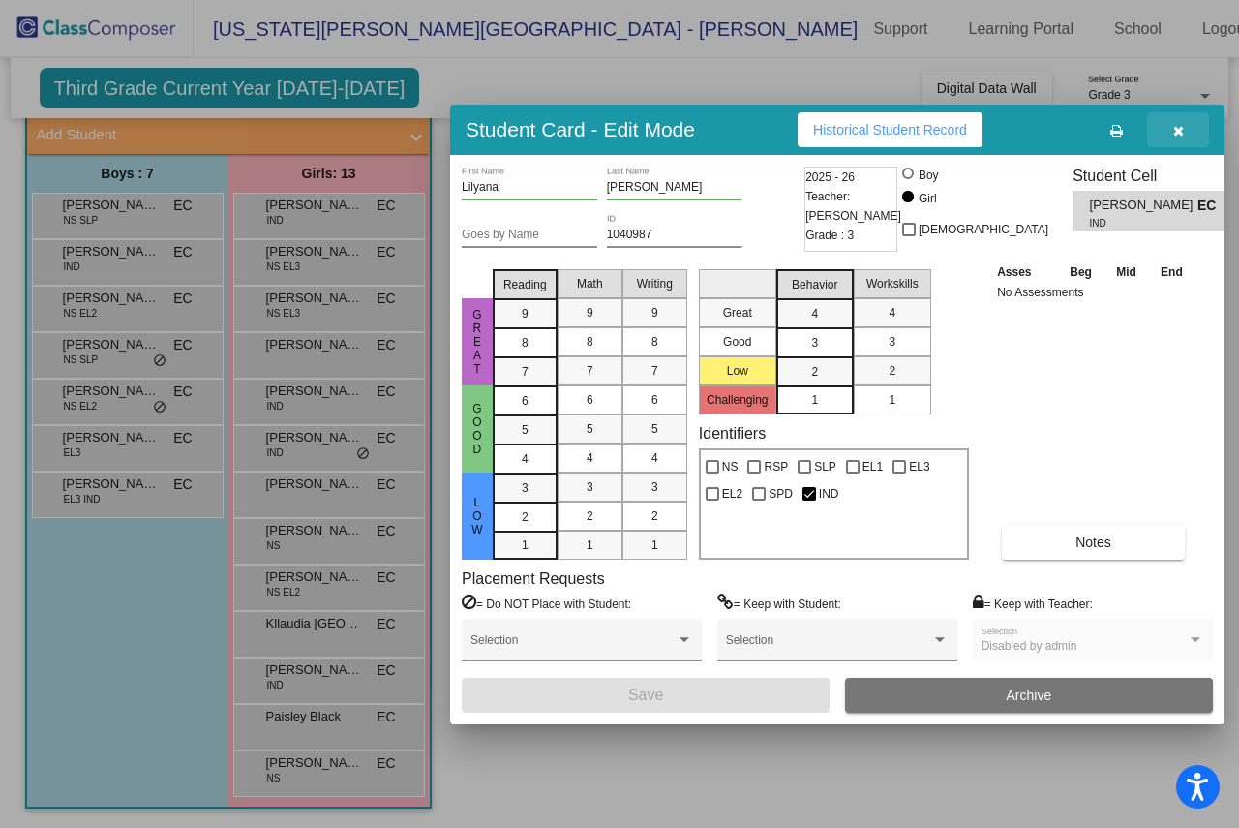
click at [1177, 137] on icon "button" at bounding box center [1178, 131] width 11 height 14
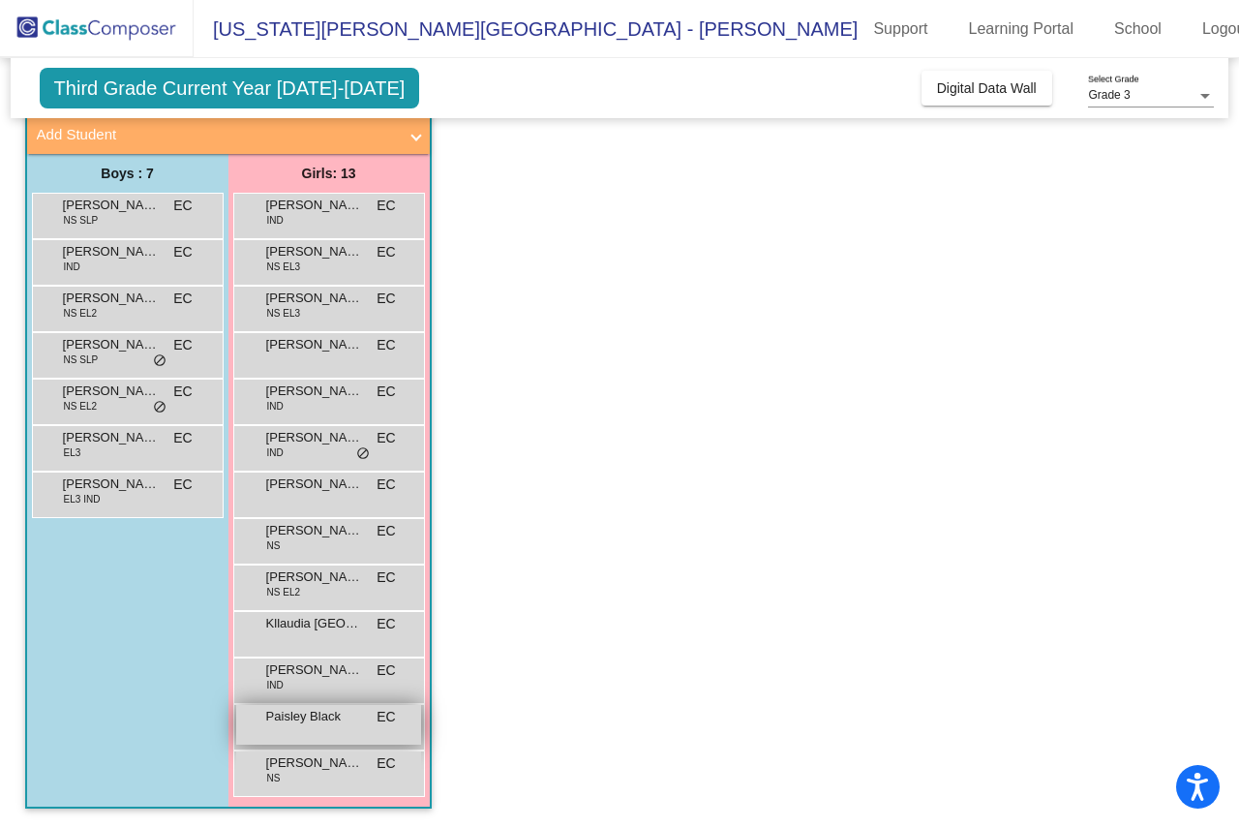
click at [336, 720] on span "Paisley Black" at bounding box center [314, 716] width 97 height 19
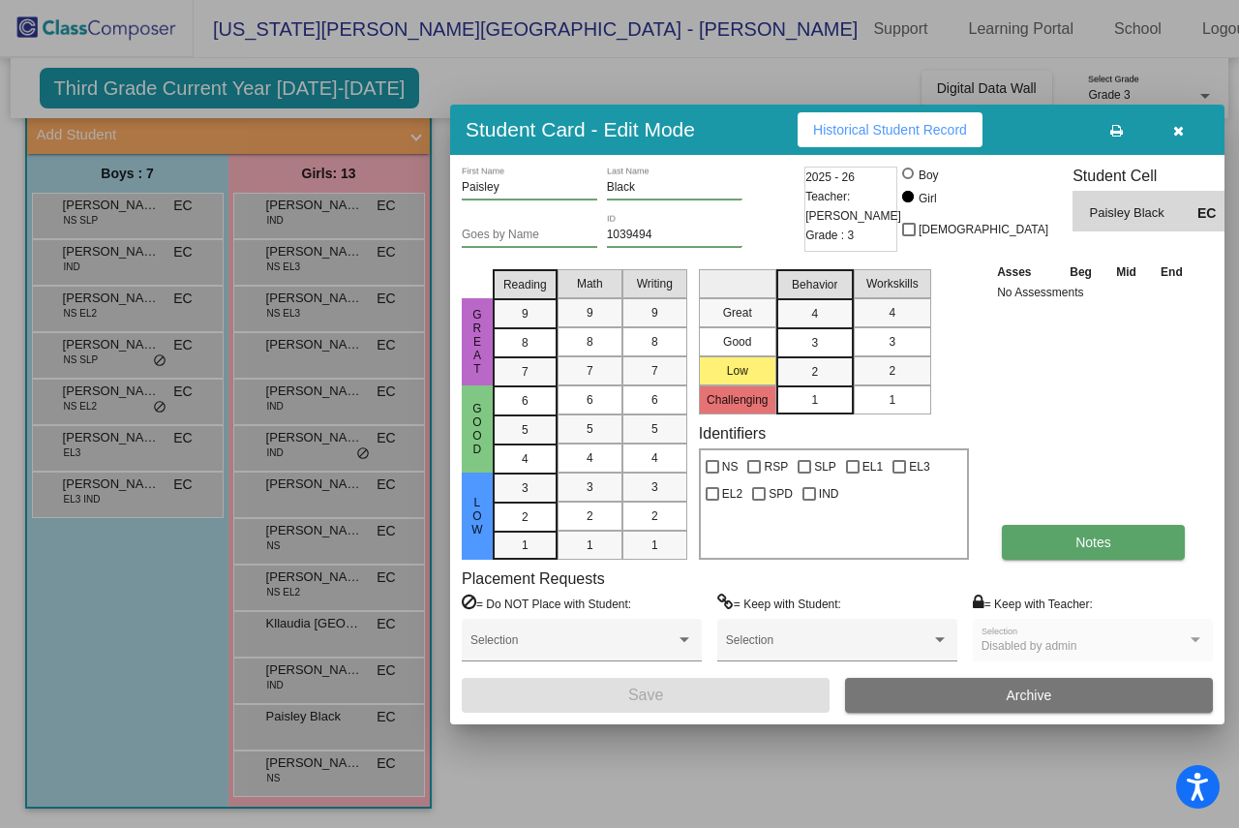
click at [1061, 546] on button "Notes" at bounding box center [1093, 542] width 183 height 35
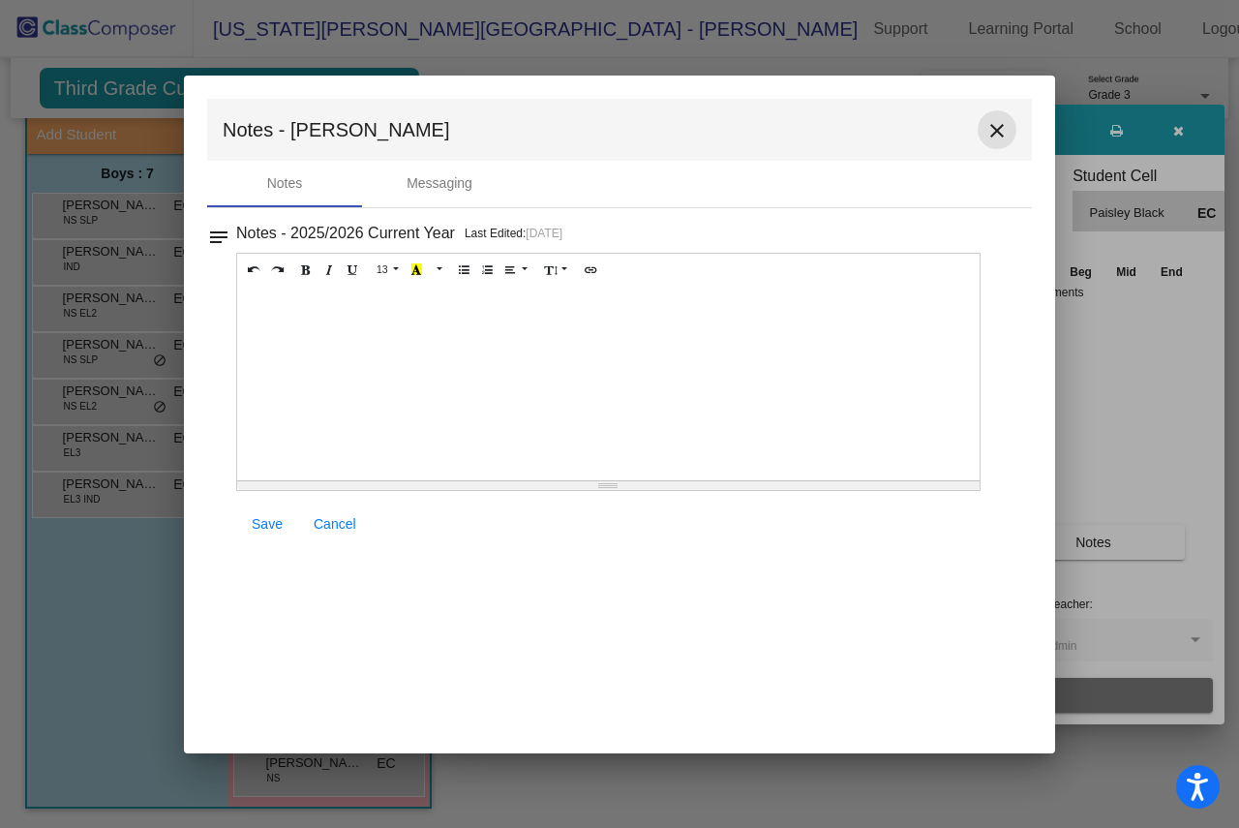
click at [1003, 127] on mat-icon "close" at bounding box center [997, 130] width 23 height 23
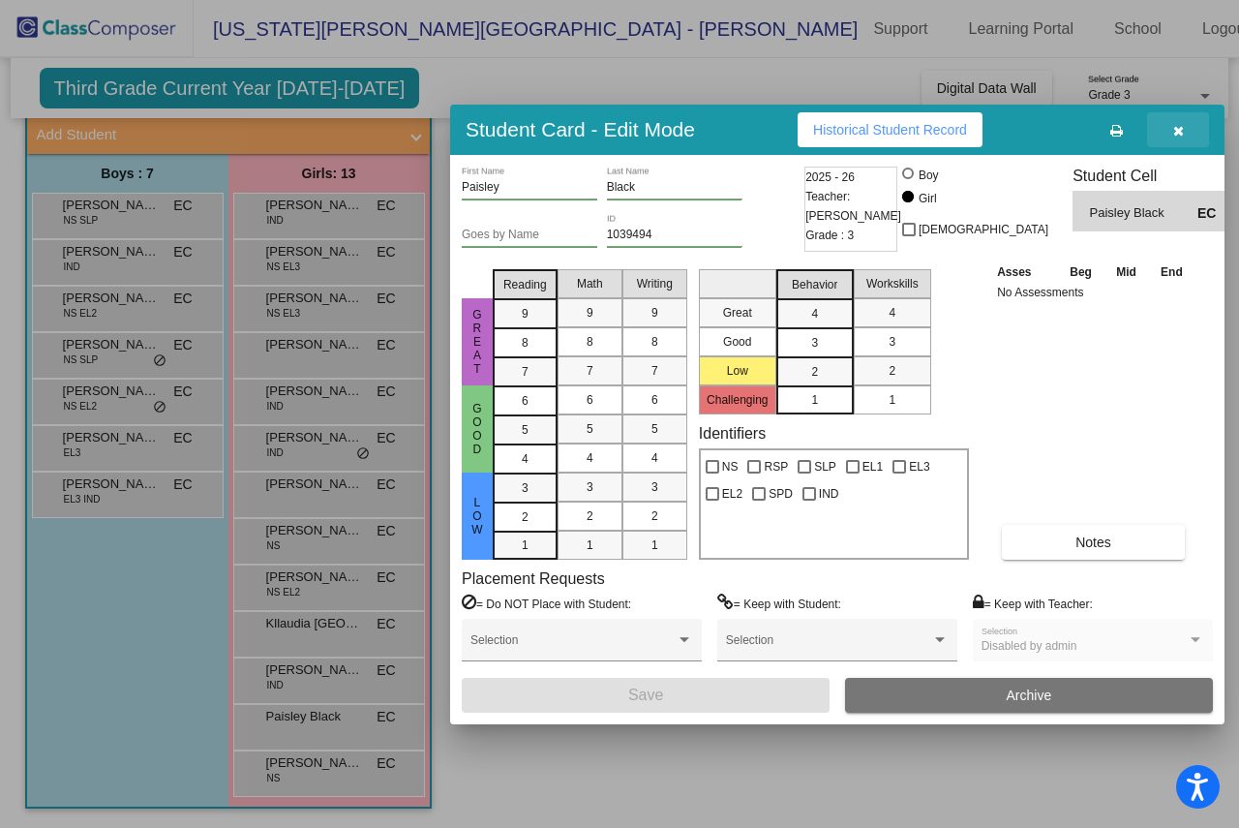
click at [1187, 130] on button "button" at bounding box center [1178, 129] width 62 height 35
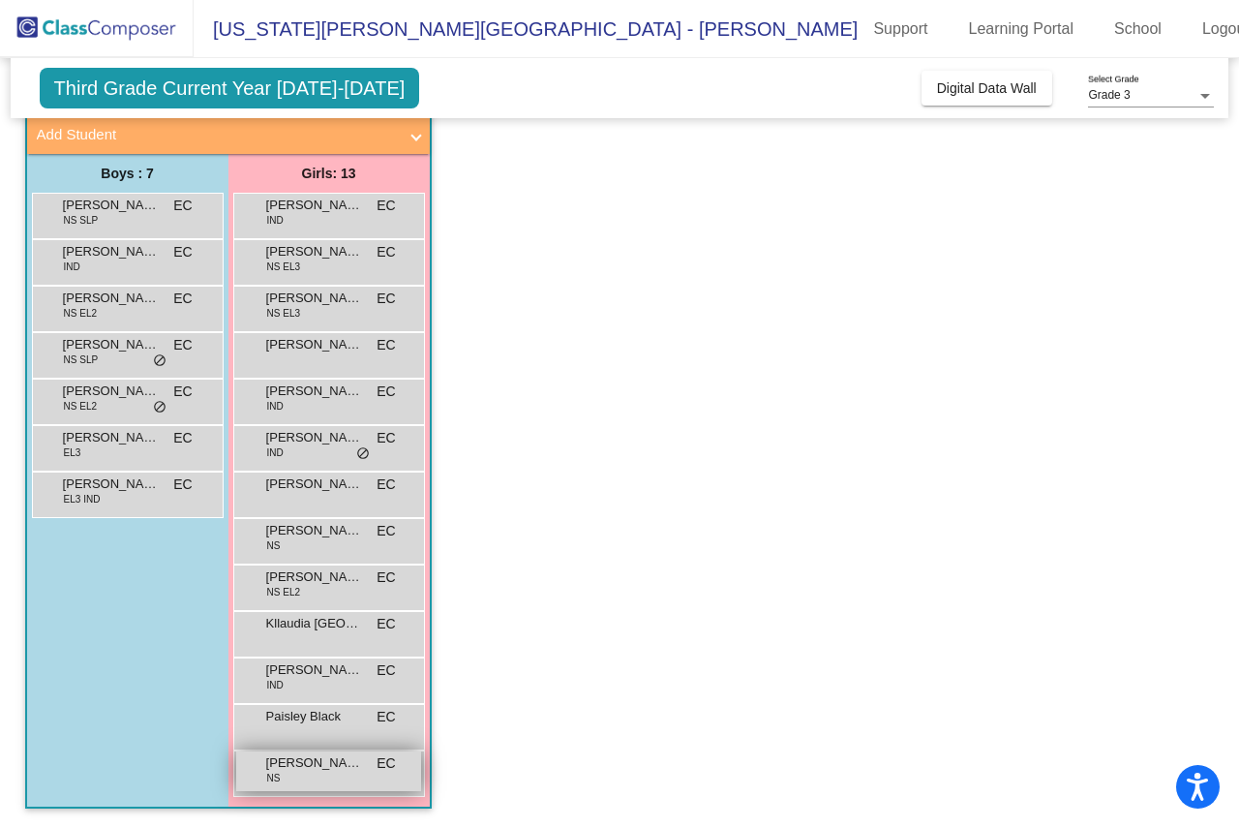
click at [326, 769] on span "Rosslyn Sanchez" at bounding box center [314, 762] width 97 height 19
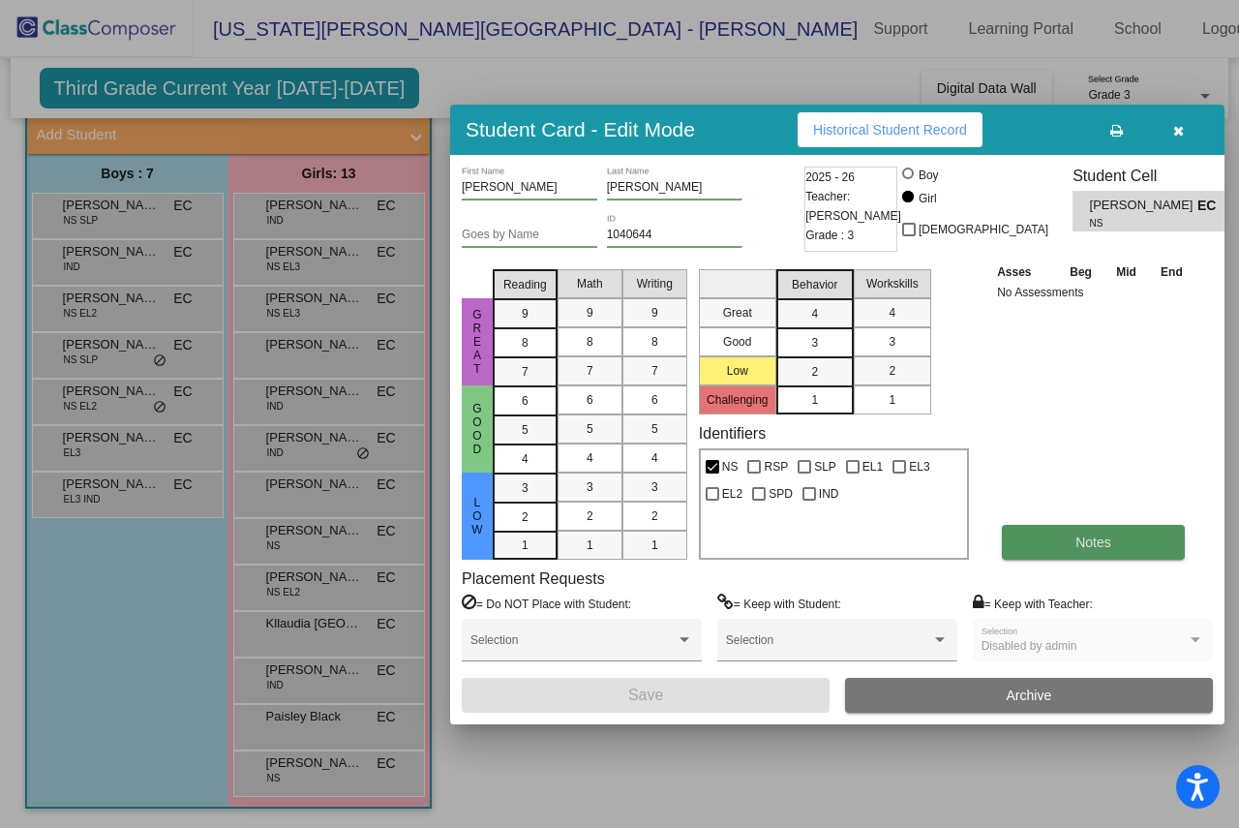
click at [1047, 541] on button "Notes" at bounding box center [1093, 542] width 183 height 35
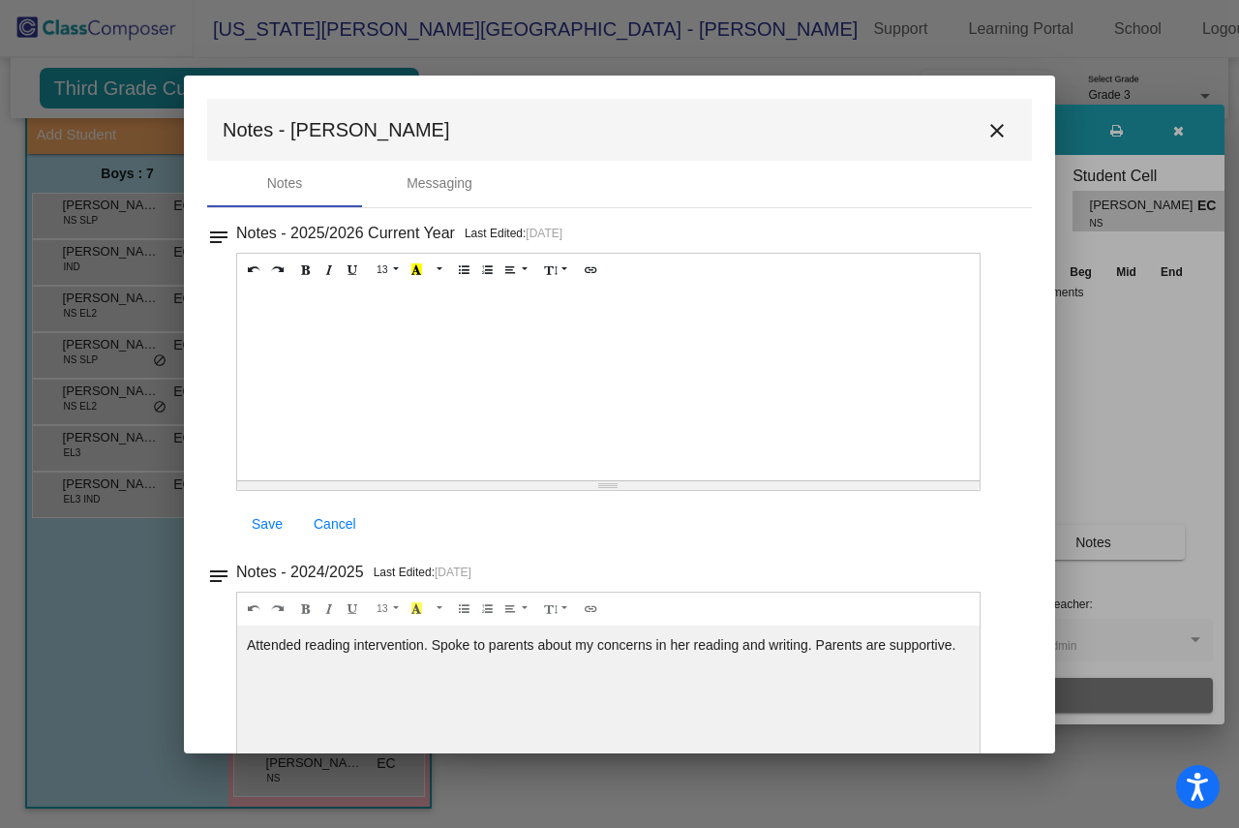
click at [993, 122] on mat-icon "close" at bounding box center [997, 130] width 23 height 23
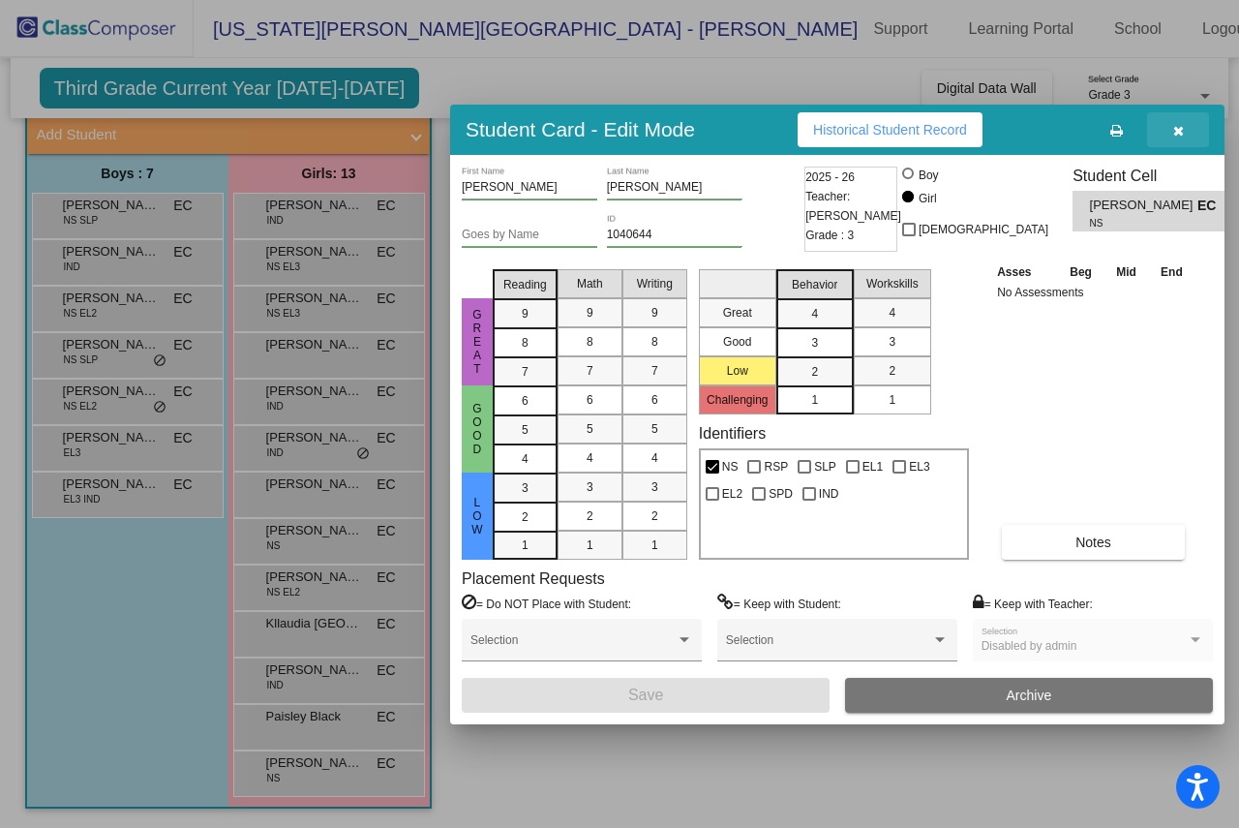
click at [1181, 128] on icon "button" at bounding box center [1178, 131] width 11 height 14
